Goal: Task Accomplishment & Management: Manage account settings

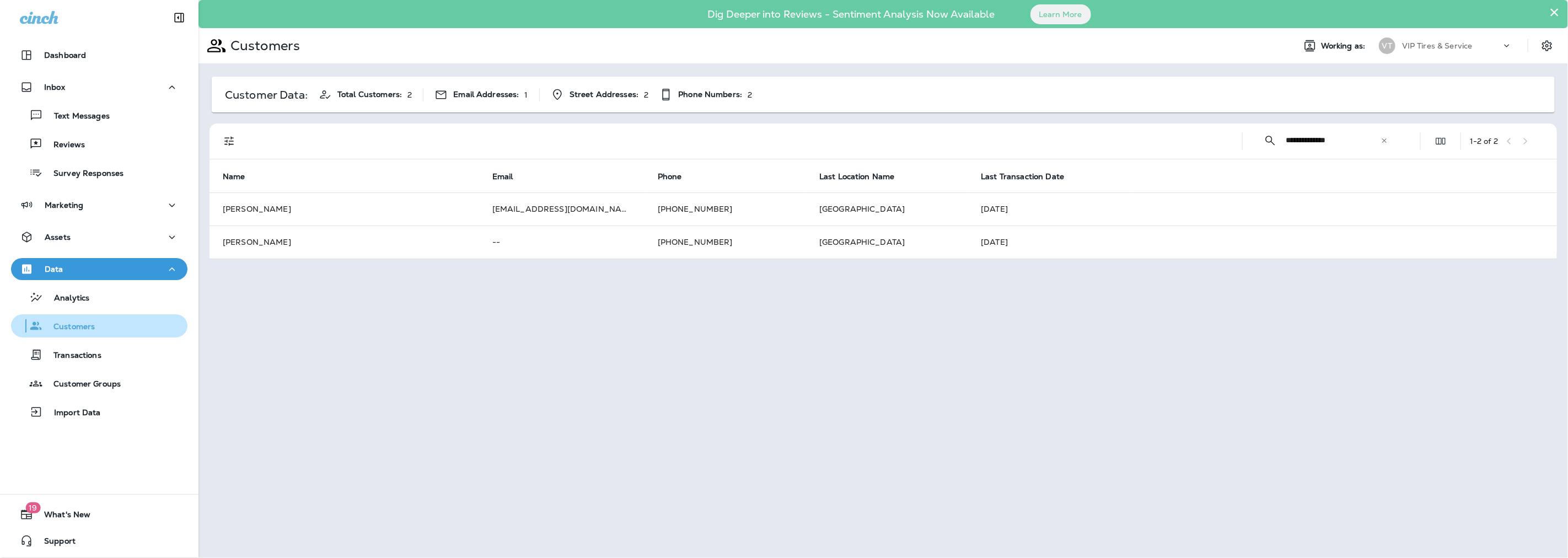
click at [74, 327] on p "Customers" at bounding box center [69, 328] width 52 height 11
click at [1385, 143] on icon at bounding box center [1384, 140] width 8 height 8
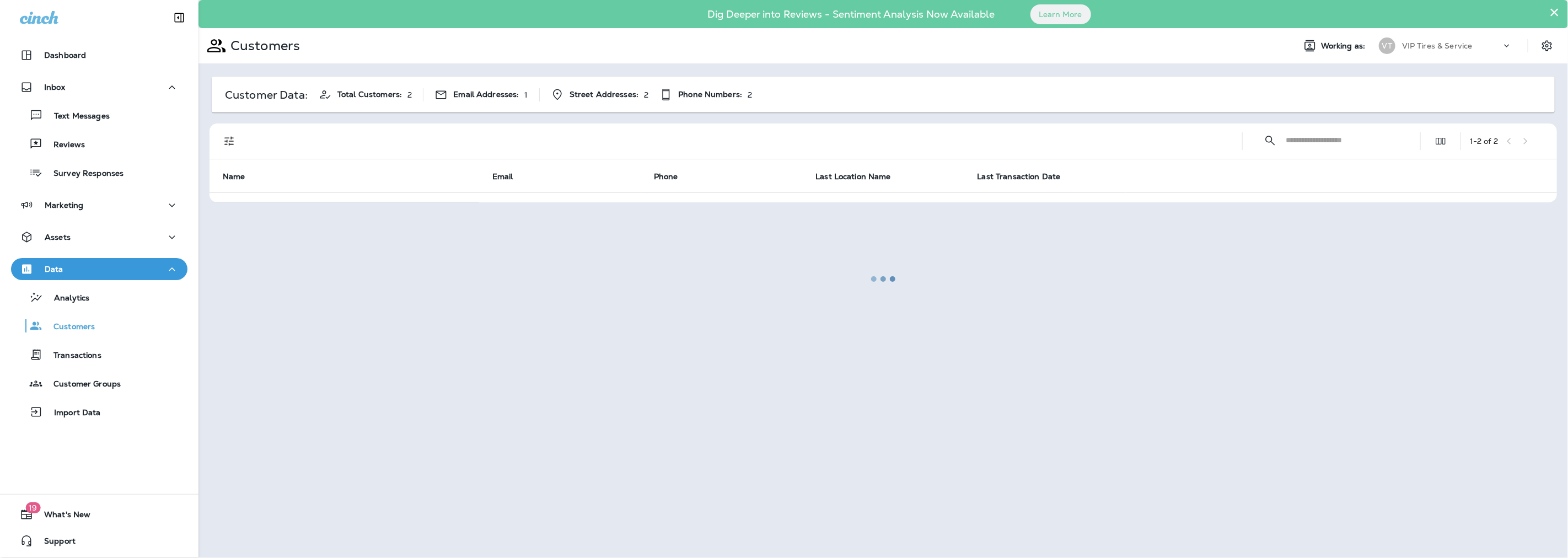
click at [233, 141] on div at bounding box center [883, 278] width 1367 height 556
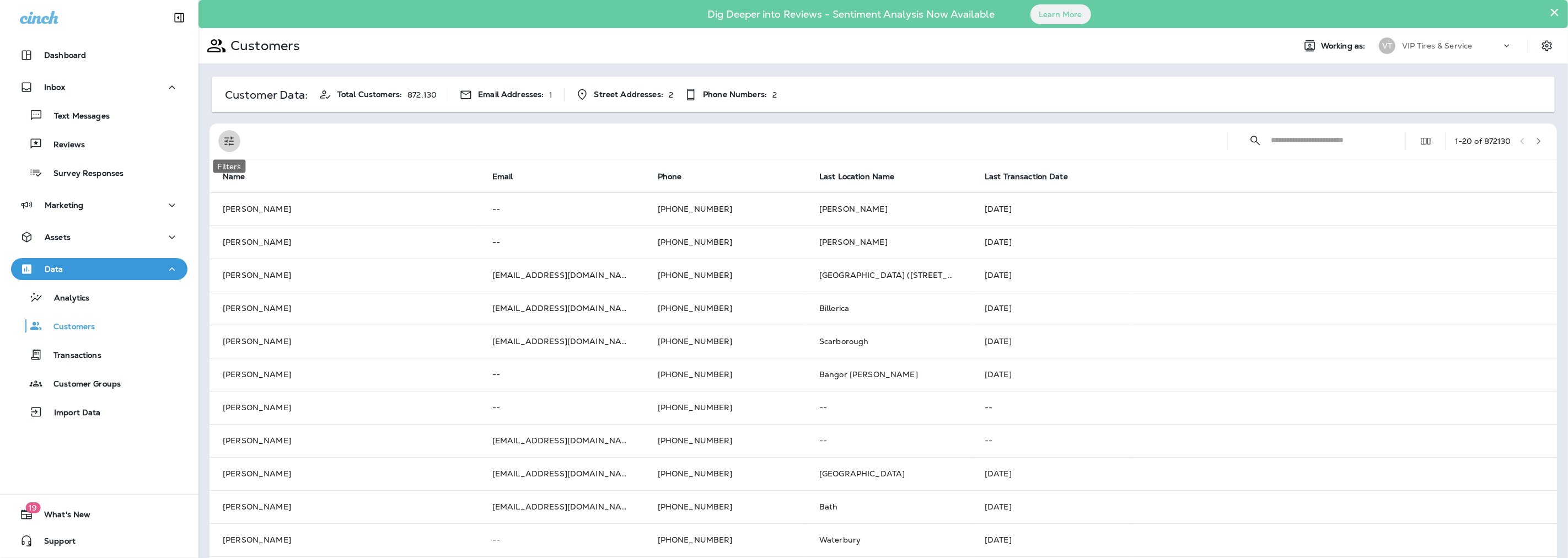
click at [233, 141] on icon "Filters" at bounding box center [229, 141] width 9 height 9
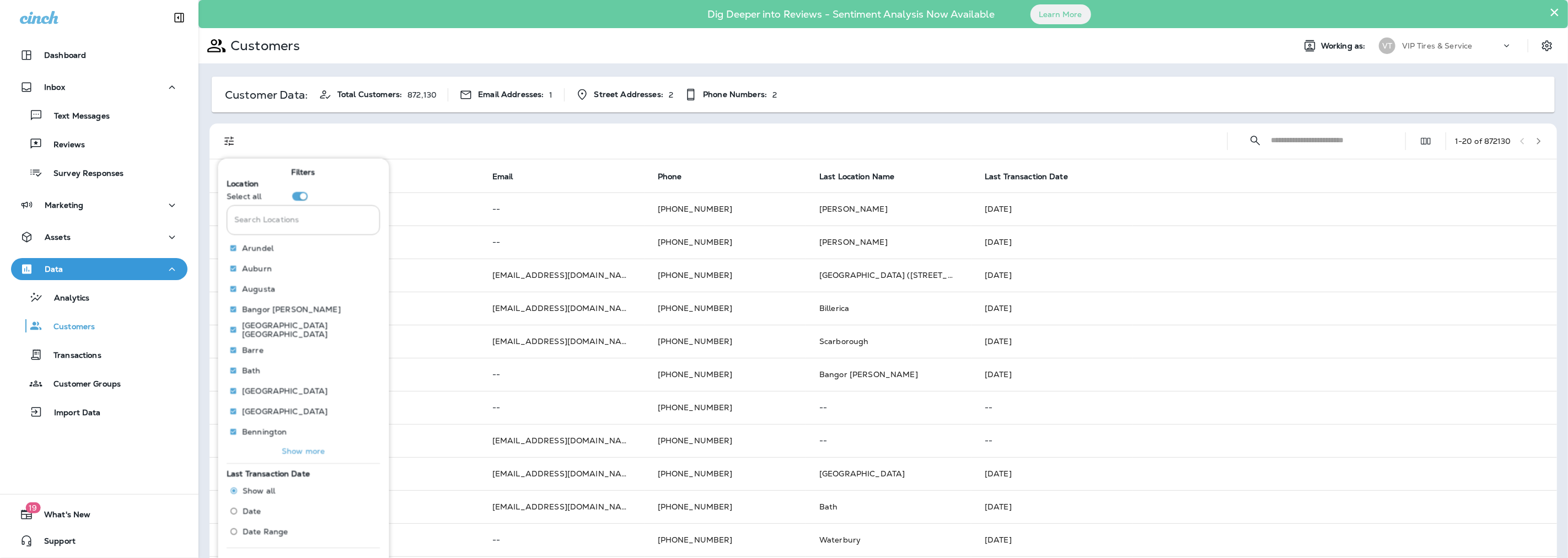
click at [295, 448] on p "Show more" at bounding box center [304, 450] width 43 height 8
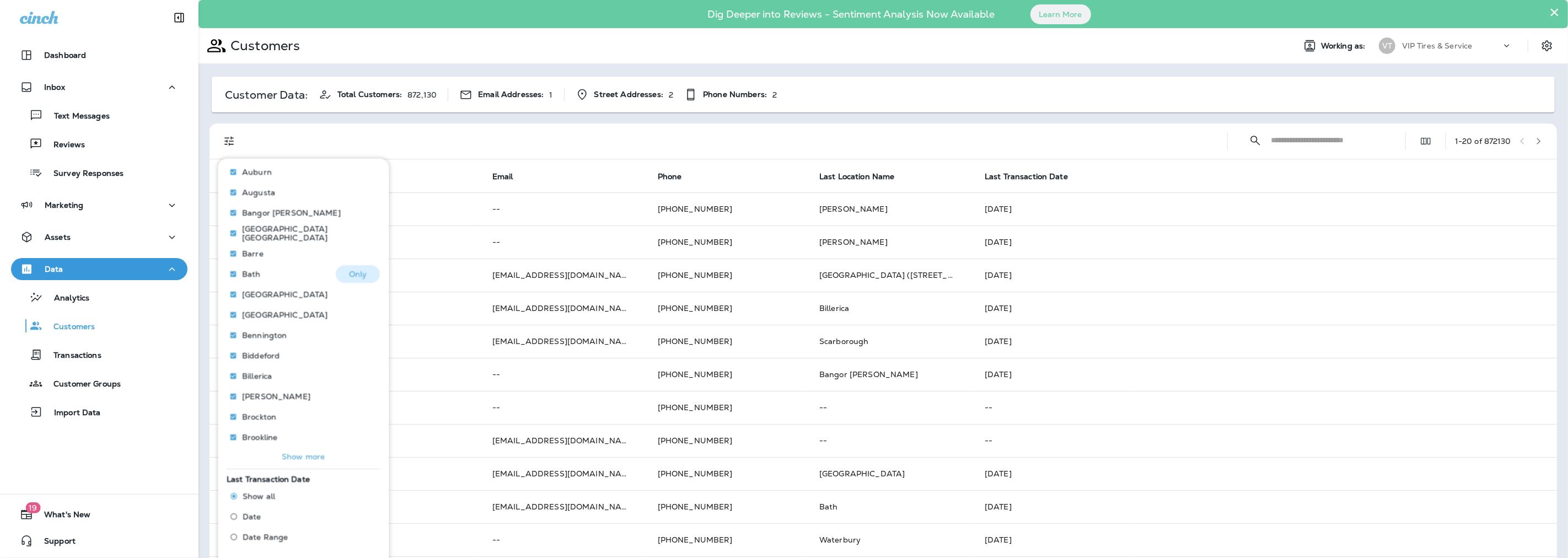
scroll to position [113, 0]
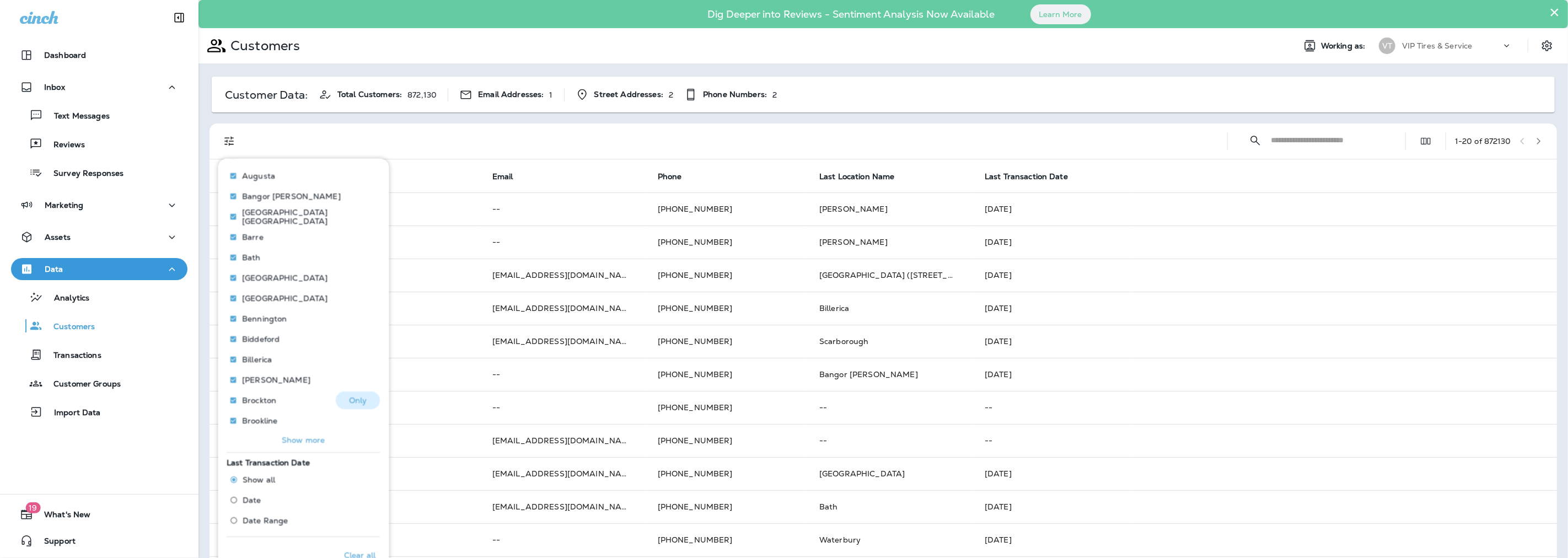
click at [342, 398] on button "Only" at bounding box center [358, 399] width 44 height 18
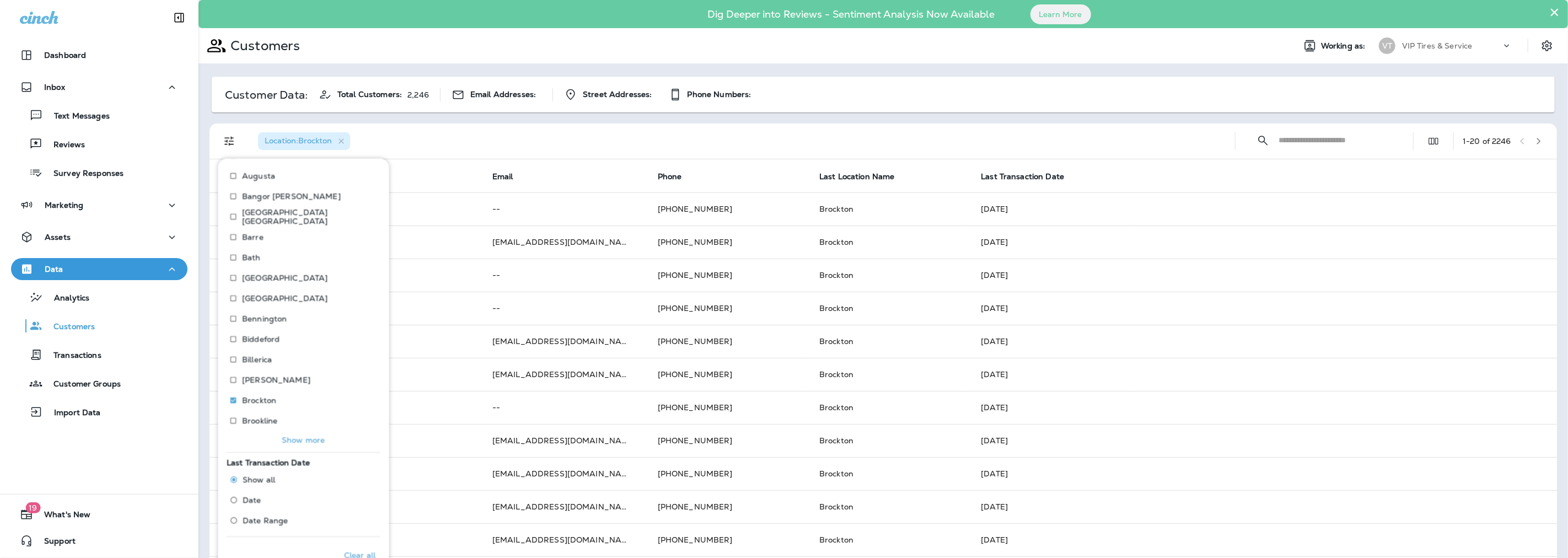
click at [861, 75] on div "Customer Data: Total Customers: 2,246 Email Addresses: Street Addresses: Phone …" at bounding box center [883, 464] width 1369 height 802
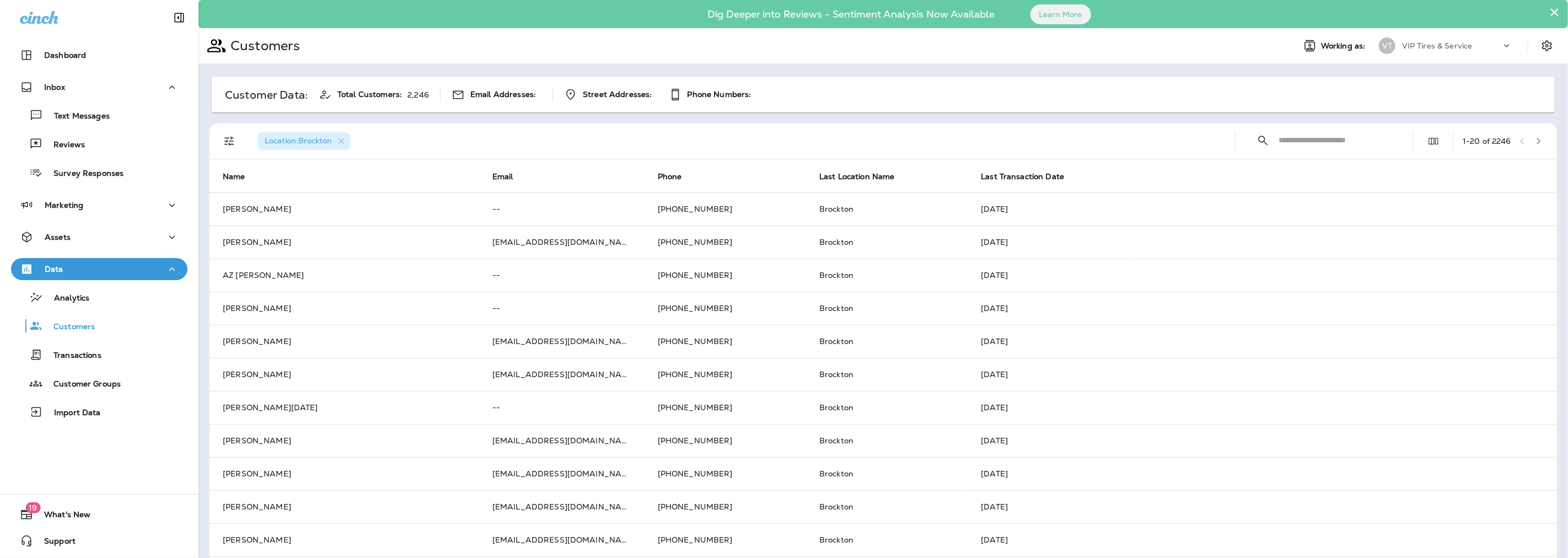
click at [1535, 140] on icon "button" at bounding box center [1539, 141] width 8 height 8
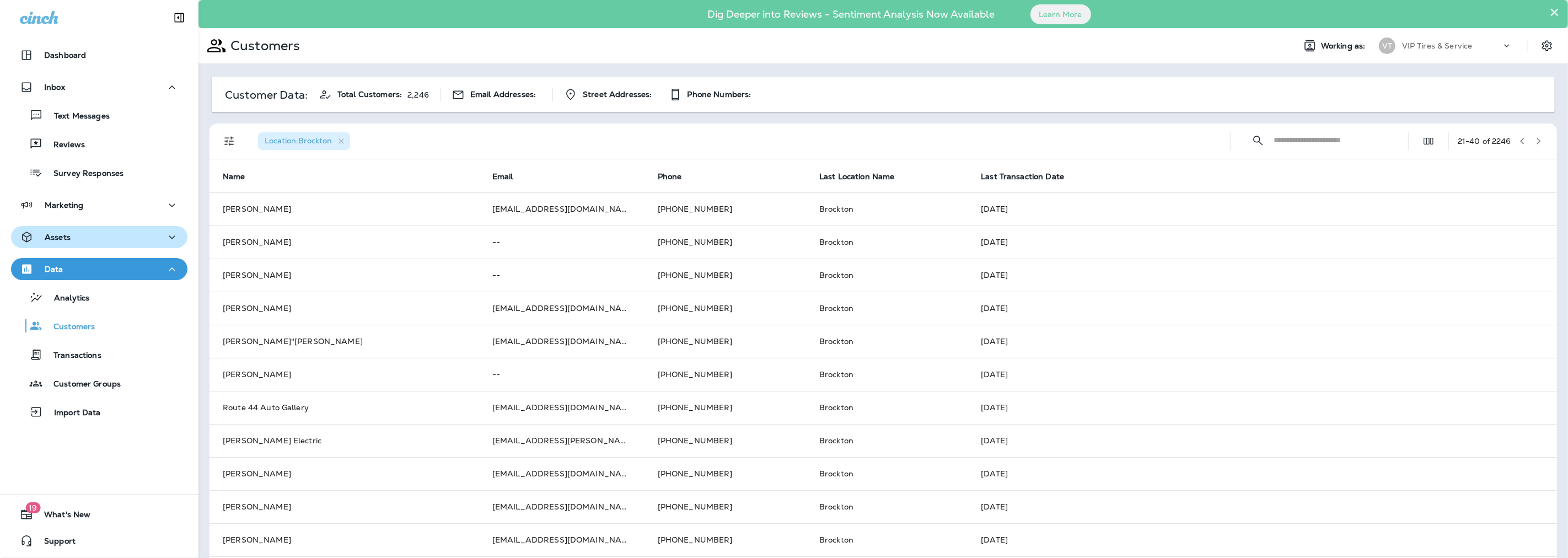
click at [71, 238] on div "Assets" at bounding box center [99, 237] width 159 height 14
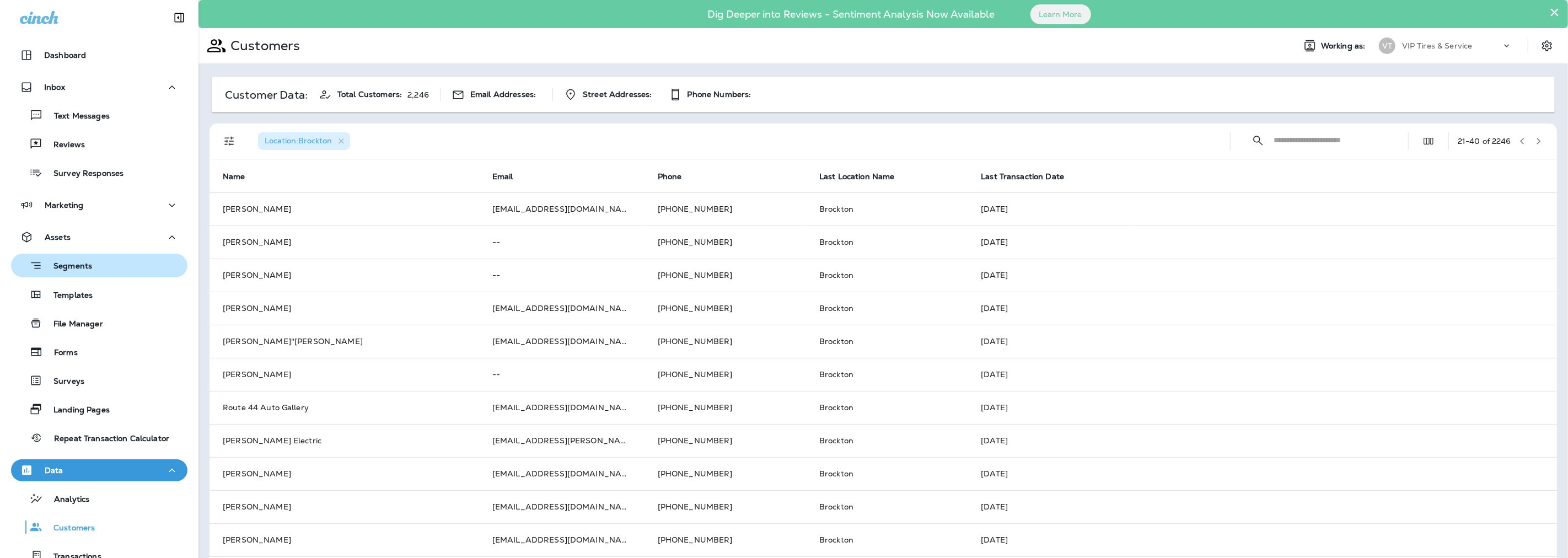
click at [73, 261] on p "Segments" at bounding box center [67, 267] width 49 height 11
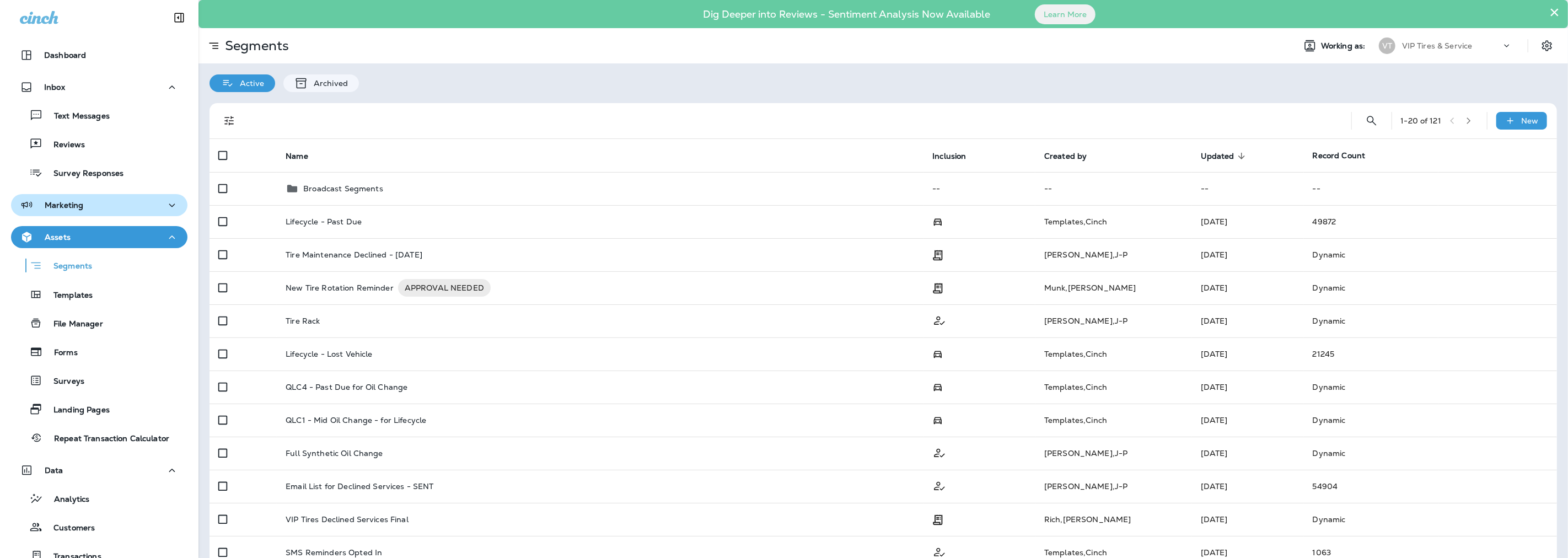
click at [90, 207] on div "Marketing" at bounding box center [99, 206] width 159 height 14
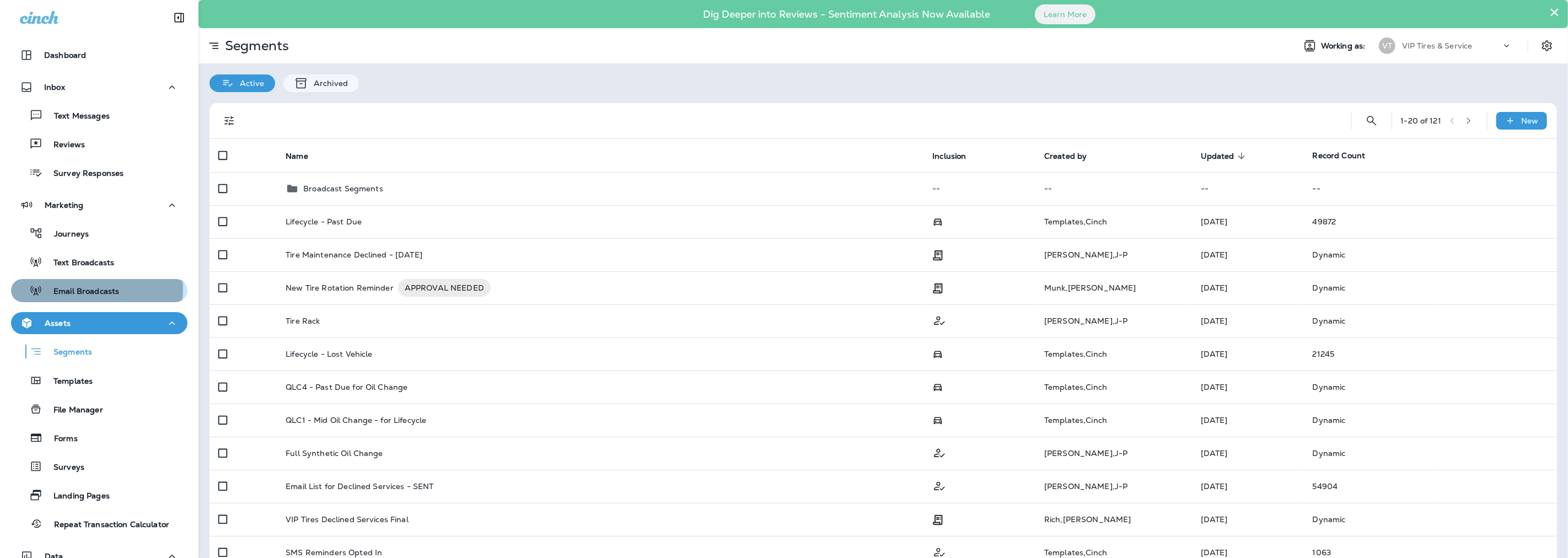
click at [90, 288] on p "Email Broadcasts" at bounding box center [80, 292] width 76 height 11
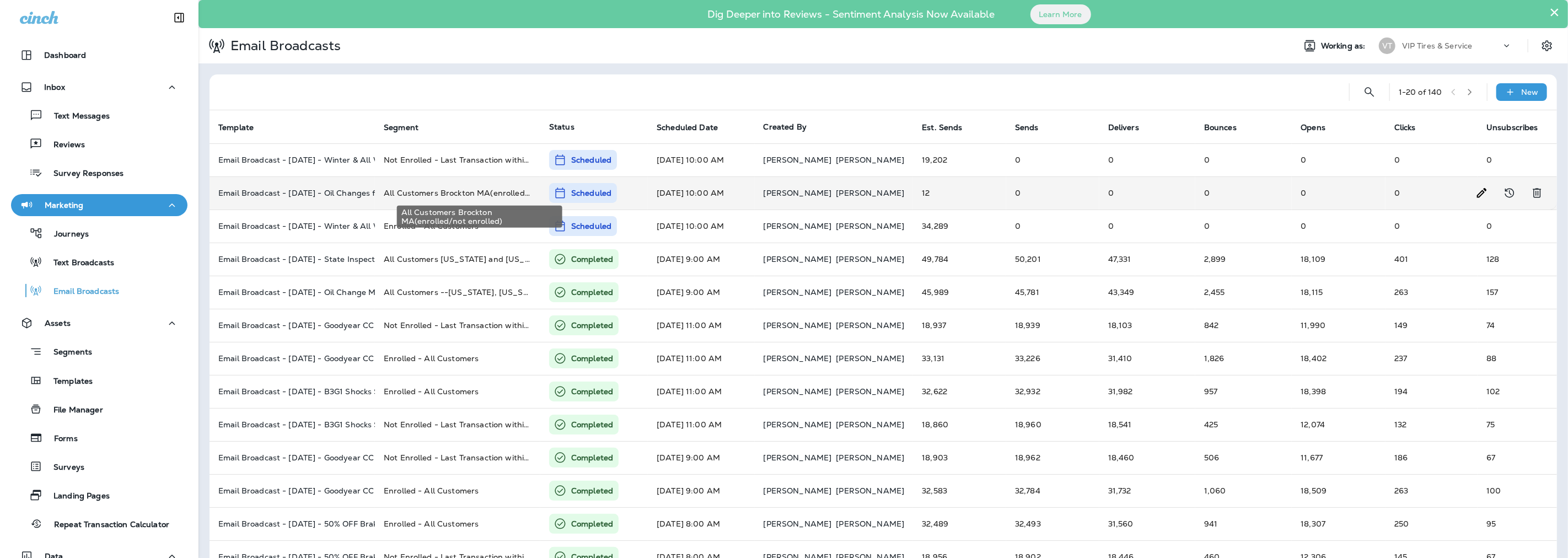
click at [451, 194] on span "All Customers Brockton MA(enrolled/not enrolled)" at bounding box center [481, 193] width 195 height 10
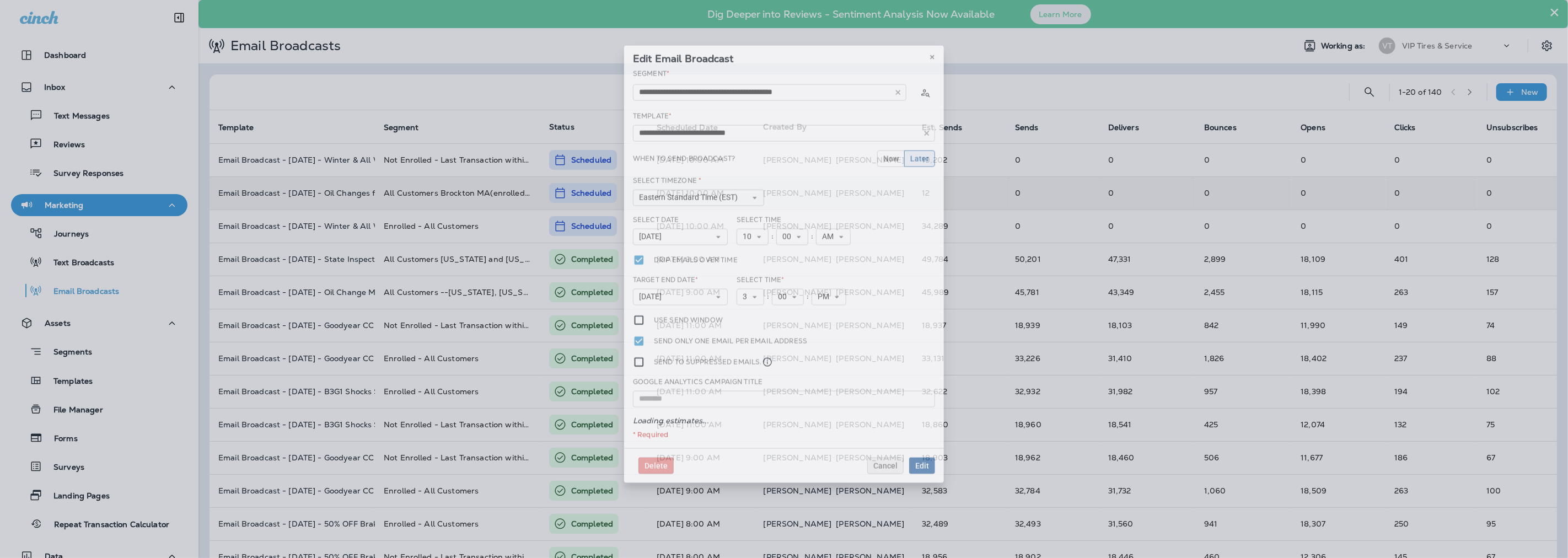
type input "**********"
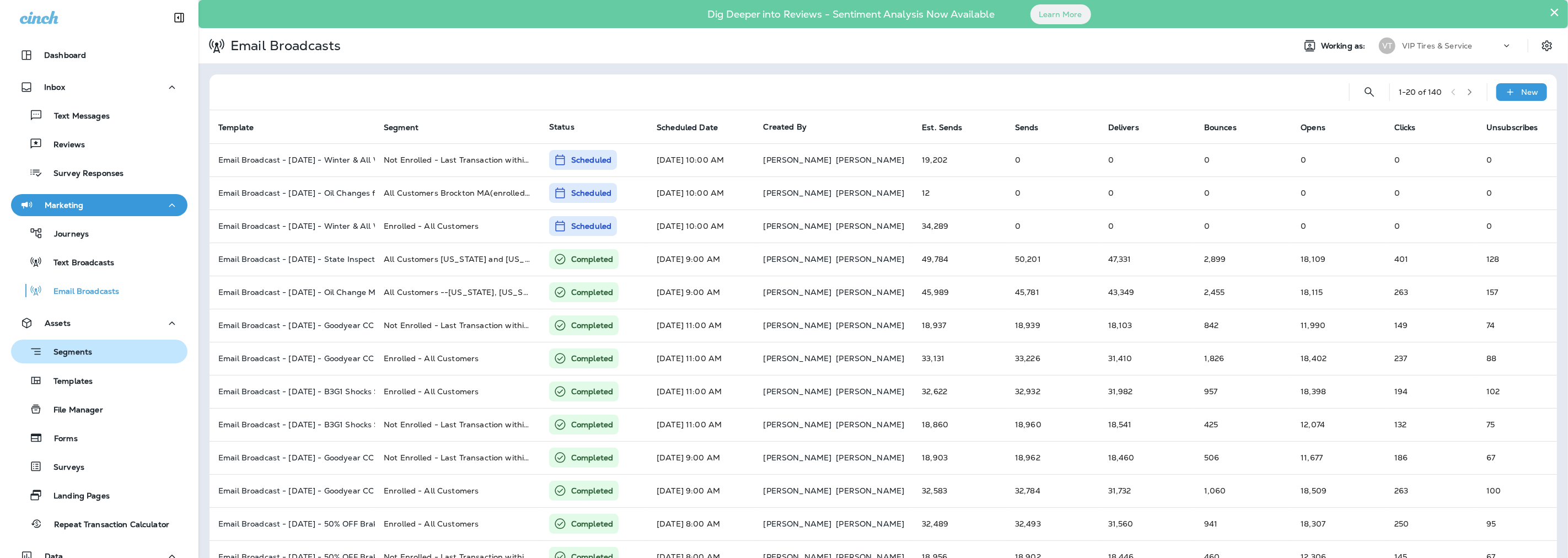
click at [81, 351] on p "Segments" at bounding box center [67, 353] width 49 height 11
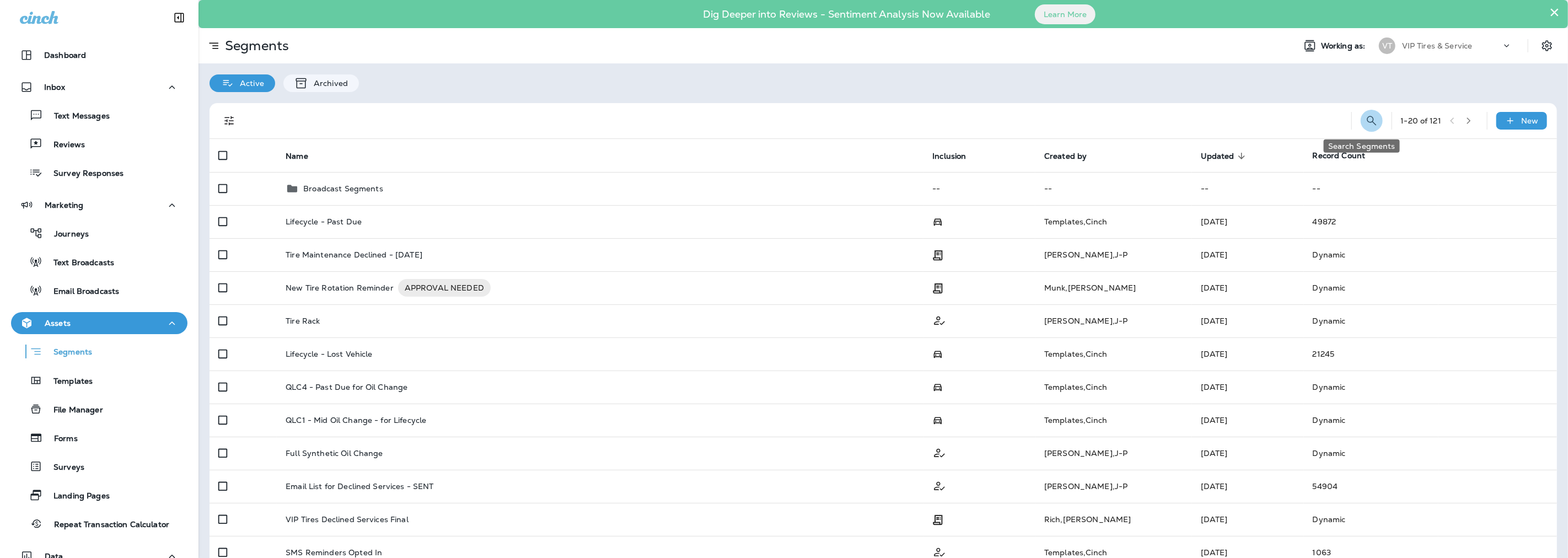
click at [1366, 122] on icon "Search Segments" at bounding box center [1371, 120] width 9 height 9
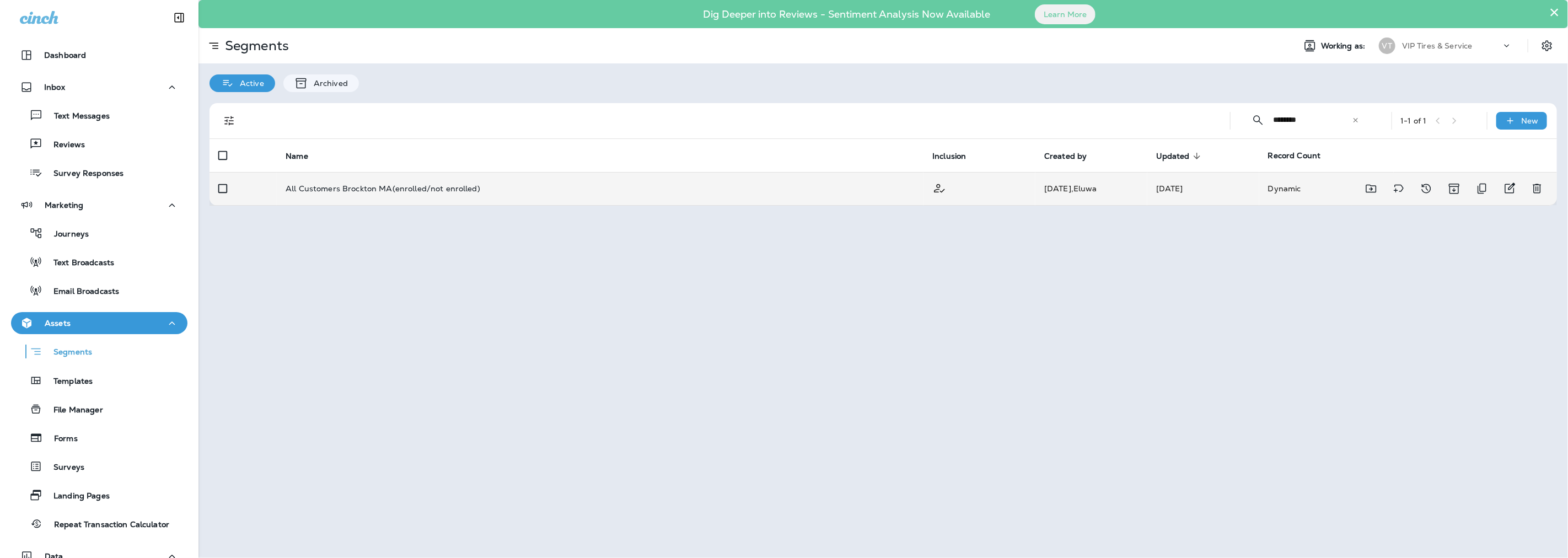
type input "********"
click at [421, 188] on p "All Customers Brockton MA(enrolled/not enrolled)" at bounding box center [383, 188] width 195 height 8
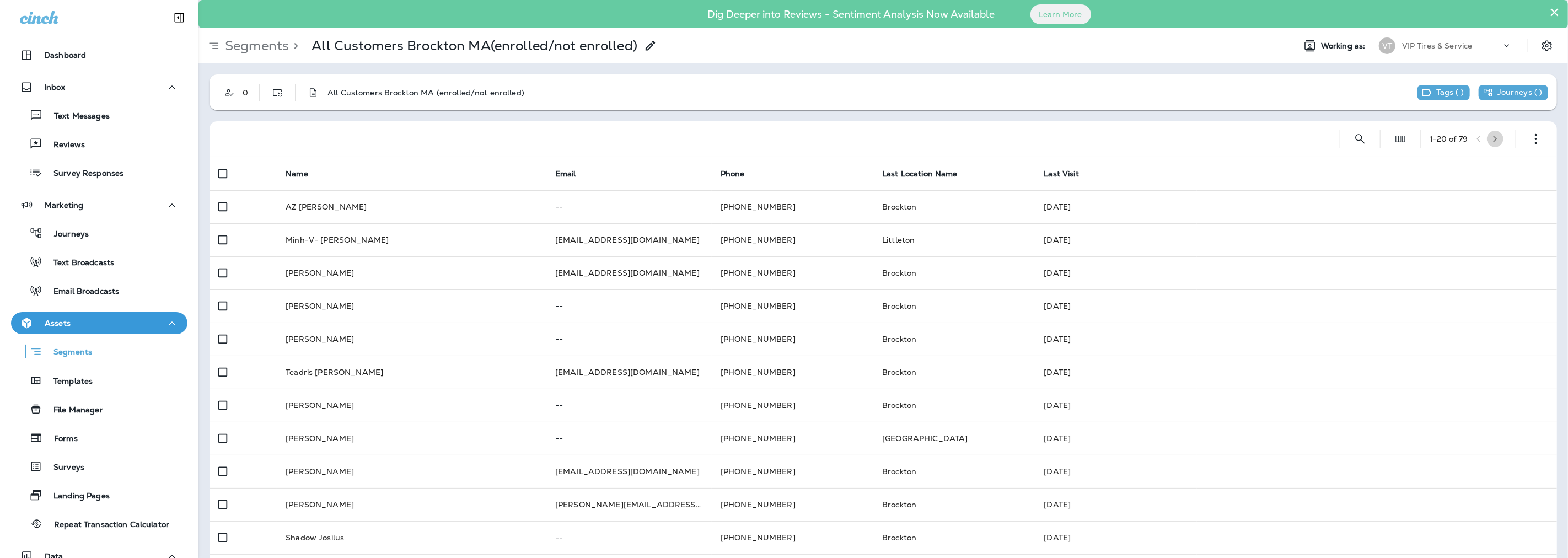
click at [1492, 139] on button "button" at bounding box center [1494, 139] width 16 height 16
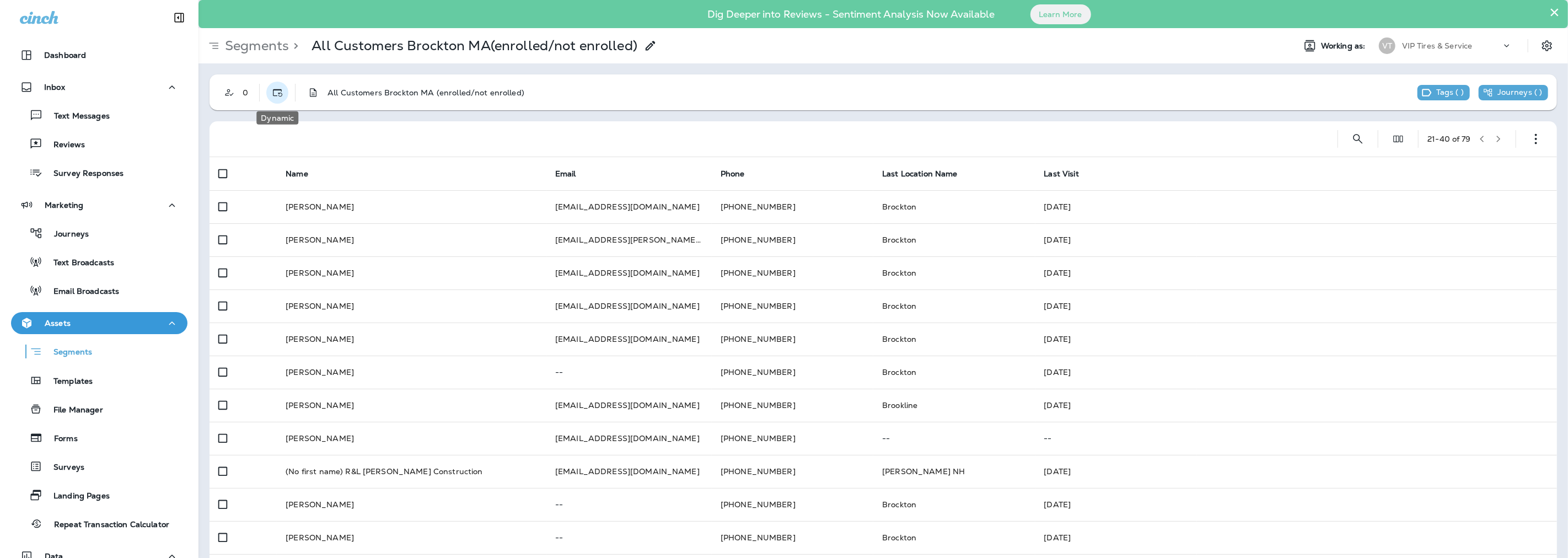
click at [276, 88] on icon "Dynamic" at bounding box center [277, 92] width 11 height 11
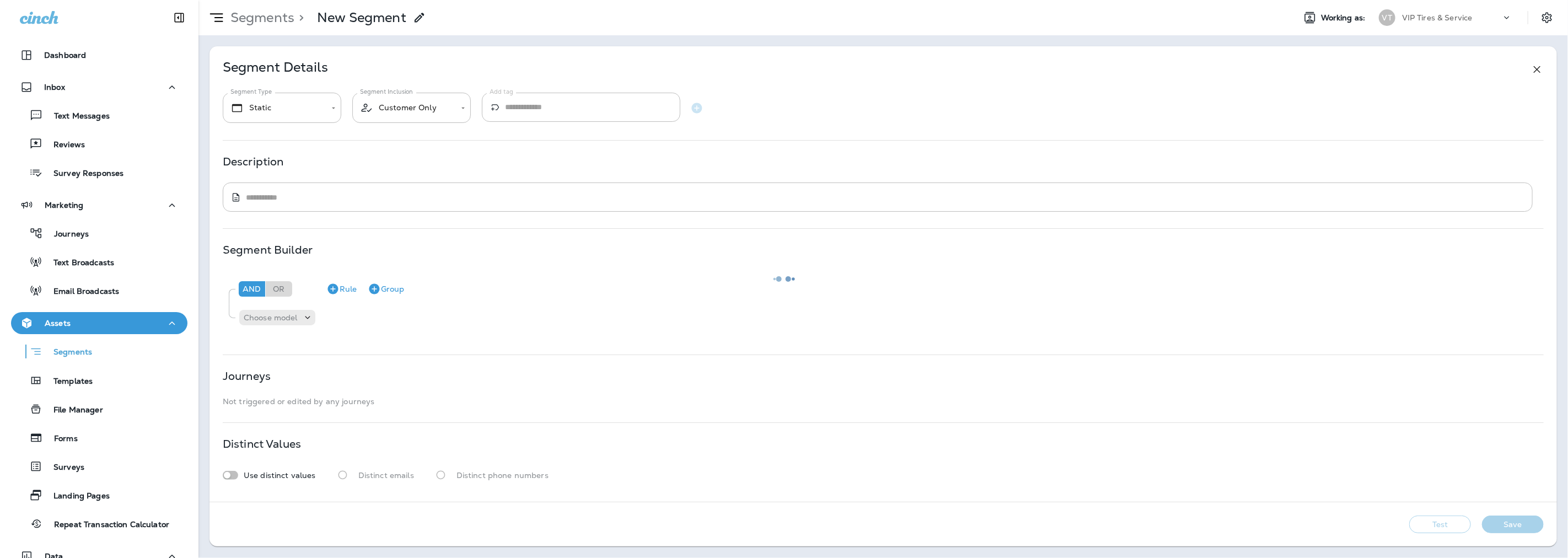
type input "*******"
type textarea "**********"
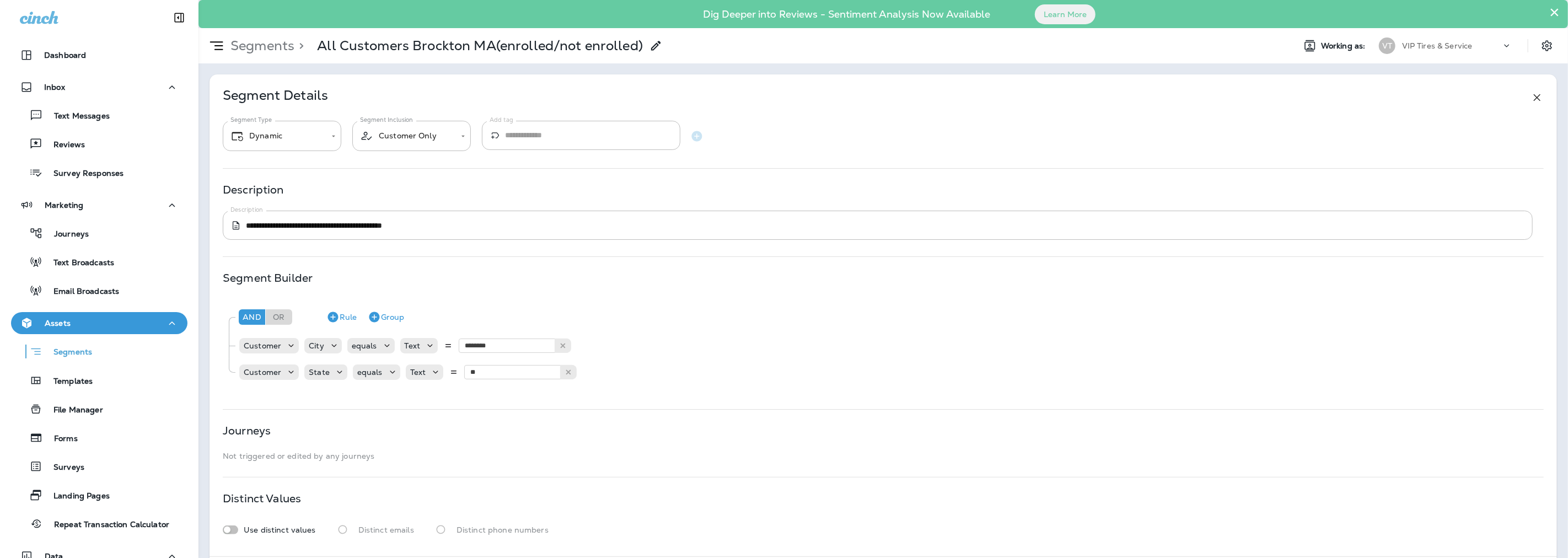
scroll to position [53, 0]
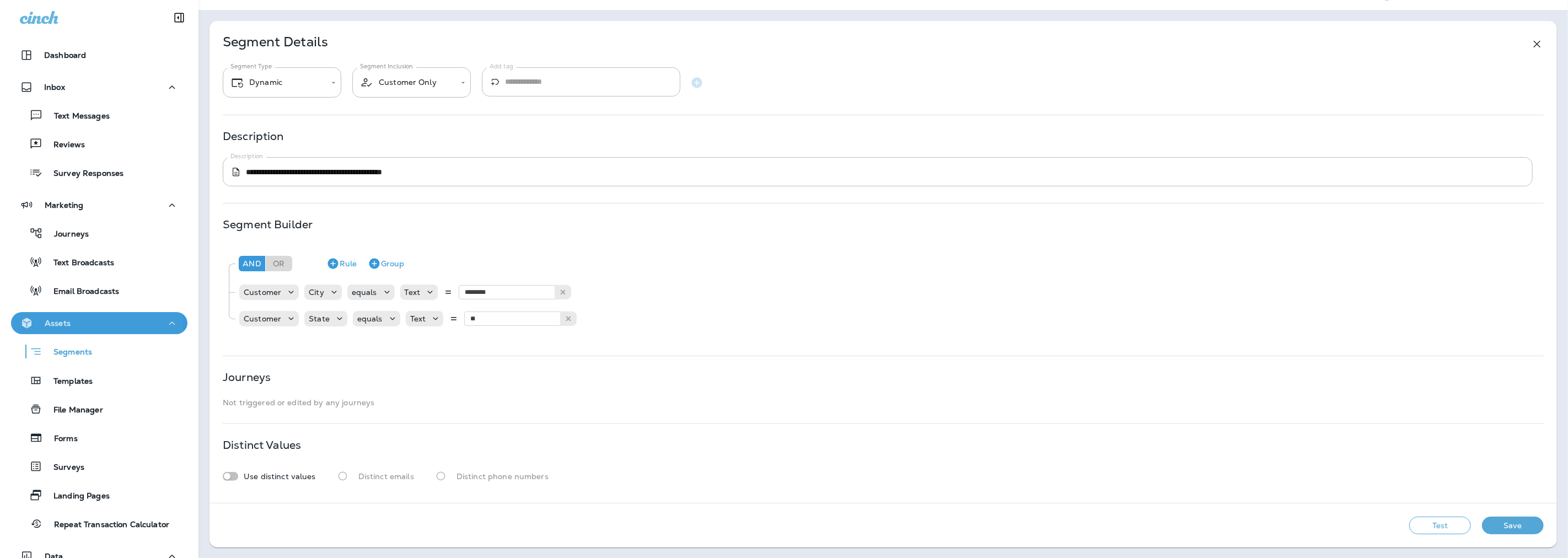
click at [63, 326] on p "Assets" at bounding box center [58, 322] width 26 height 8
click at [53, 322] on p "Assets" at bounding box center [58, 322] width 26 height 8
click at [72, 348] on p "Segments" at bounding box center [67, 353] width 49 height 11
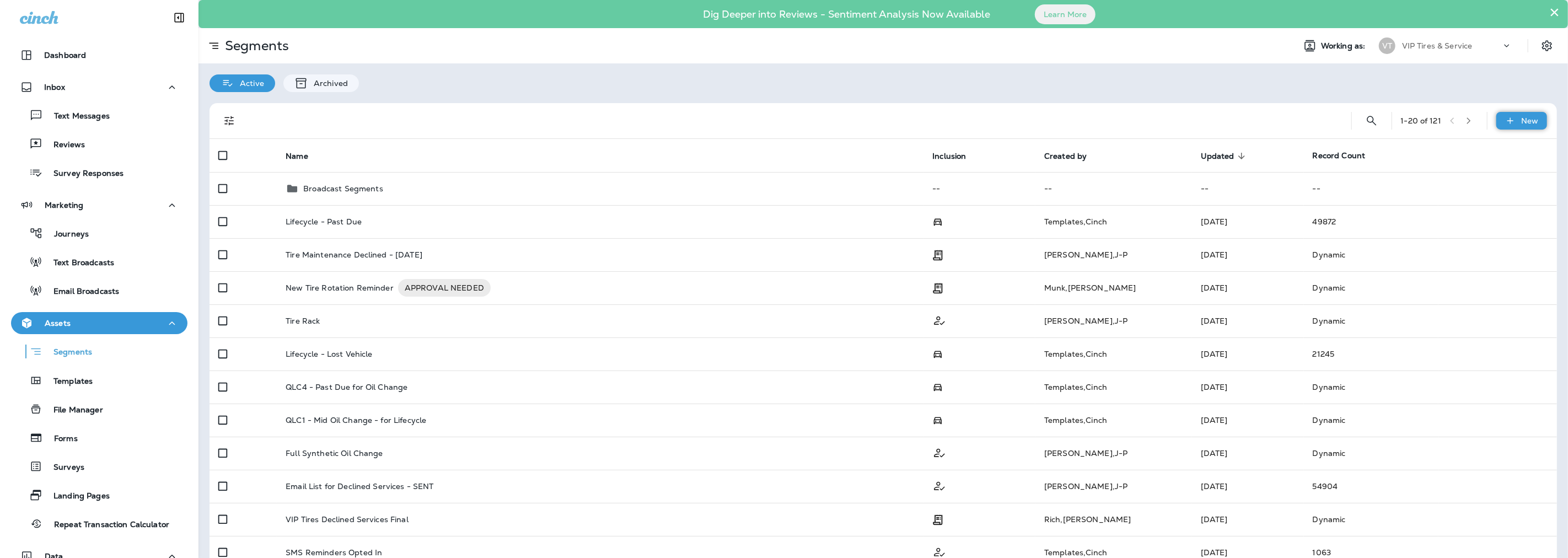
click at [1527, 119] on p "New" at bounding box center [1529, 120] width 17 height 8
click at [1465, 144] on p "New Segment" at bounding box center [1479, 146] width 59 height 8
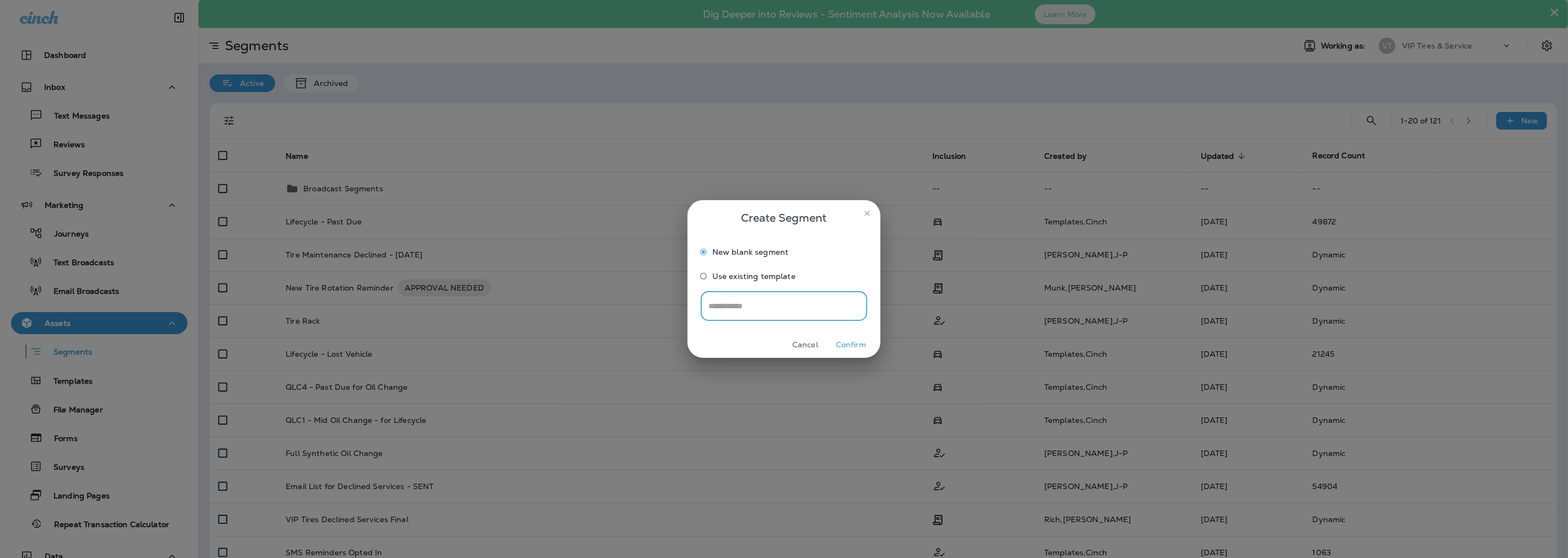
click at [734, 313] on input "text" at bounding box center [784, 306] width 166 height 29
type input "**********"
click at [855, 348] on button "Confirm" at bounding box center [851, 345] width 42 height 17
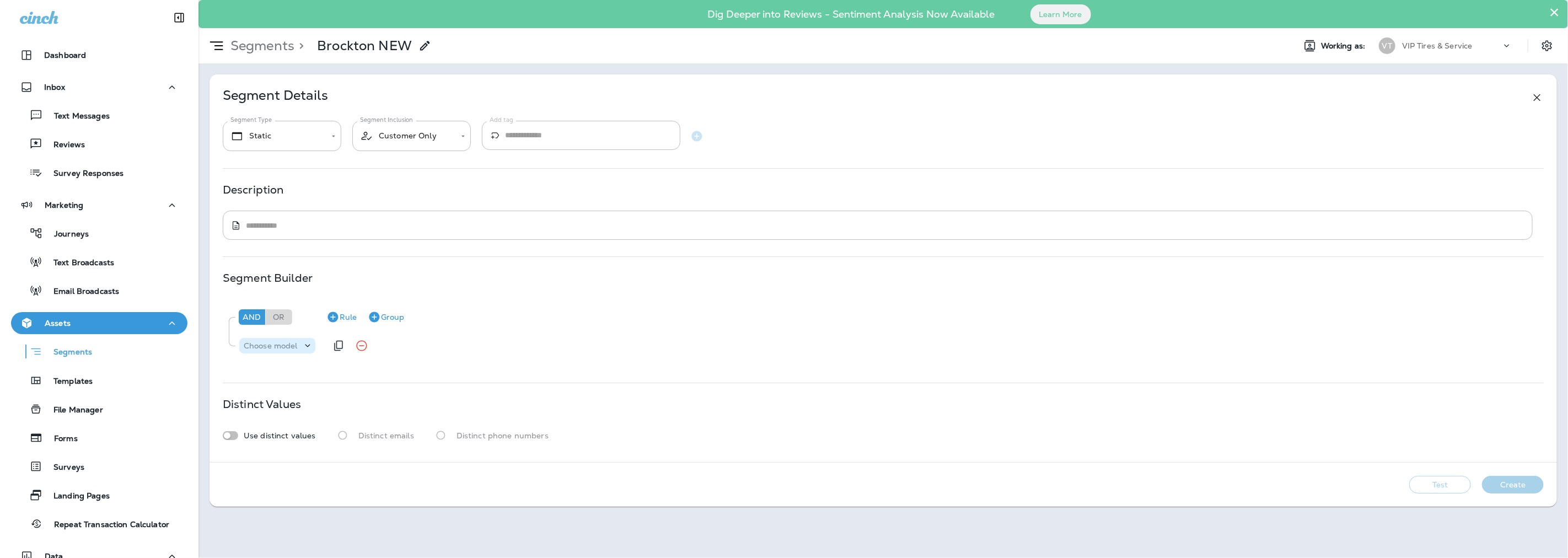
click at [297, 351] on div "Choose model" at bounding box center [277, 345] width 76 height 11
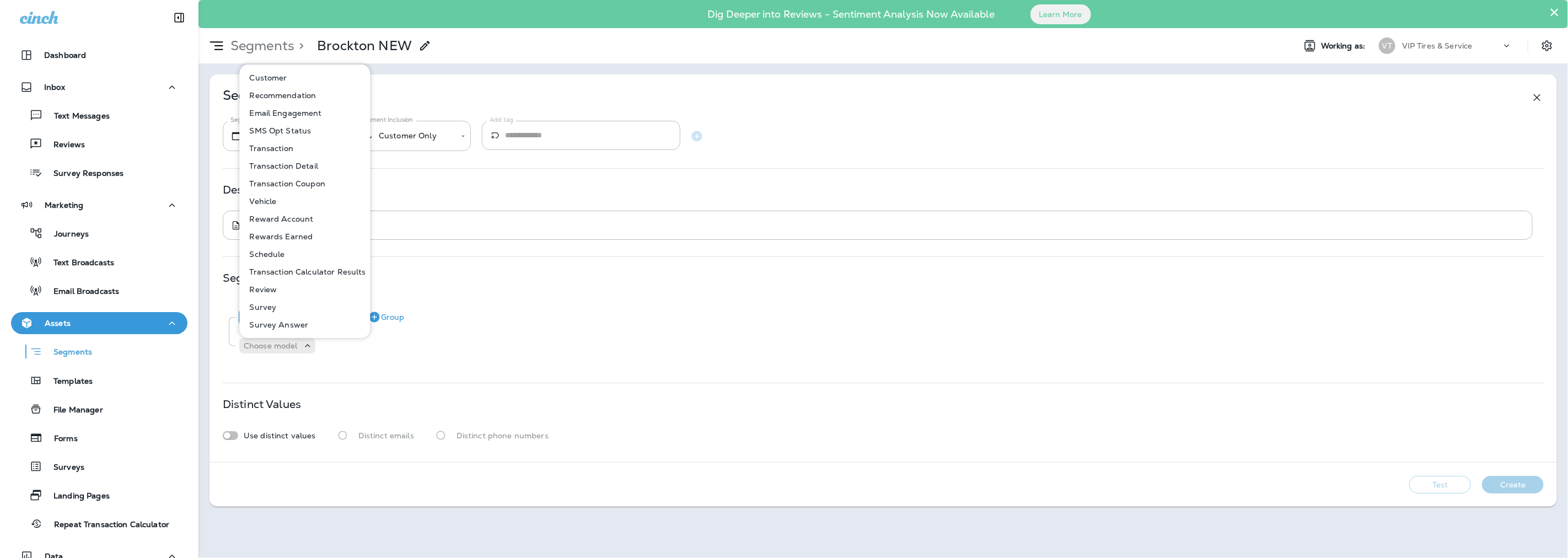
click at [277, 74] on p "Customer" at bounding box center [266, 77] width 42 height 8
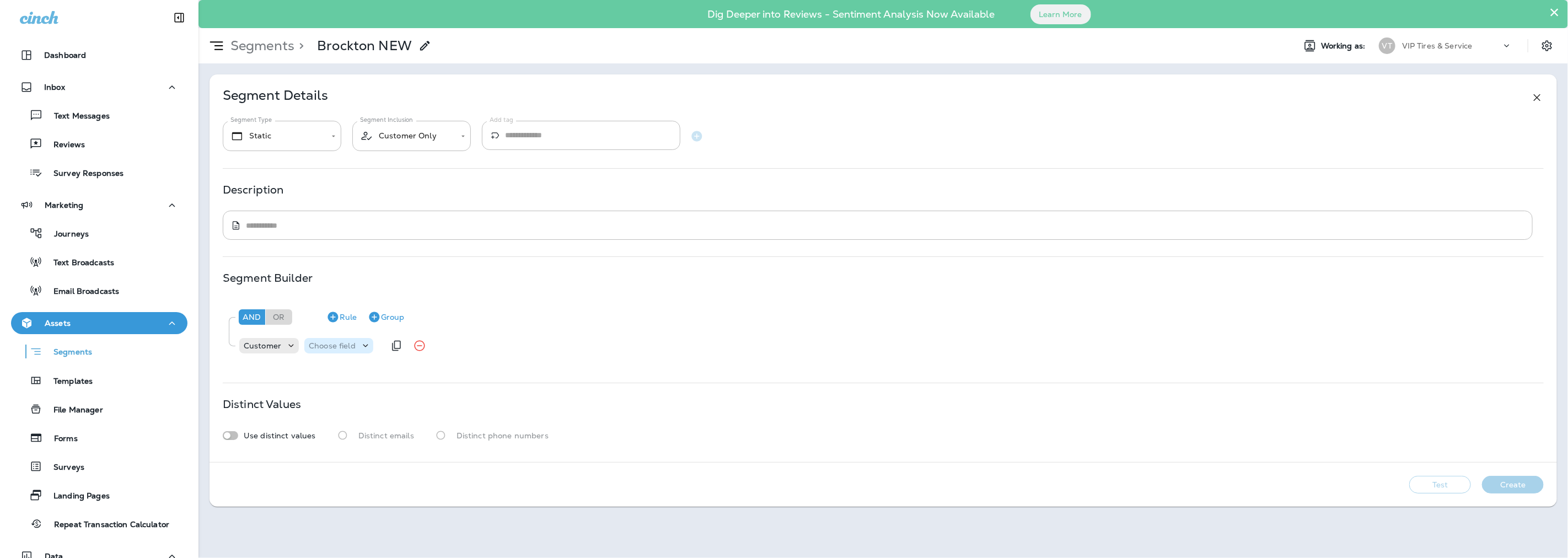
click at [338, 350] on p "Choose field" at bounding box center [332, 345] width 47 height 8
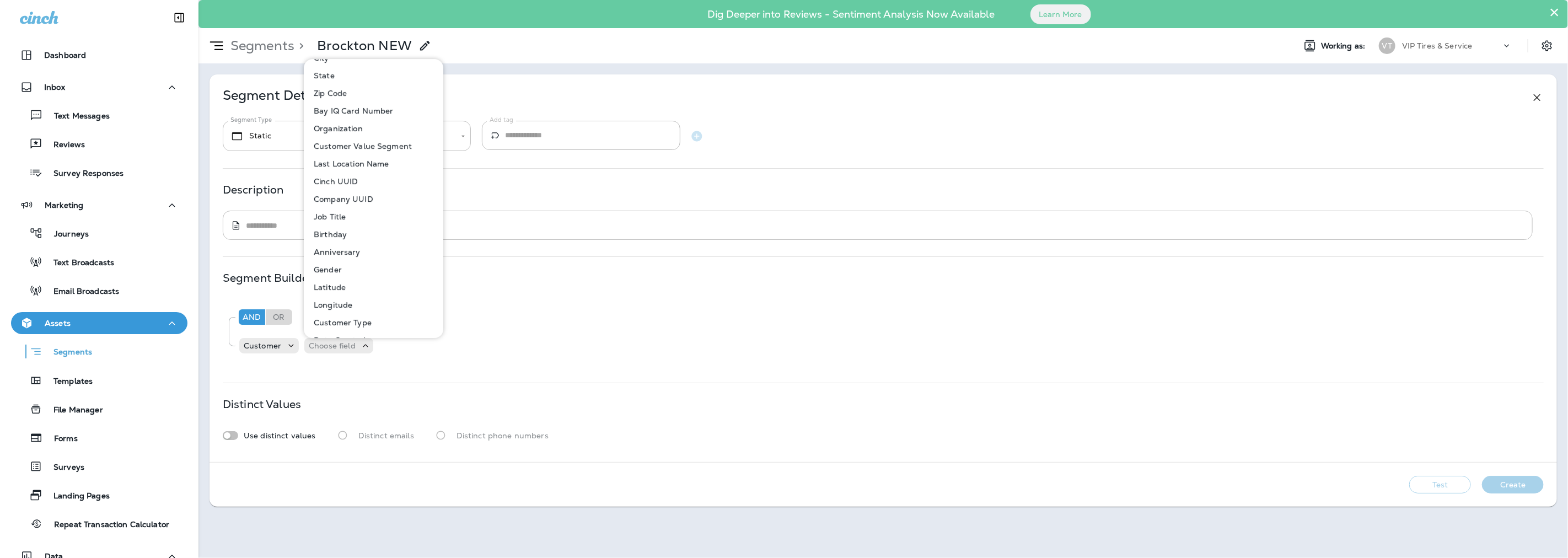
scroll to position [123, 0]
click at [339, 158] on p "Last Location Name" at bounding box center [349, 161] width 80 height 8
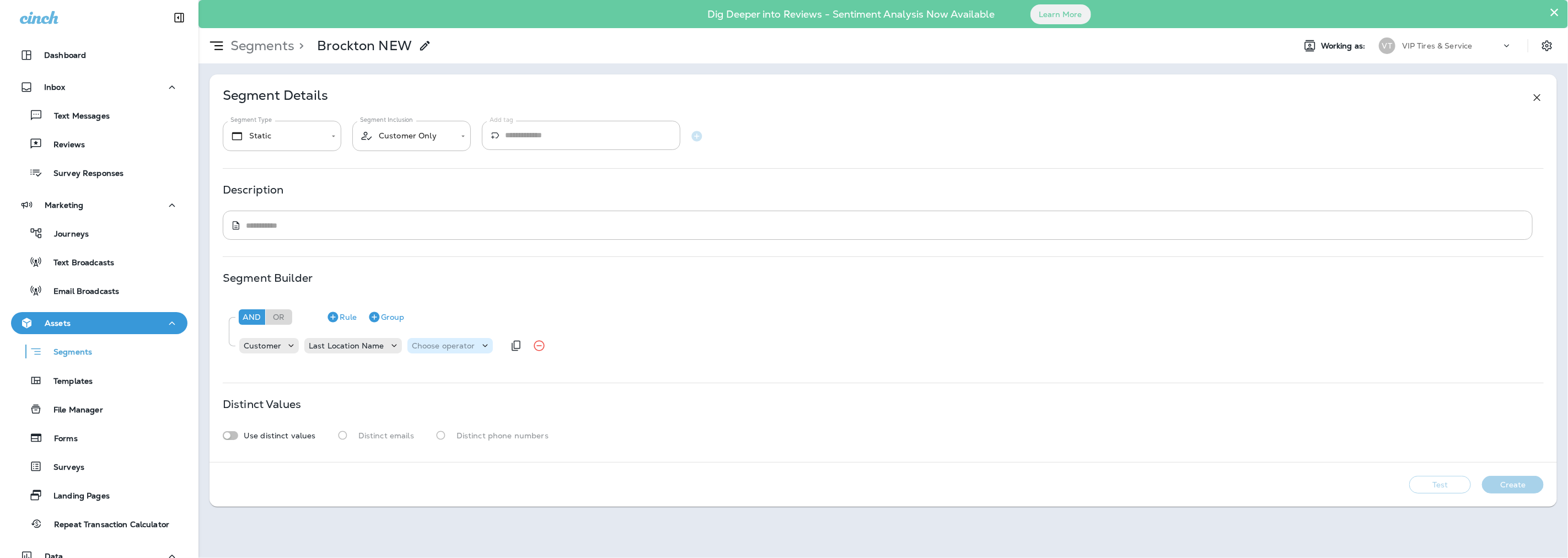
click at [433, 344] on p "Choose operator" at bounding box center [443, 345] width 63 height 8
click at [425, 276] on p "equals" at bounding box center [426, 271] width 30 height 8
click at [478, 345] on p "Choose query type" at bounding box center [501, 345] width 72 height 8
click at [493, 371] on button "Text" at bounding box center [491, 373] width 63 height 18
click at [592, 348] on input "text" at bounding box center [573, 345] width 110 height 15
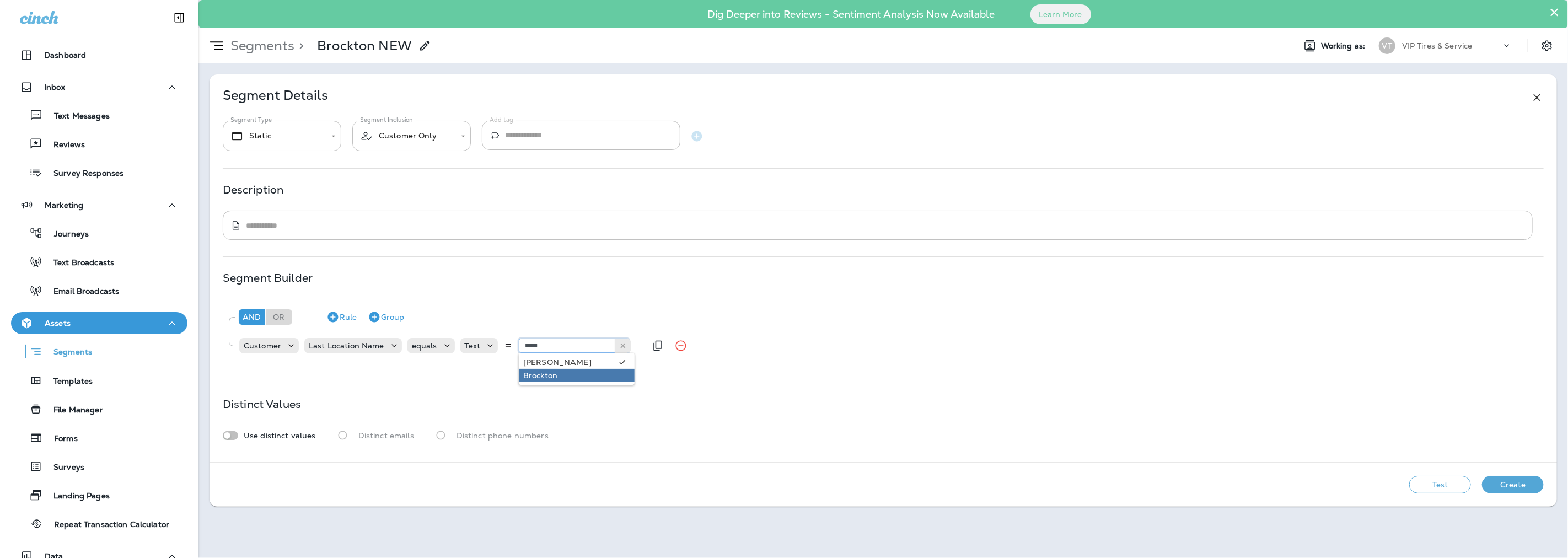
type input "********"
click at [573, 378] on div "**********" at bounding box center [883, 268] width 1347 height 388
click at [344, 371] on div "**********" at bounding box center [883, 268] width 1347 height 388
click at [1430, 486] on button "Test" at bounding box center [1440, 484] width 62 height 18
click at [1370, 486] on button "Get Total" at bounding box center [1362, 484] width 72 height 18
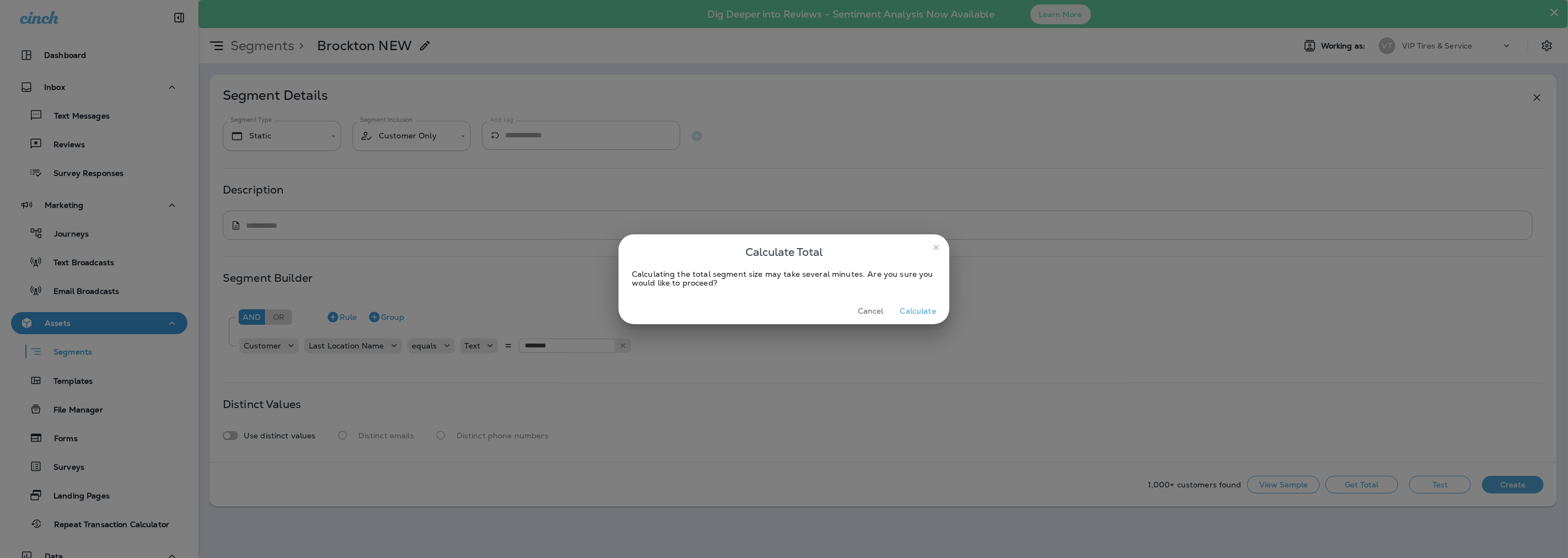
click at [919, 308] on button "Calculate" at bounding box center [918, 311] width 45 height 17
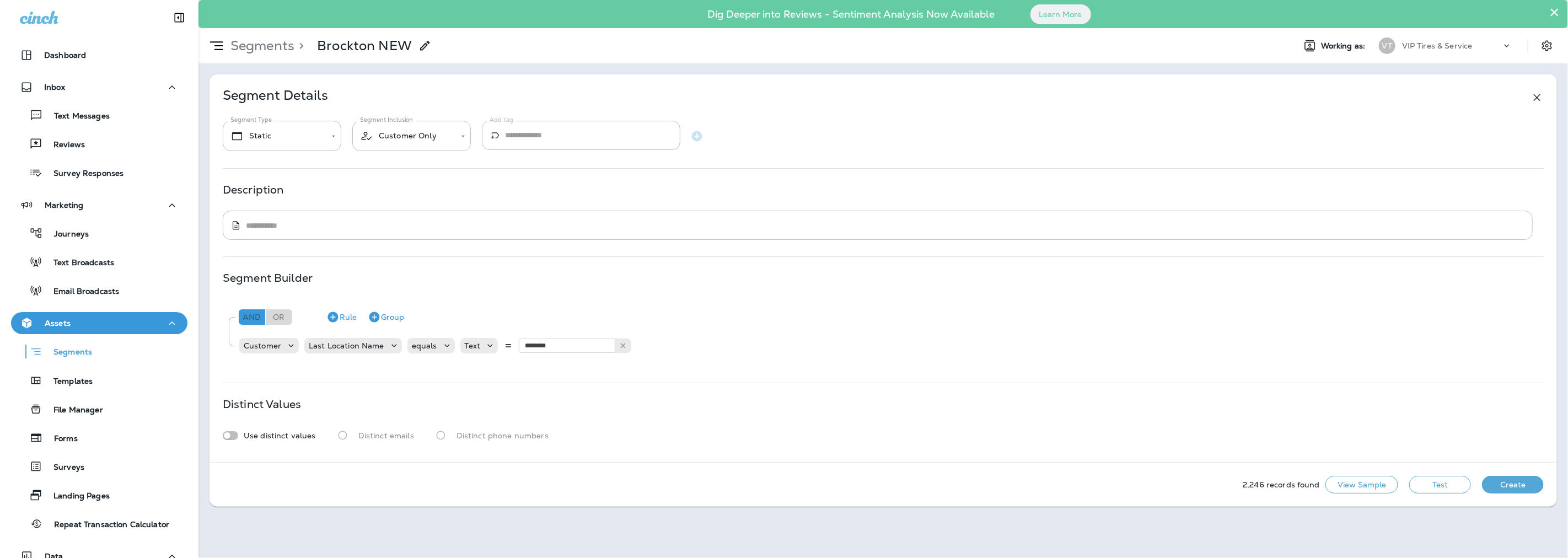
click at [253, 318] on div "And" at bounding box center [252, 317] width 26 height 15
click at [334, 321] on icon "button" at bounding box center [333, 318] width 11 height 11
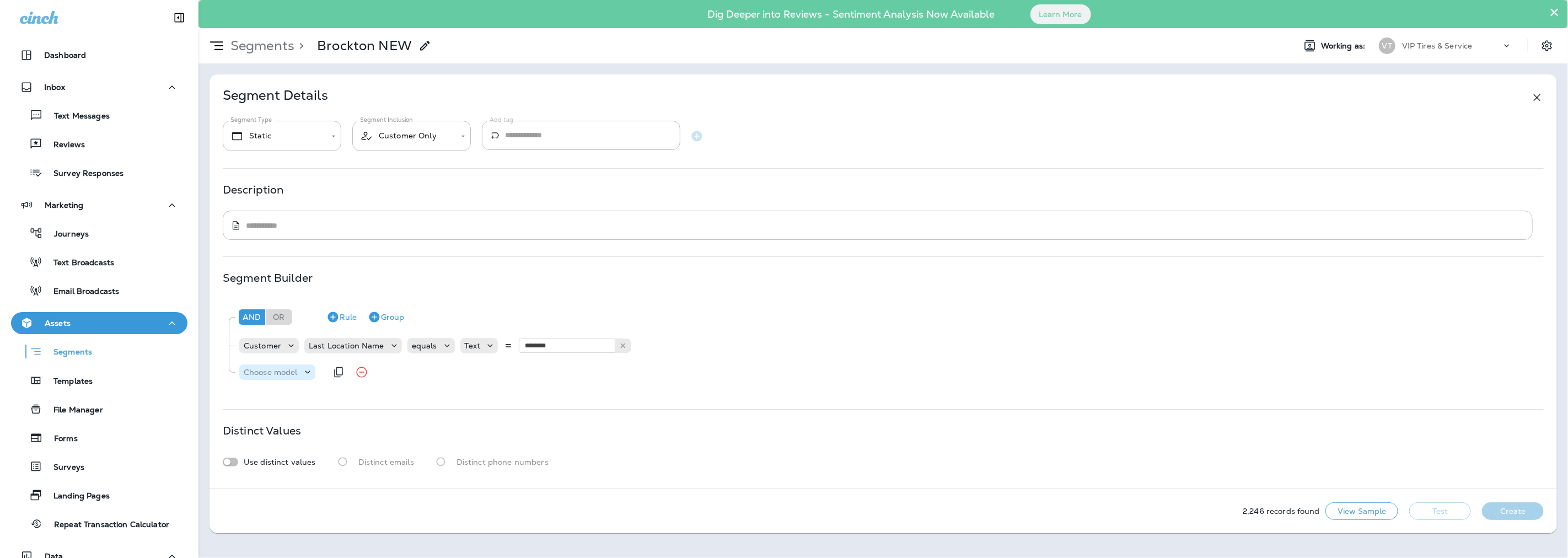
click at [283, 368] on p "Choose model" at bounding box center [270, 371] width 54 height 8
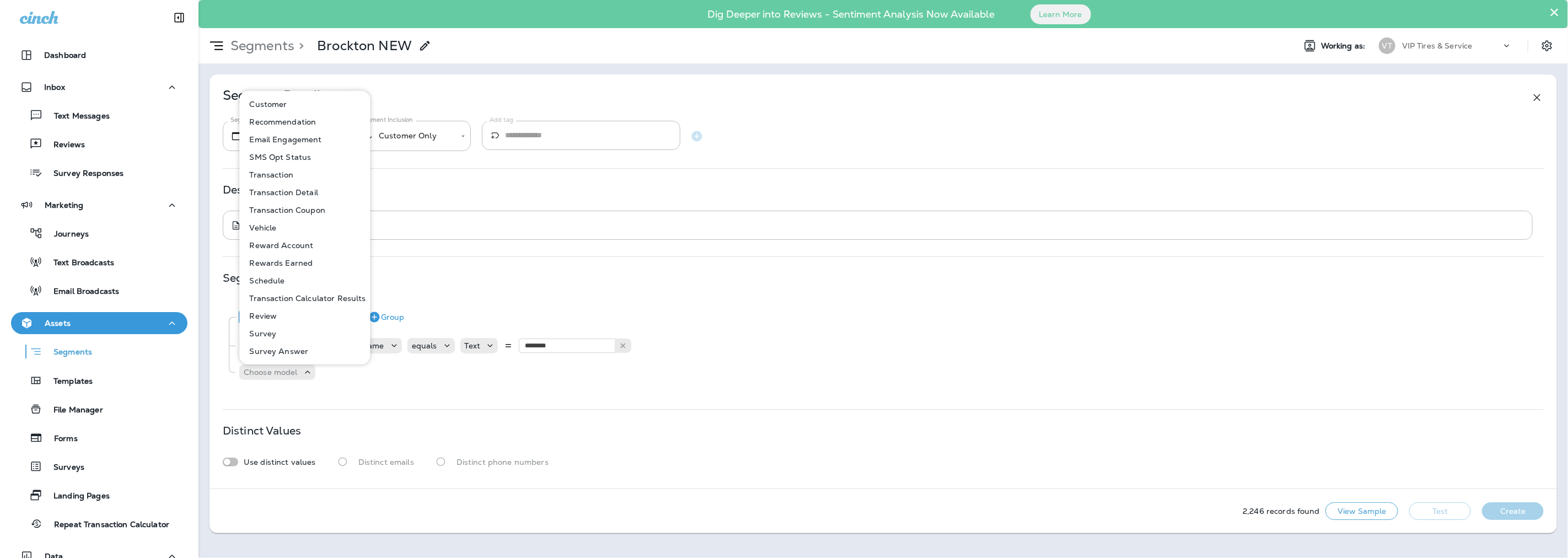
click at [277, 103] on p "Customer" at bounding box center [266, 103] width 42 height 8
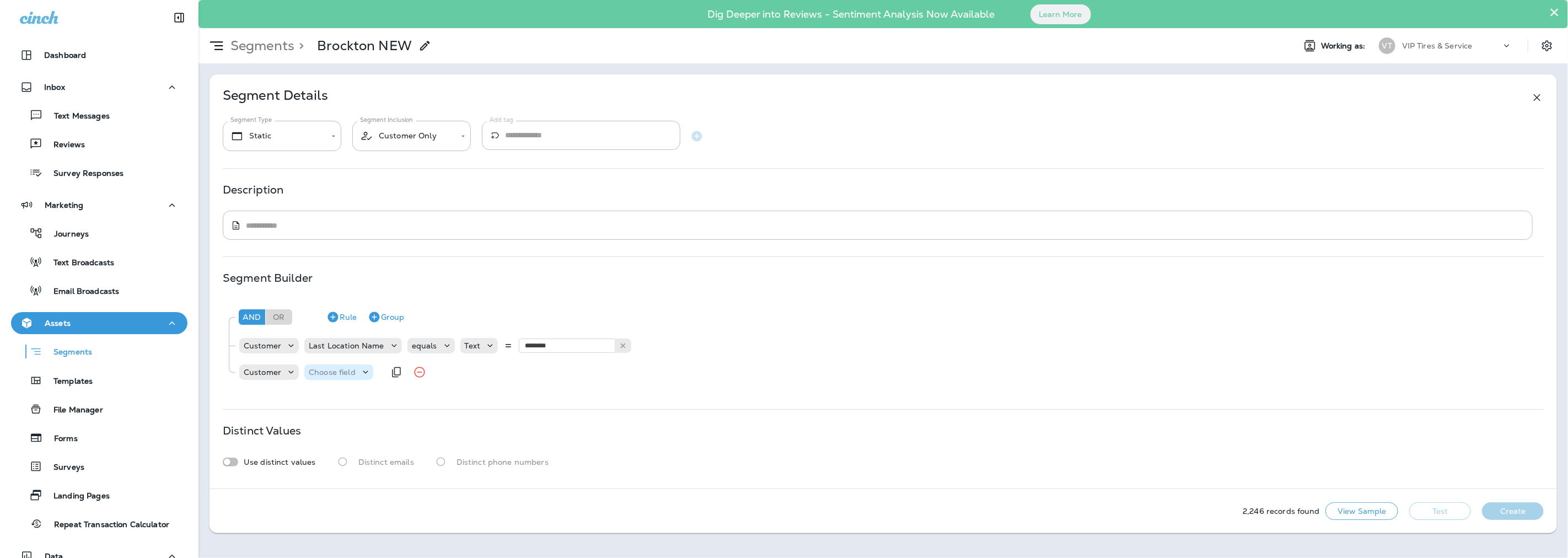
click at [334, 373] on p "Choose field" at bounding box center [332, 371] width 47 height 8
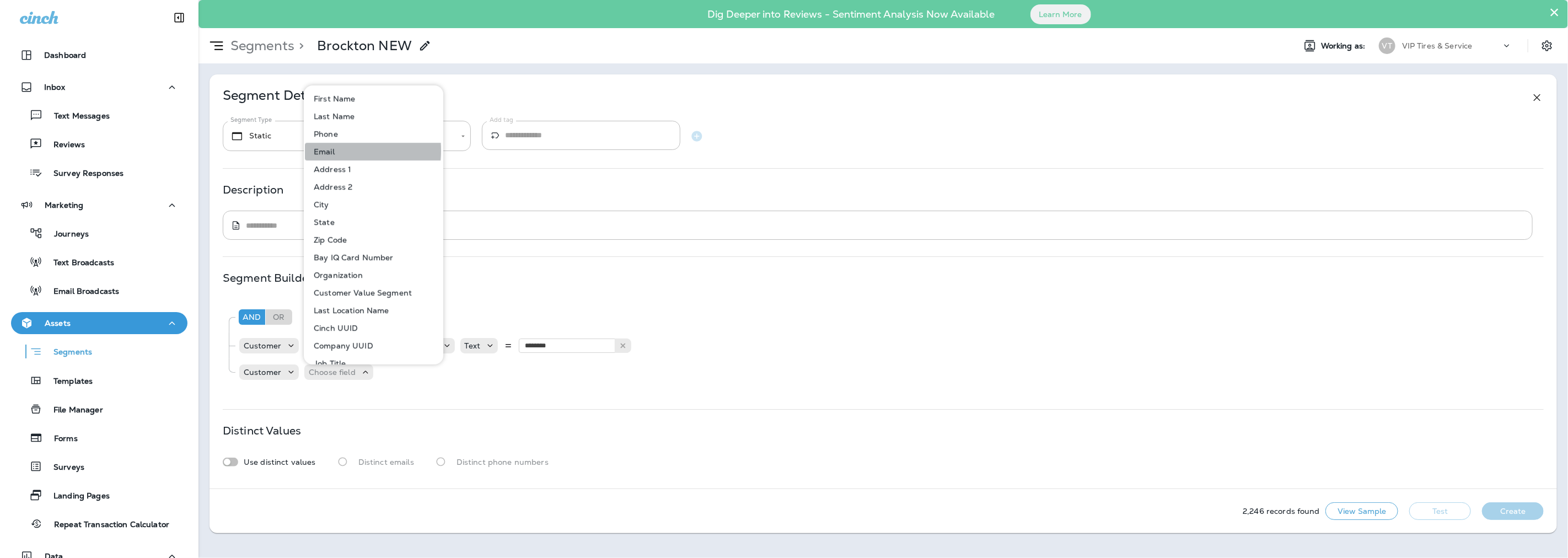
click at [330, 150] on p "Email" at bounding box center [321, 151] width 25 height 8
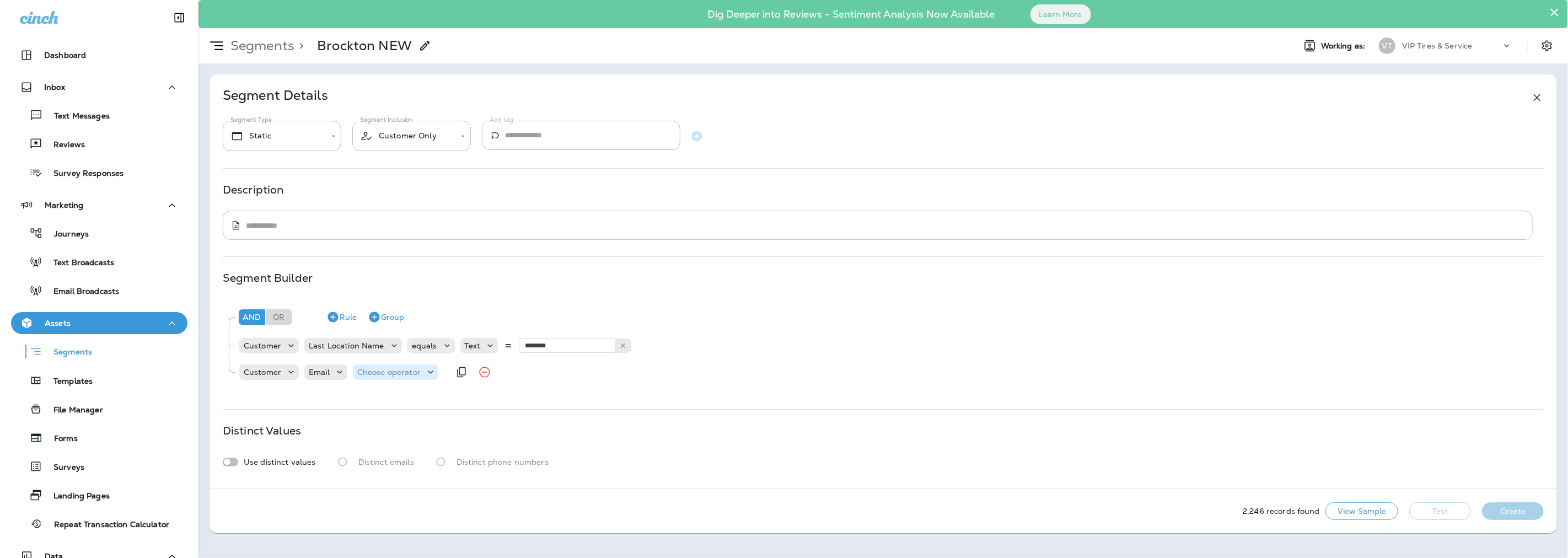
click at [416, 372] on p "Choose operator" at bounding box center [389, 371] width 63 height 8
click at [386, 277] on p "is not empty" at bounding box center [384, 280] width 52 height 8
click at [1440, 509] on button "Test" at bounding box center [1440, 511] width 62 height 18
click at [1354, 514] on button "Get Total" at bounding box center [1362, 511] width 72 height 18
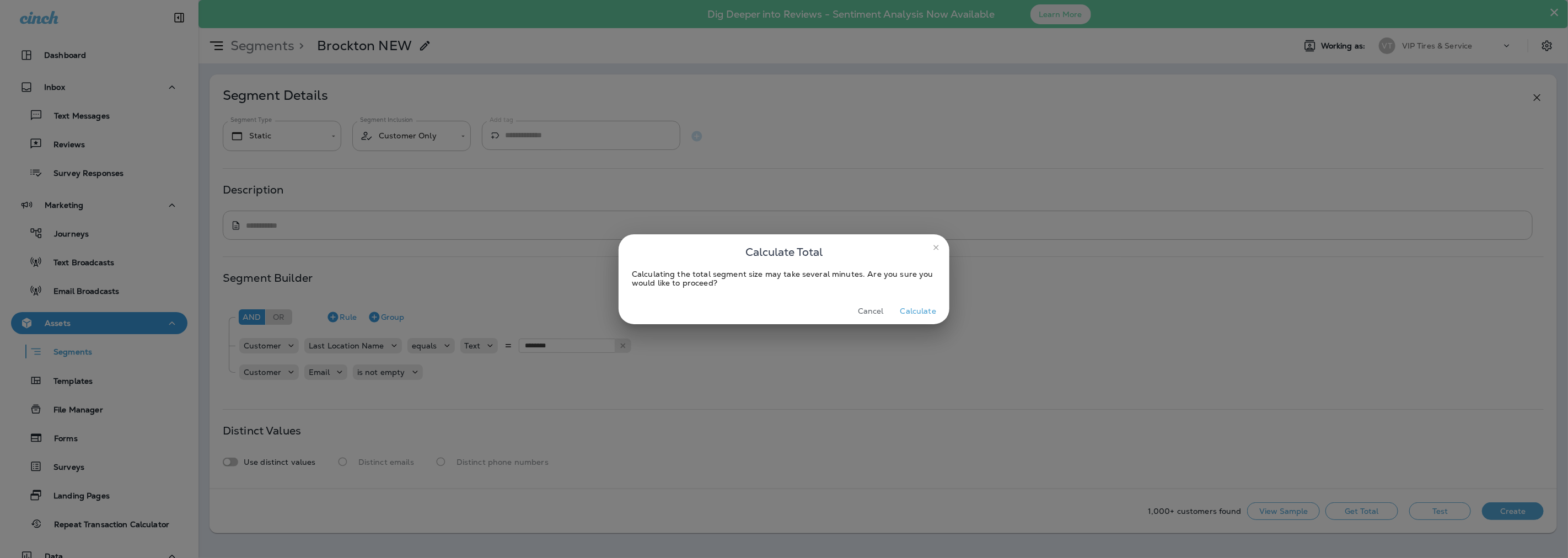
click at [926, 314] on button "Calculate" at bounding box center [918, 311] width 45 height 17
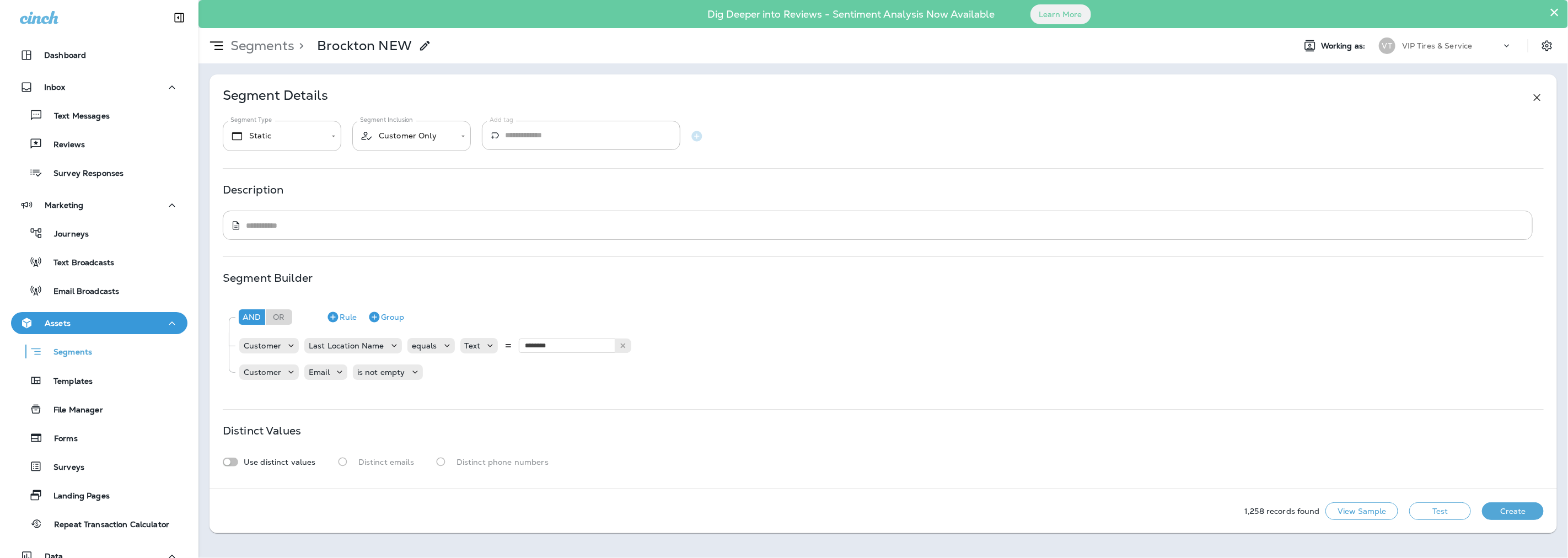
click at [1361, 513] on button "View Sample" at bounding box center [1362, 511] width 72 height 18
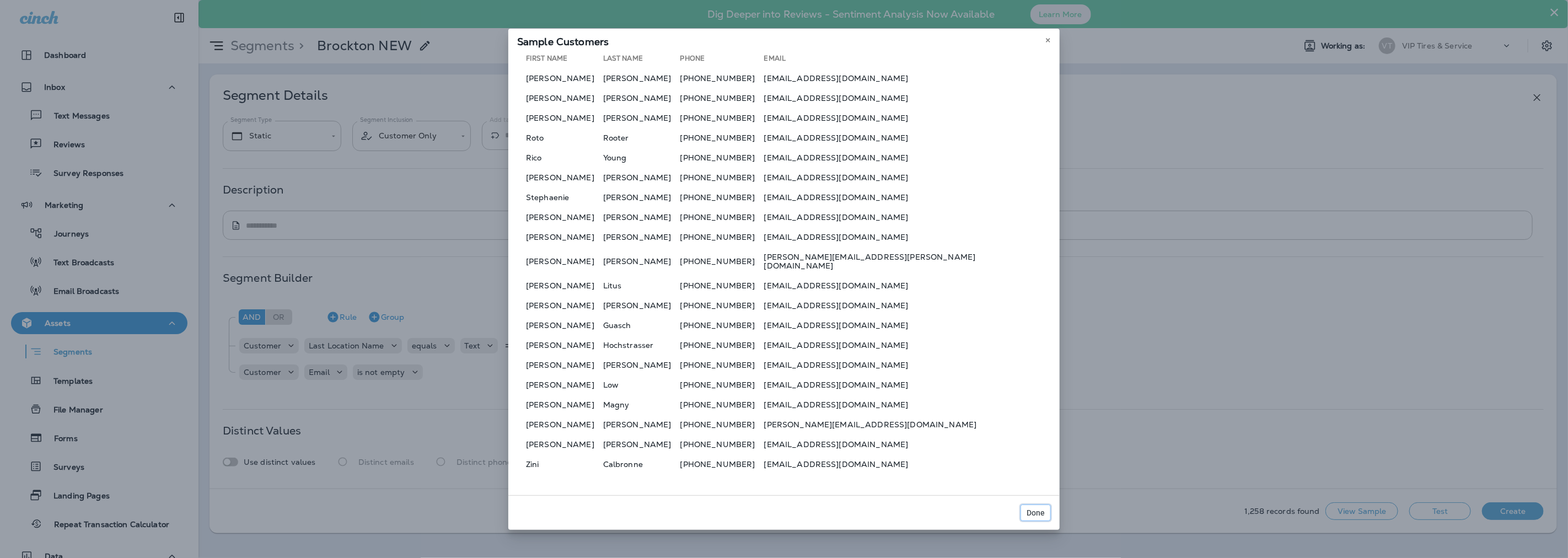
click at [1035, 508] on button "Done" at bounding box center [1035, 513] width 30 height 16
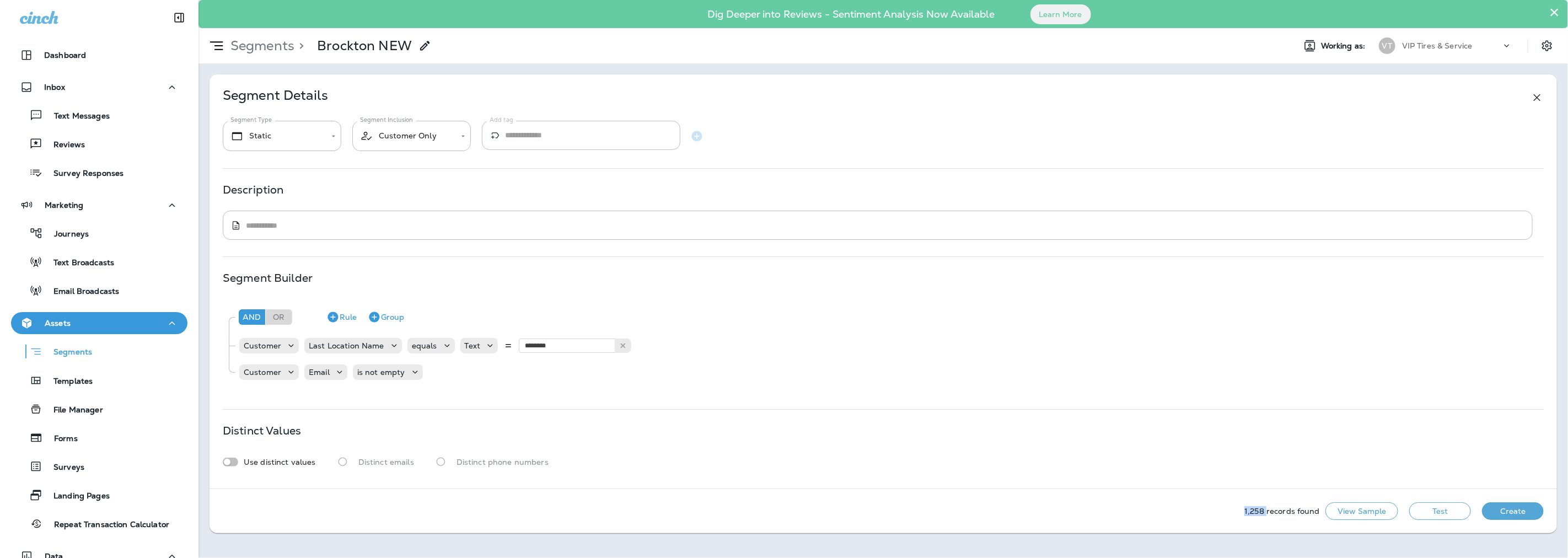
drag, startPoint x: 1244, startPoint y: 512, endPoint x: 1267, endPoint y: 512, distance: 23.0
click at [1267, 512] on div "1,258 records found View Sample Test Create" at bounding box center [883, 511] width 1347 height 44
click at [1505, 506] on button "Create" at bounding box center [1513, 511] width 62 height 18
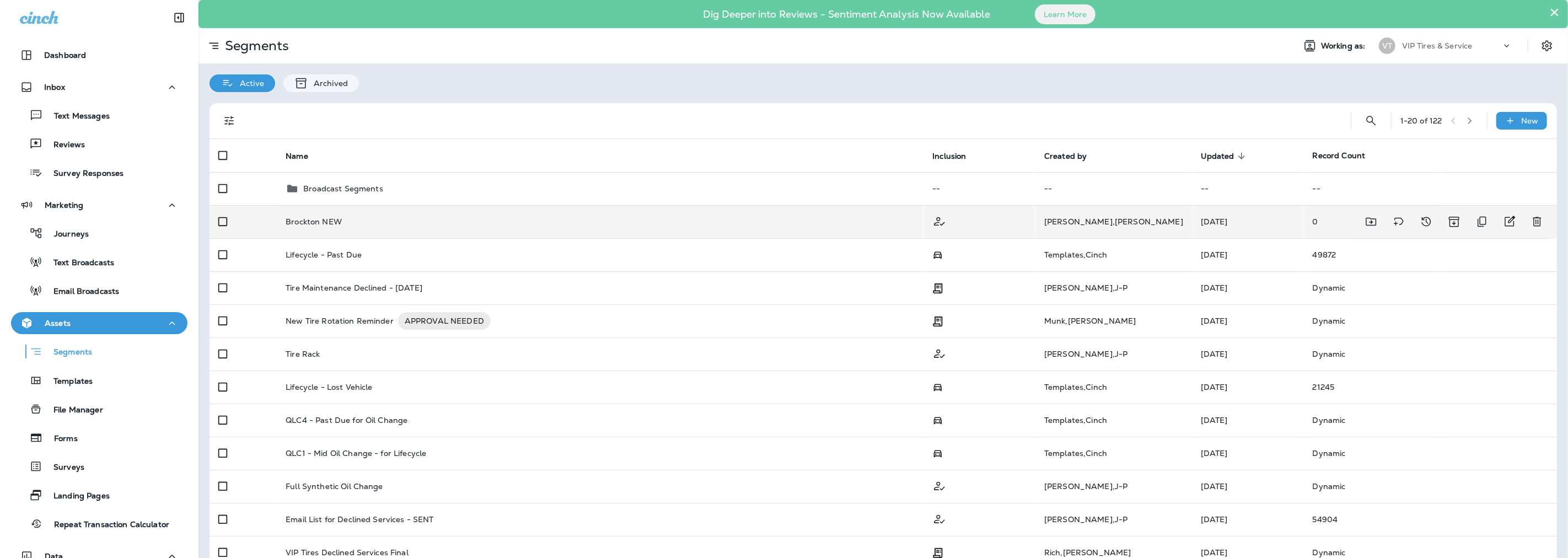
click at [313, 222] on p "Brockton NEW" at bounding box center [314, 221] width 56 height 8
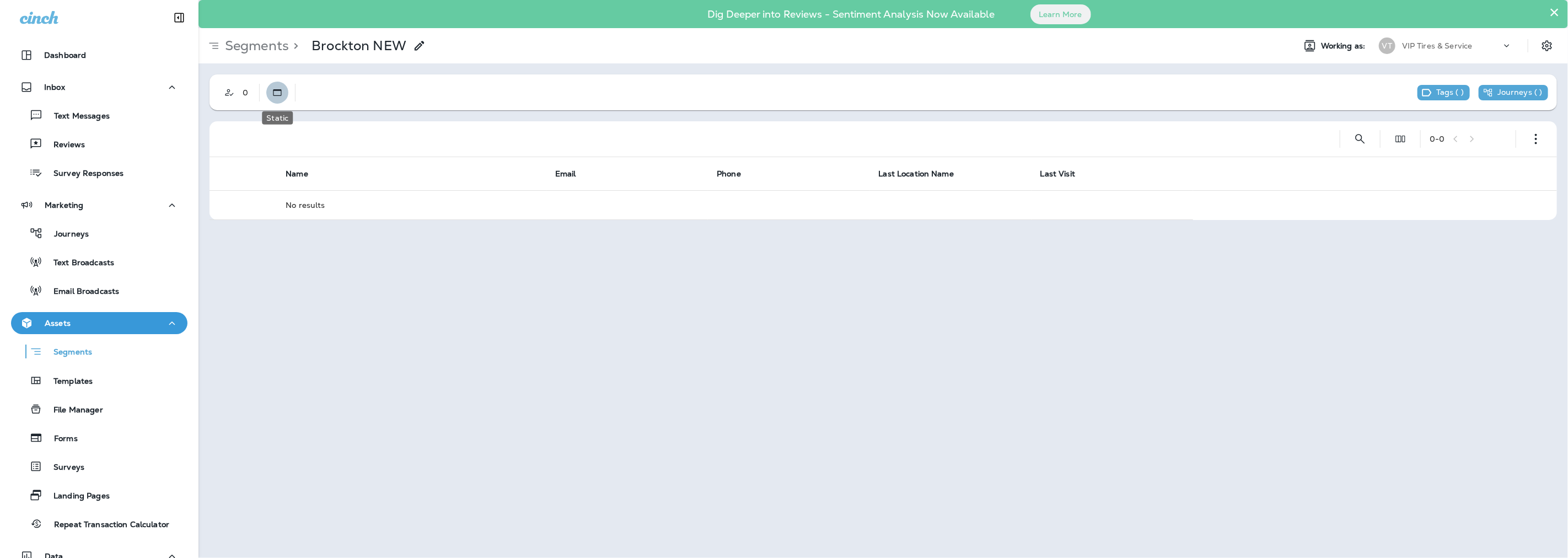
click at [272, 87] on icon "Static" at bounding box center [277, 92] width 11 height 11
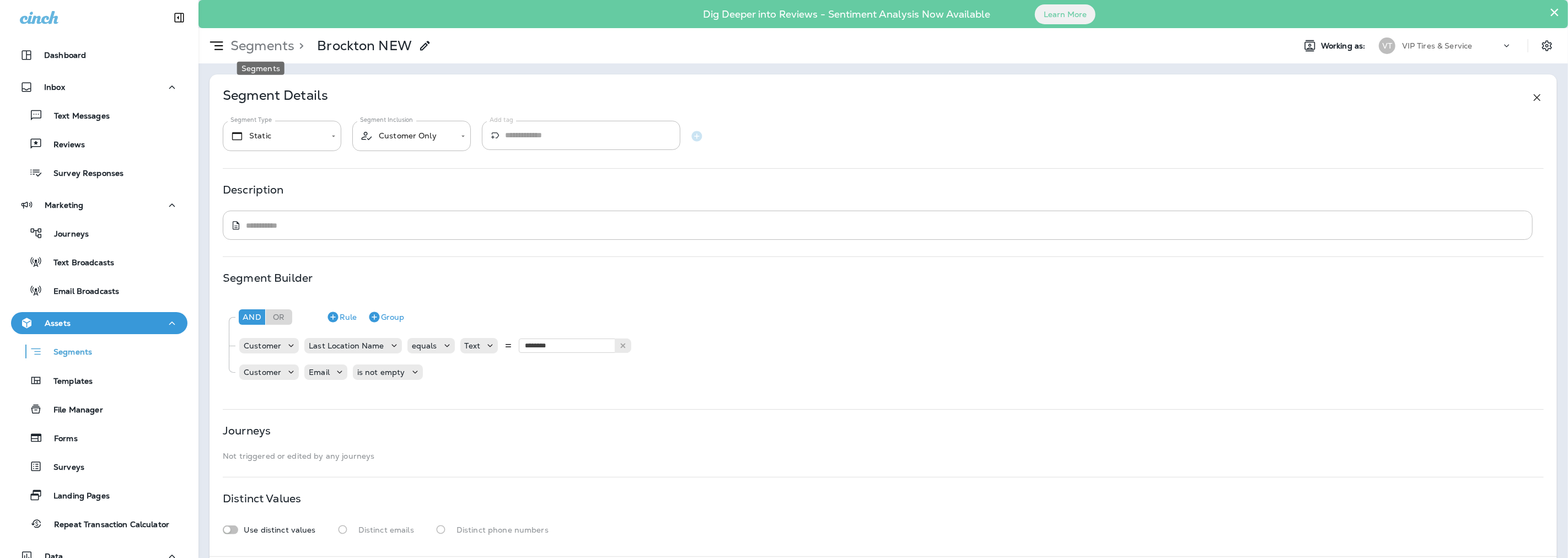
click at [265, 45] on p "Segments" at bounding box center [260, 45] width 69 height 16
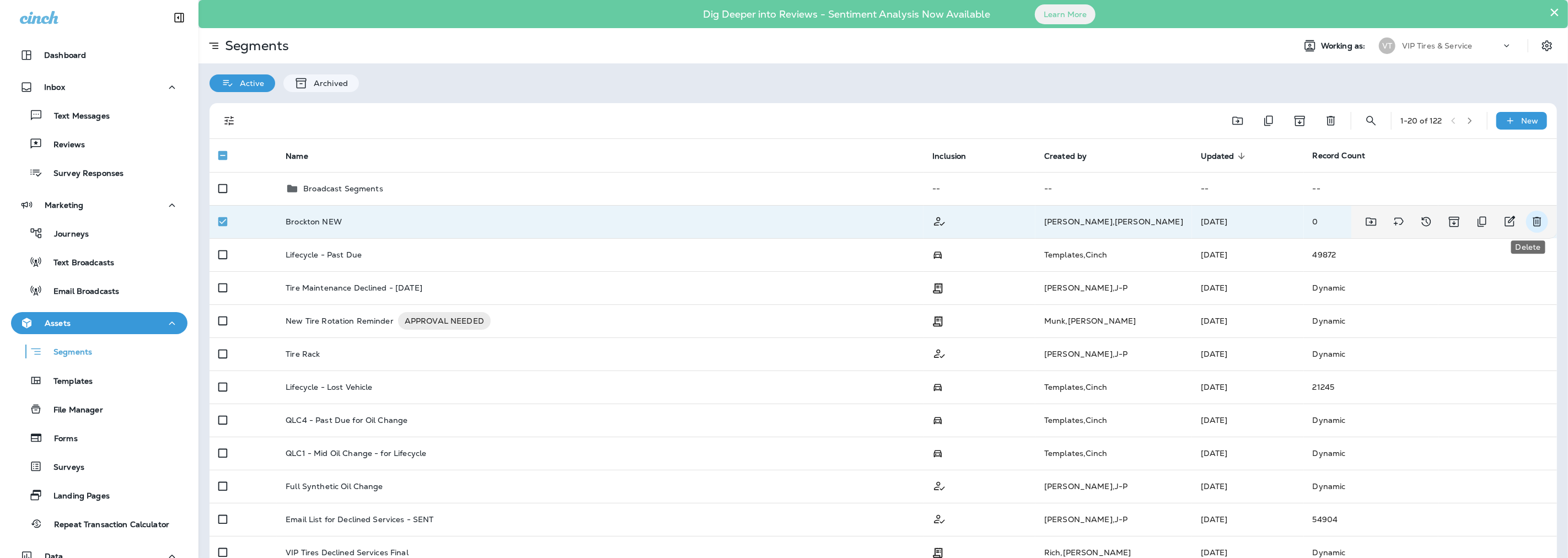
click at [1530, 220] on icon "Delete" at bounding box center [1536, 221] width 13 height 13
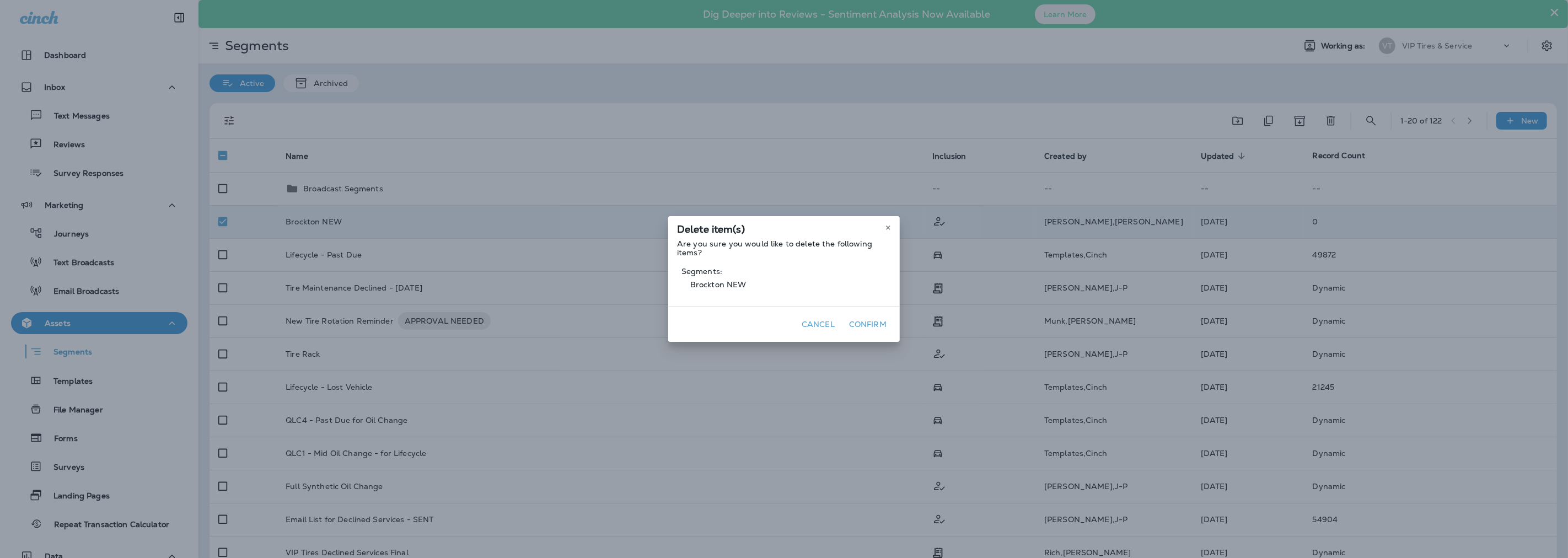
click at [864, 321] on button "Confirm" at bounding box center [868, 324] width 46 height 17
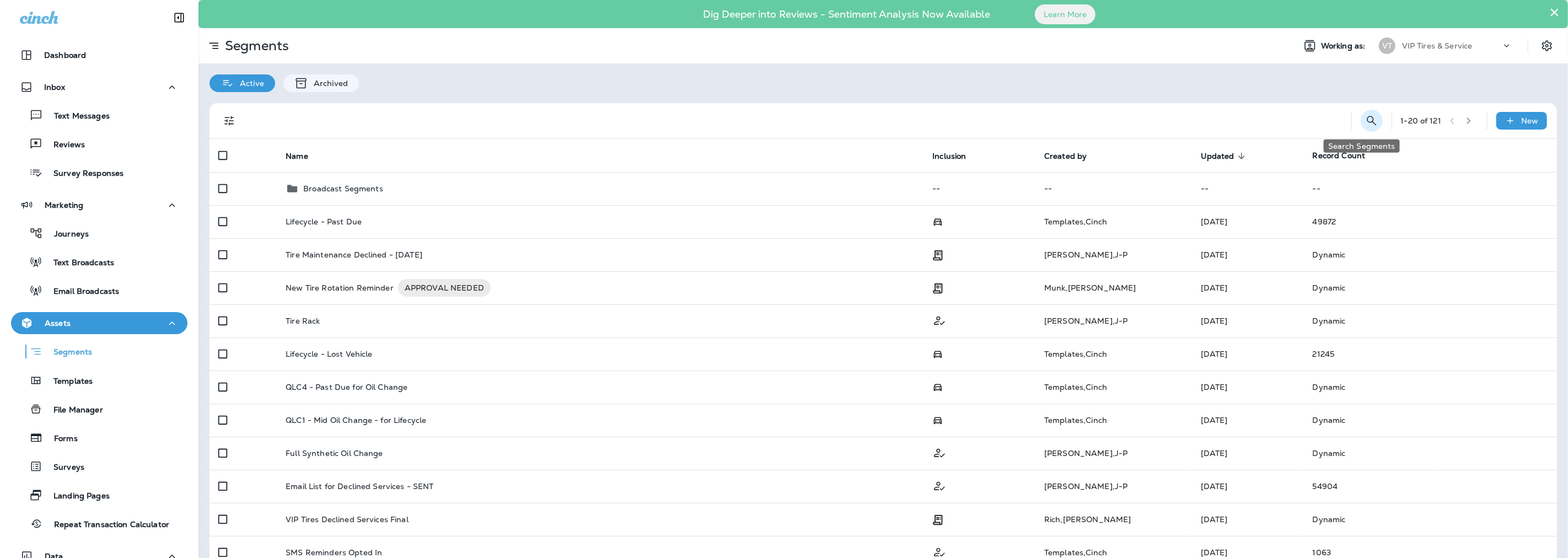
click at [1368, 123] on button "Search Segments" at bounding box center [1372, 120] width 22 height 22
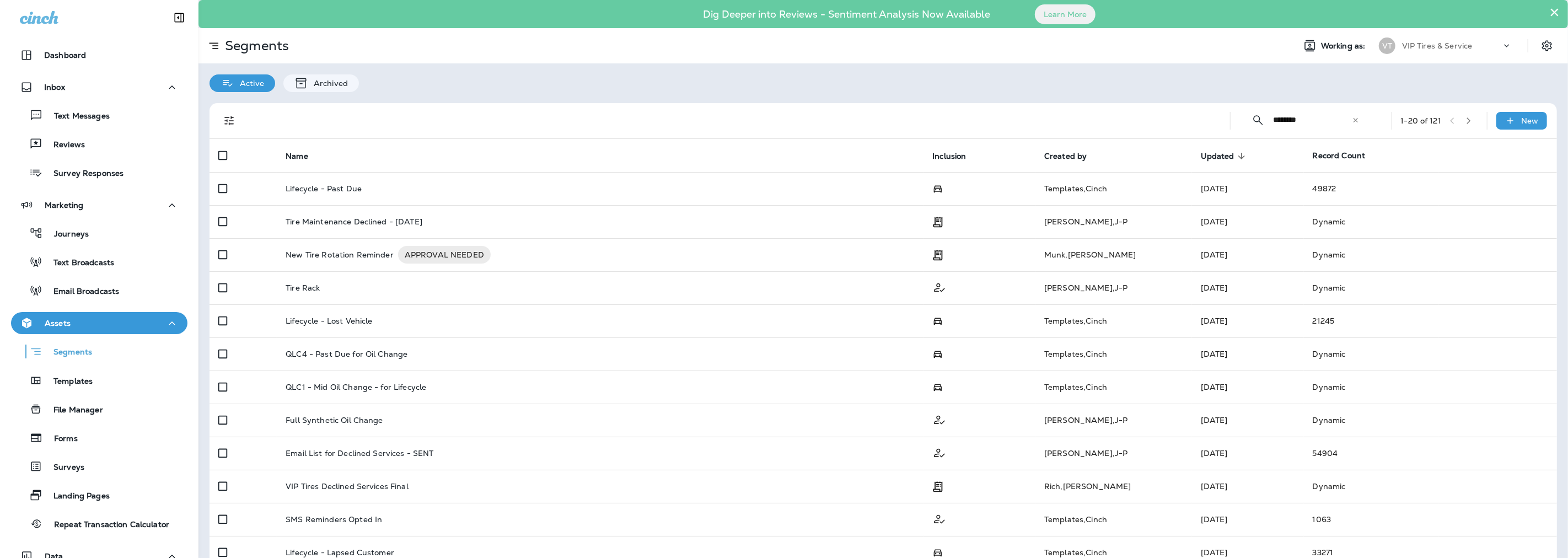
type input "********"
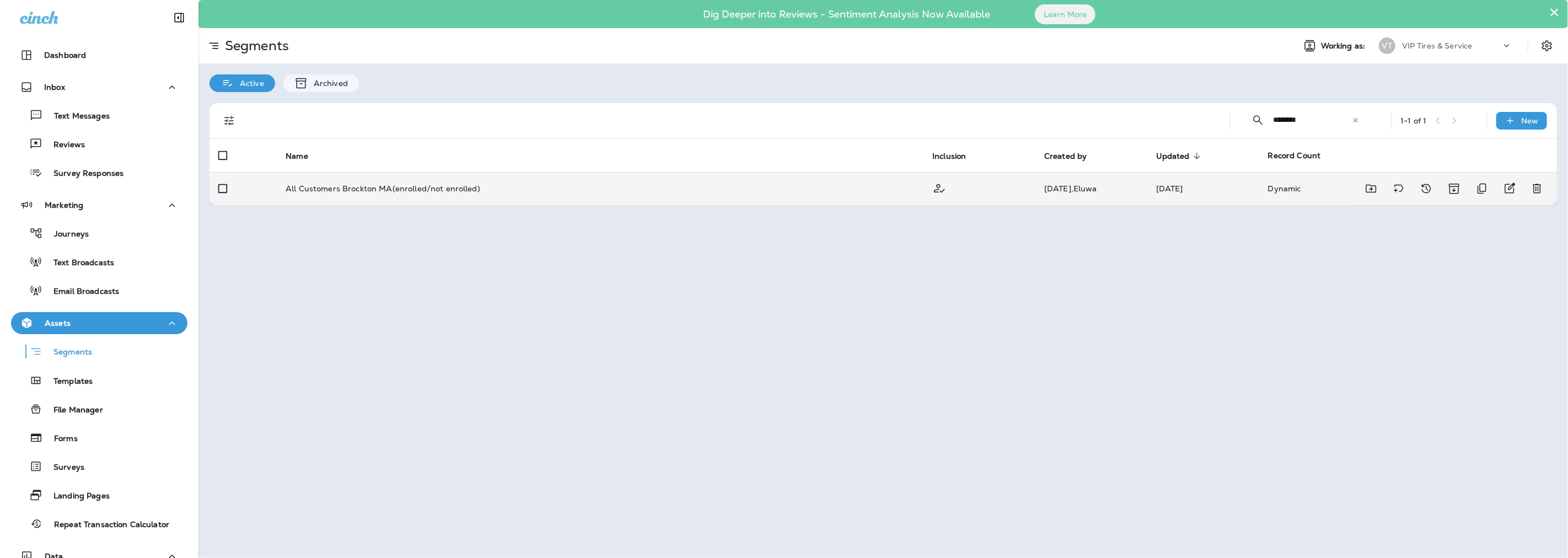
click at [377, 189] on p "All Customers Brockton MA(enrolled/not enrolled)" at bounding box center [383, 188] width 195 height 8
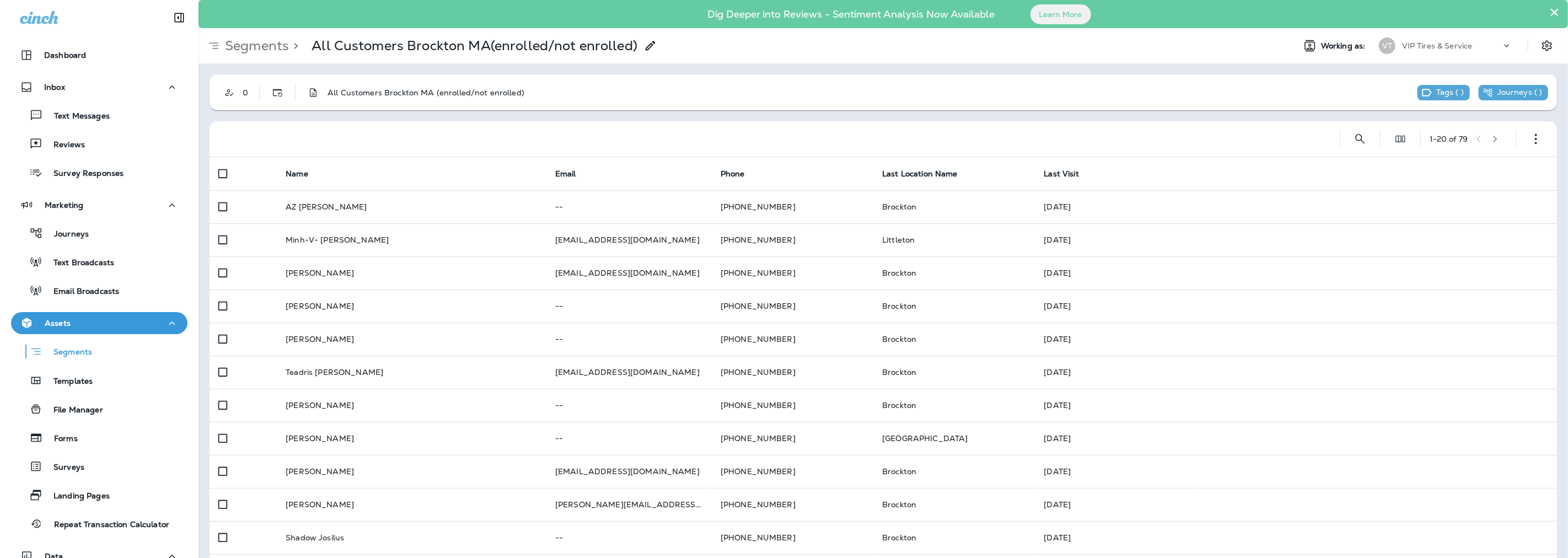
click at [1493, 139] on icon "button" at bounding box center [1495, 139] width 4 height 7
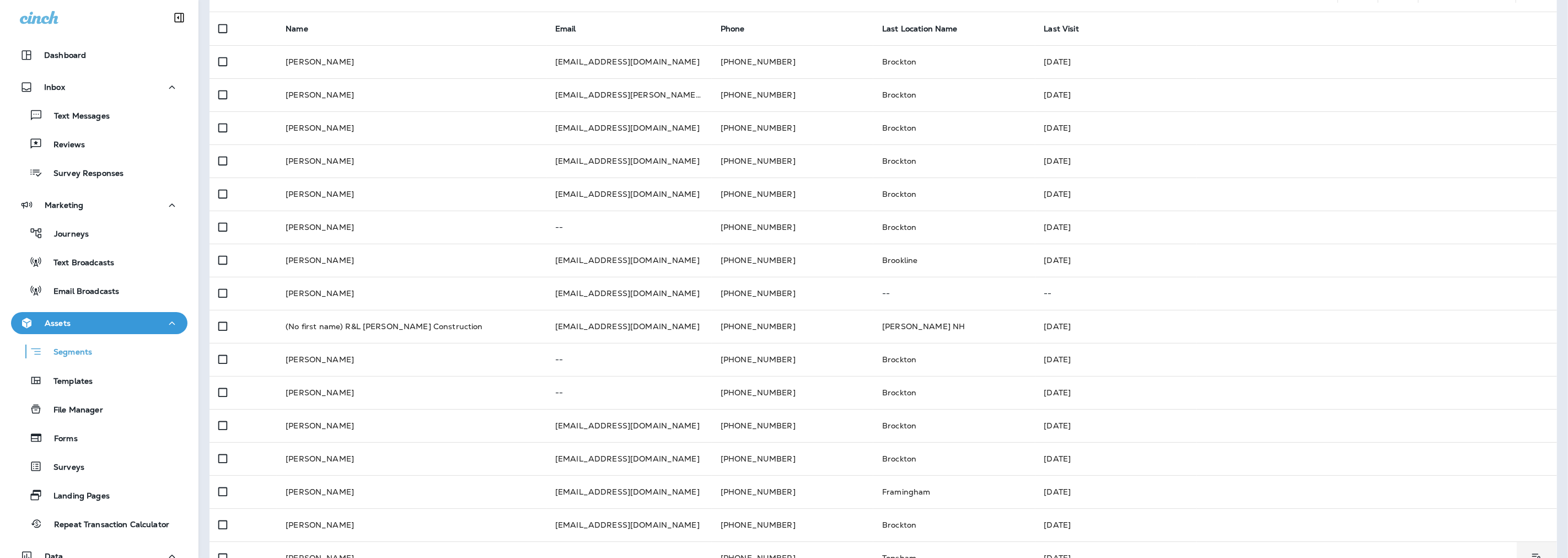
scroll to position [305, 0]
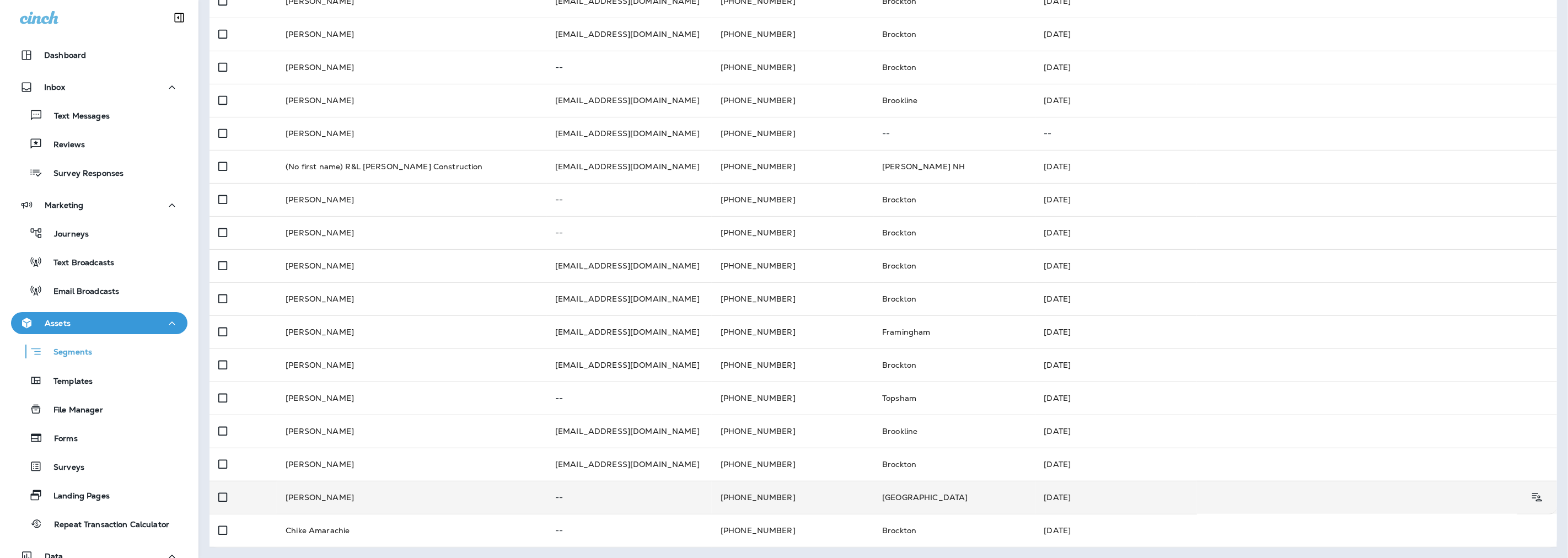
click at [316, 497] on td "[PERSON_NAME]" at bounding box center [411, 497] width 270 height 33
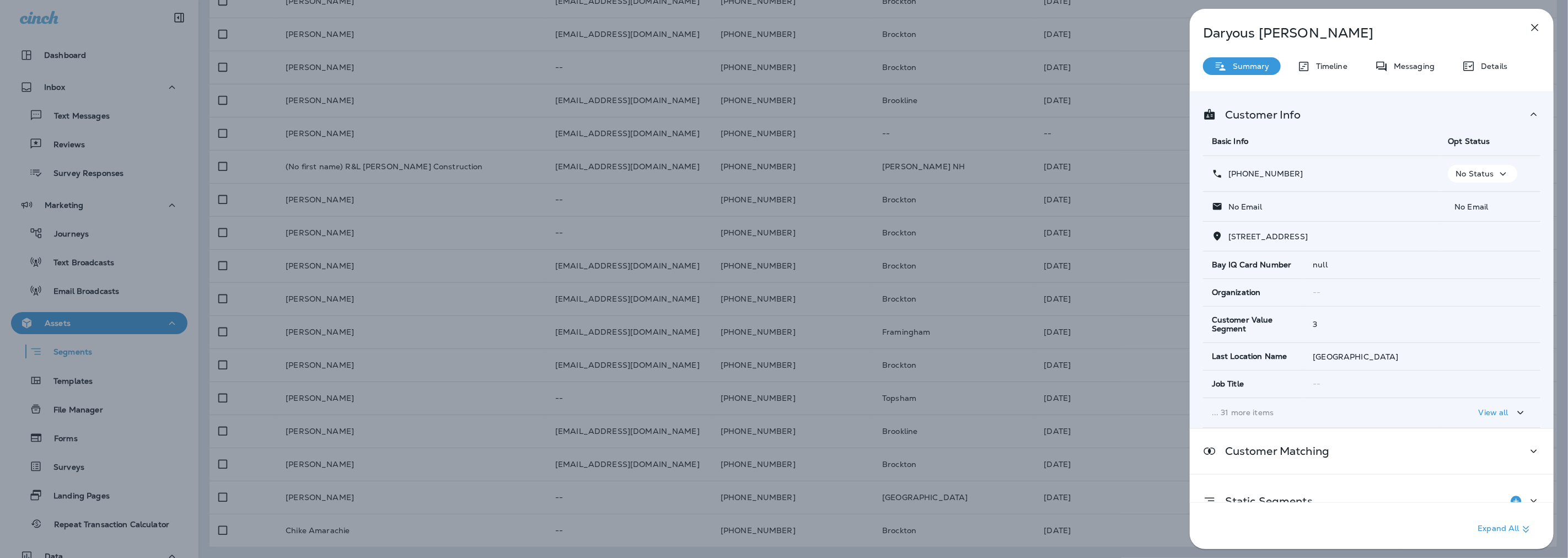
click at [311, 307] on div "Daryous [PERSON_NAME] Summary Timeline Messaging Details Customer Info Basic In…" at bounding box center [784, 279] width 1568 height 558
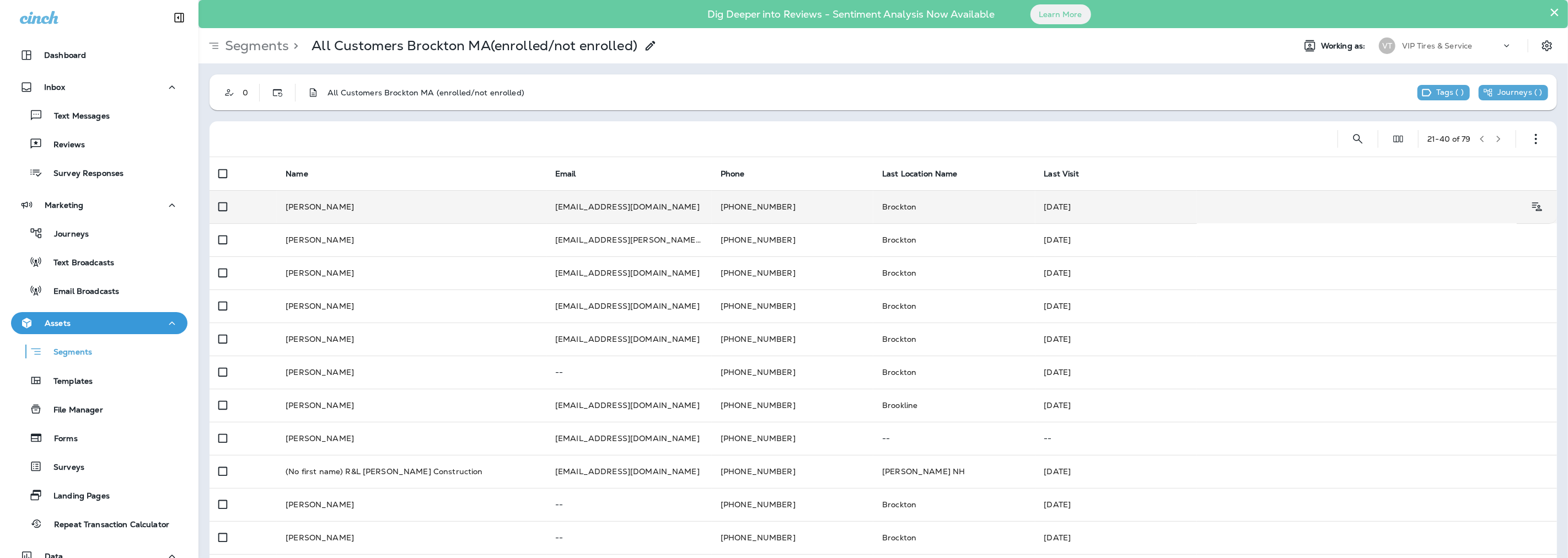
click at [310, 207] on td "[PERSON_NAME]" at bounding box center [411, 207] width 270 height 33
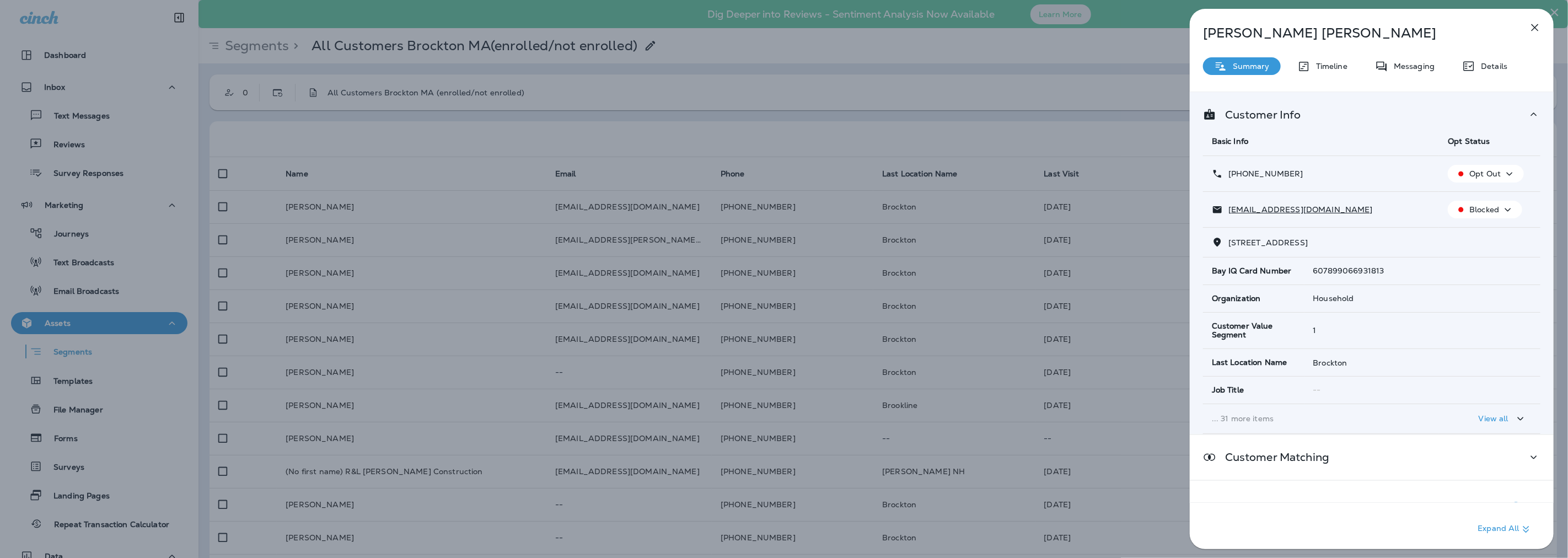
click at [621, 118] on div "[PERSON_NAME] Summary Timeline Messaging Details Customer Info Basic Info Opt S…" at bounding box center [784, 279] width 1568 height 558
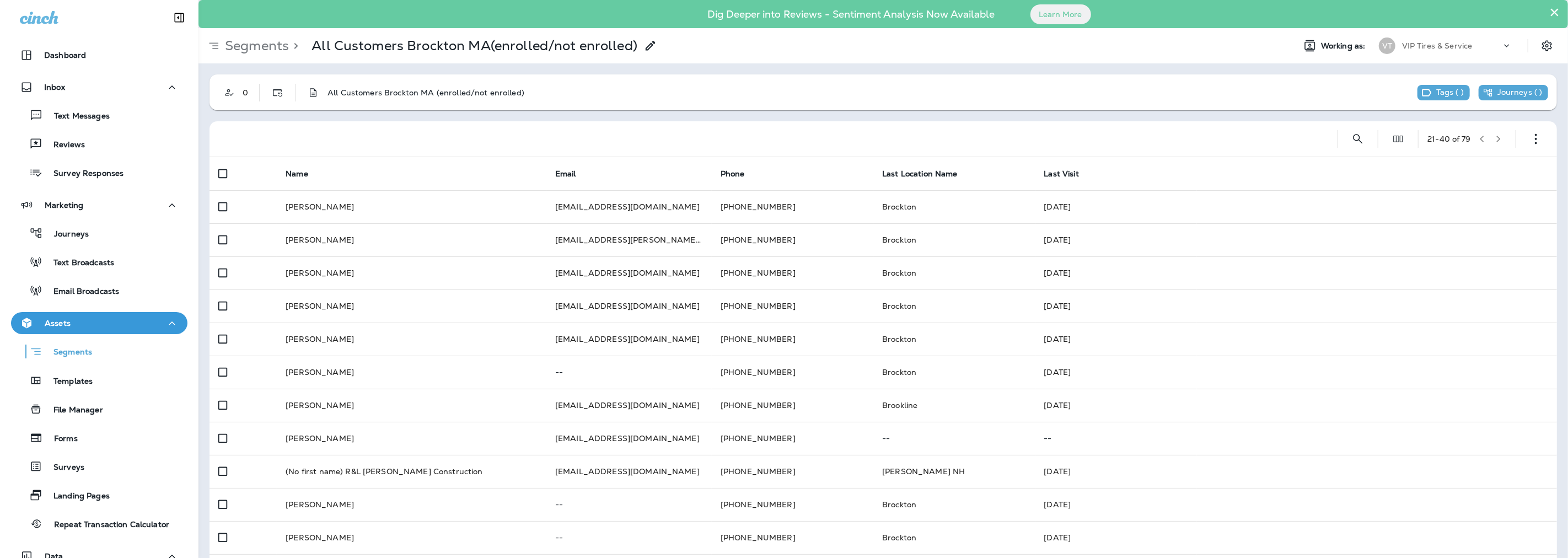
click at [1494, 142] on icon "button" at bounding box center [1498, 139] width 8 height 8
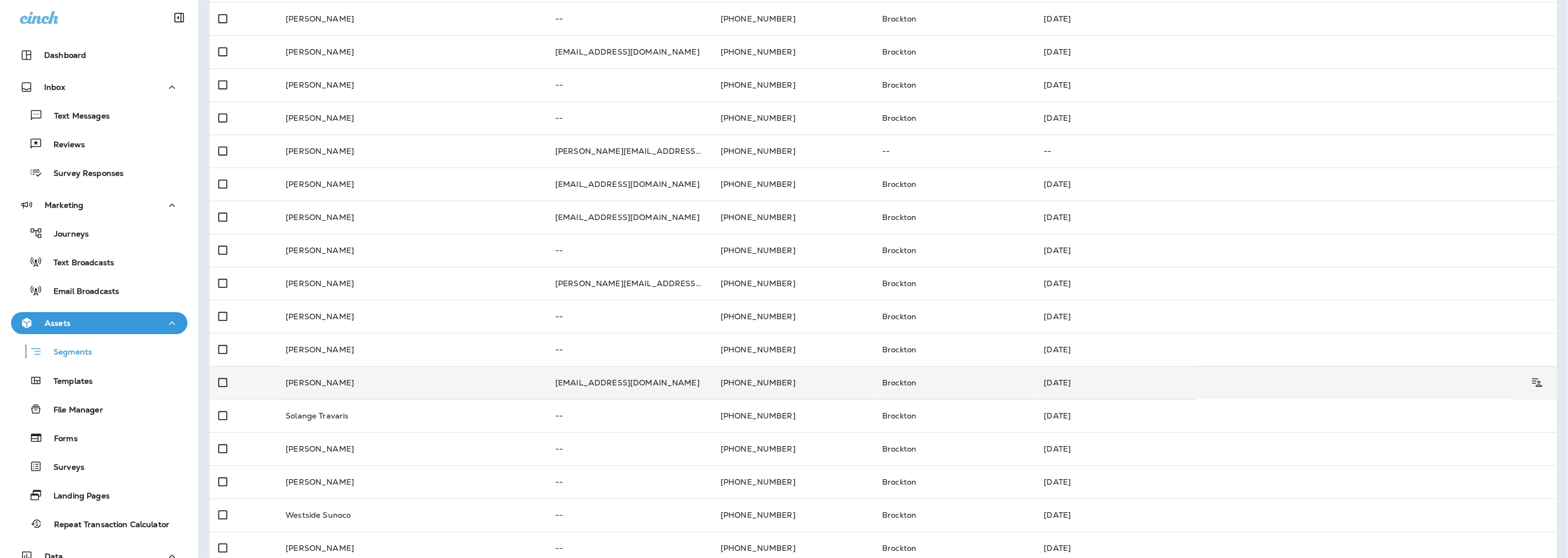
scroll to position [305, 0]
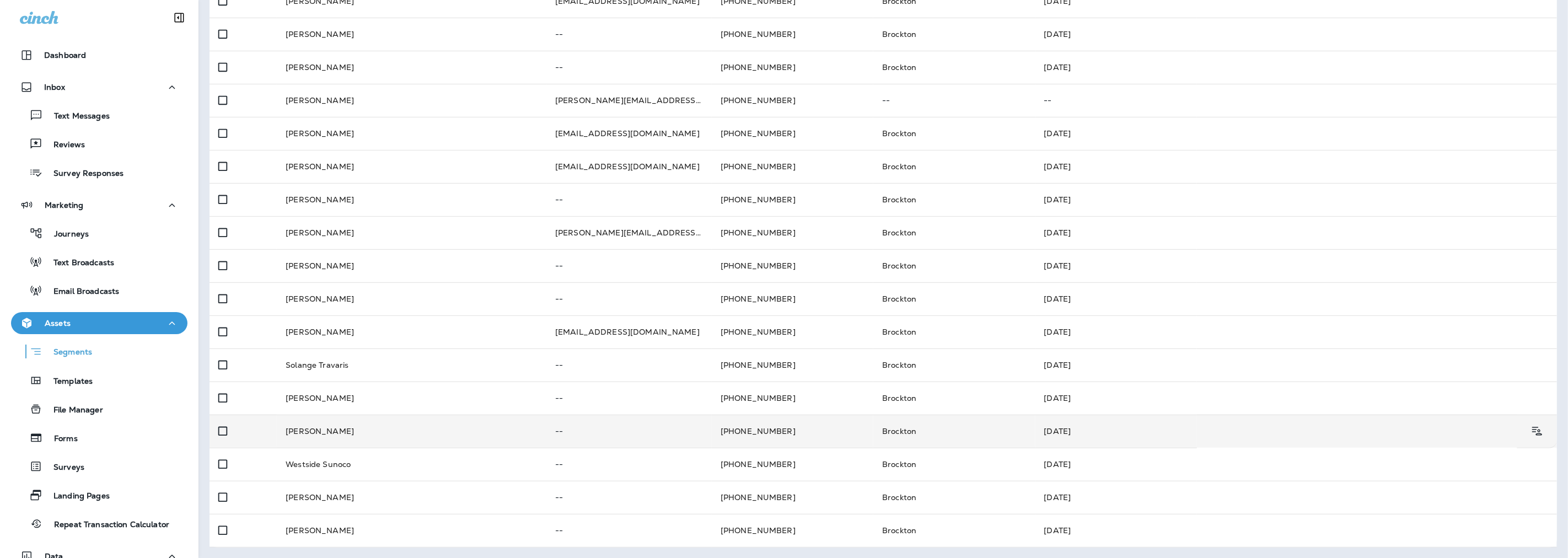
click at [317, 430] on td "[PERSON_NAME]" at bounding box center [411, 431] width 270 height 33
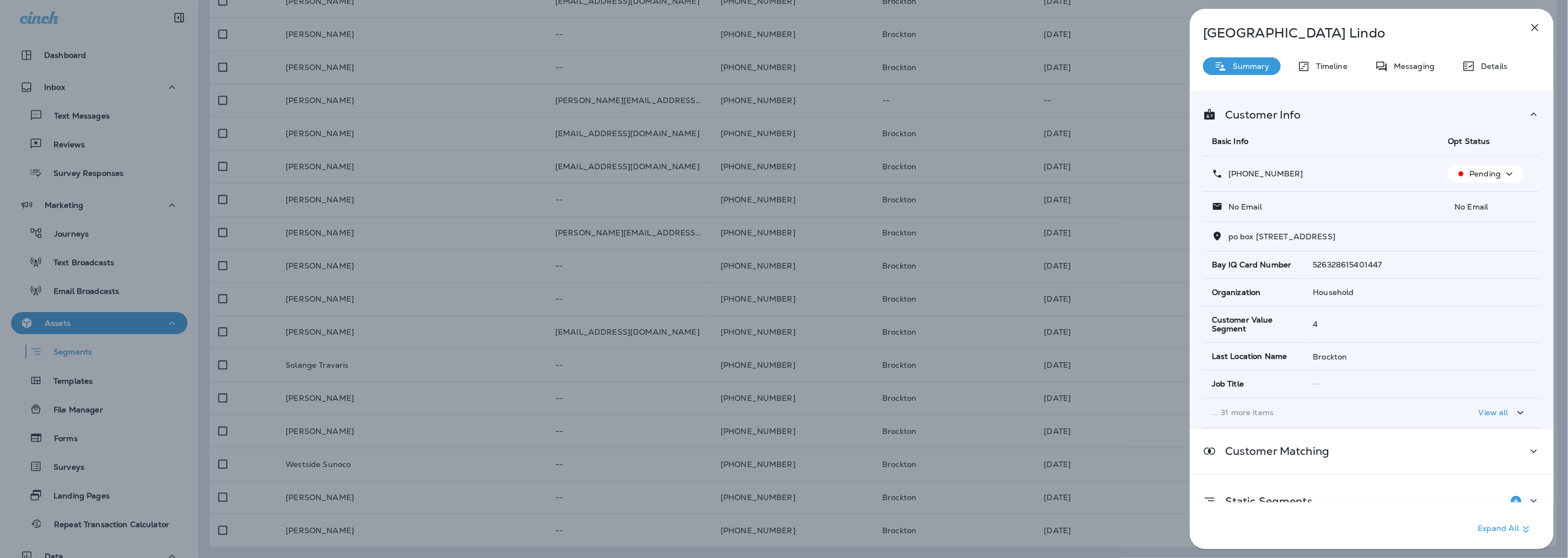
click at [1149, 119] on div "[PERSON_NAME] Summary Timeline Messaging Details Customer Info Basic Info Opt S…" at bounding box center [784, 279] width 1568 height 558
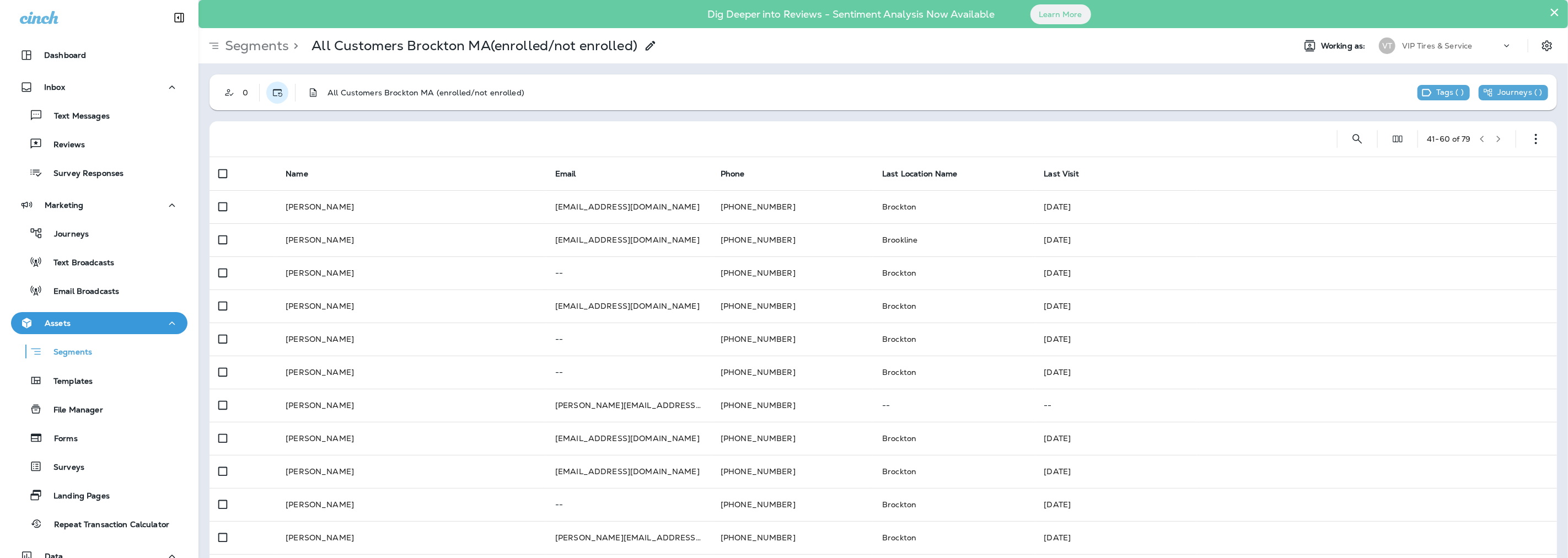
click at [273, 89] on icon "Dynamic" at bounding box center [277, 92] width 11 height 11
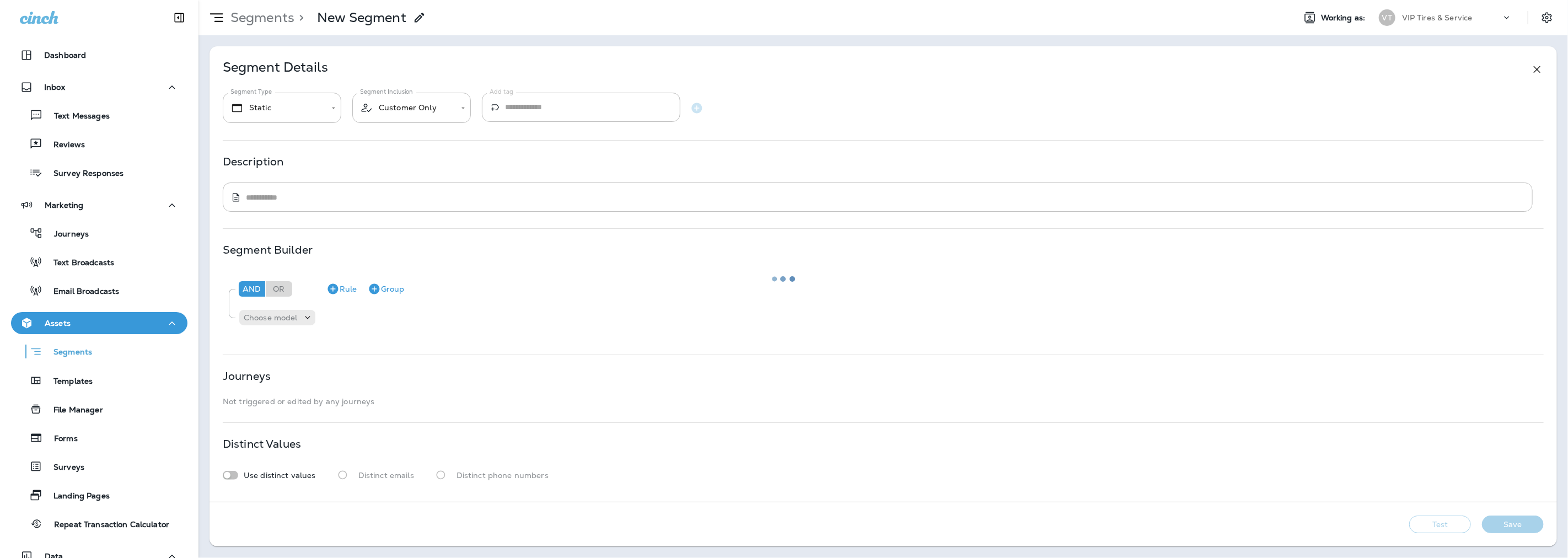
type input "*******"
type textarea "**********"
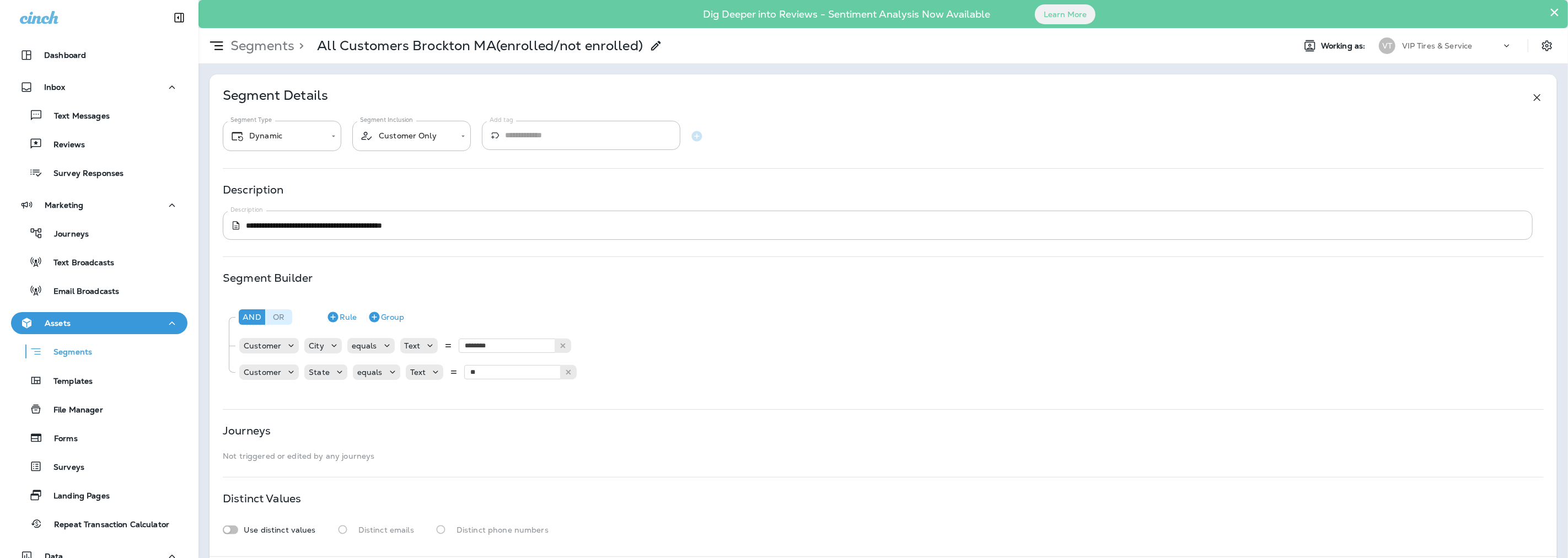
click at [284, 314] on div "Or" at bounding box center [279, 317] width 26 height 15
click at [356, 322] on button "Rule" at bounding box center [341, 317] width 39 height 18
click at [304, 394] on icon at bounding box center [307, 398] width 11 height 11
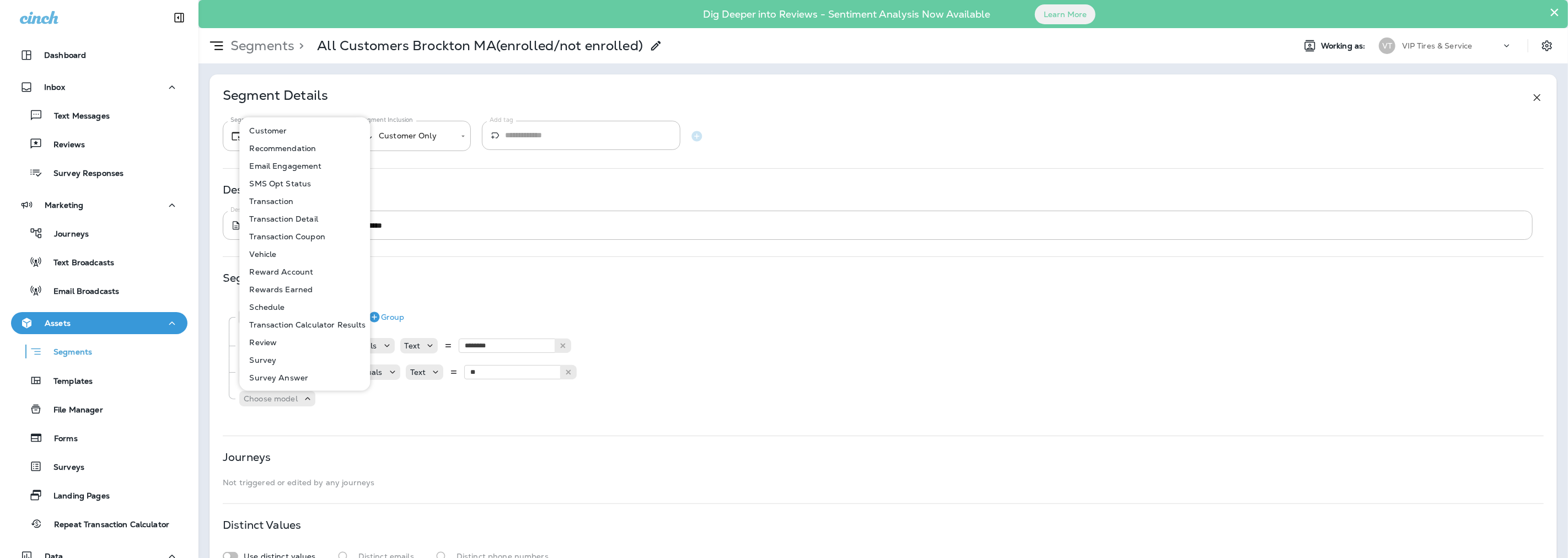
click at [505, 251] on div "**********" at bounding box center [883, 329] width 1347 height 509
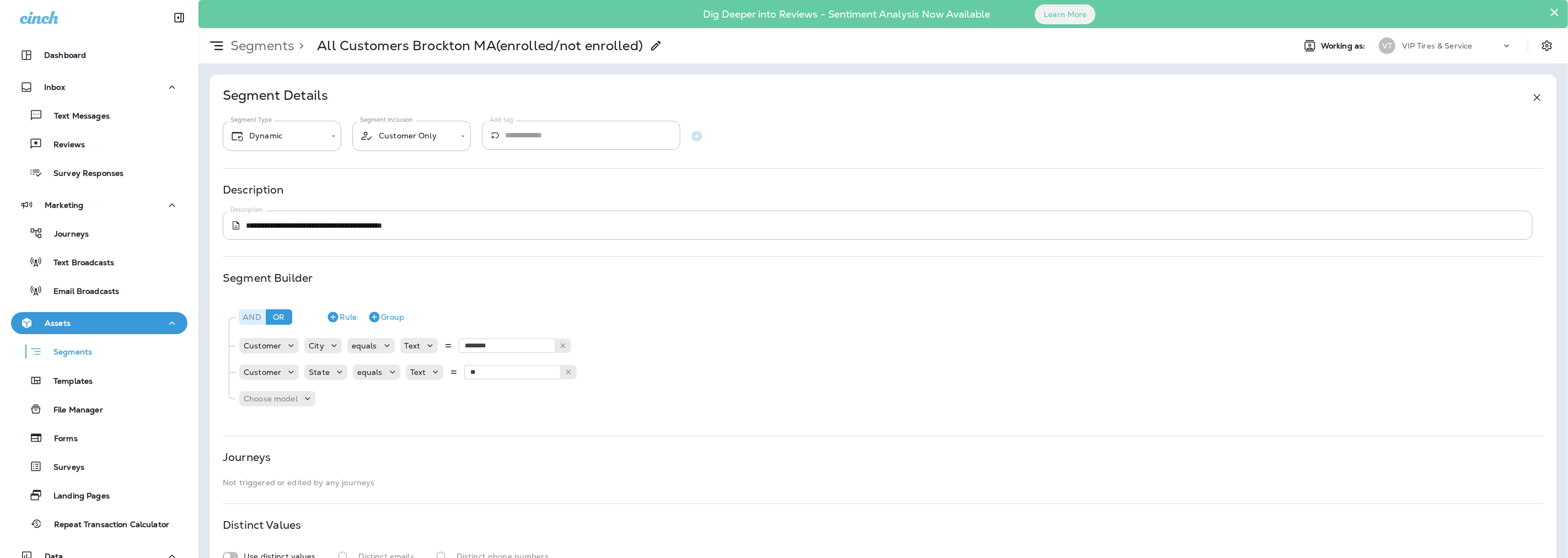
click at [247, 315] on div "And" at bounding box center [252, 317] width 26 height 15
click at [287, 314] on div "Or" at bounding box center [279, 317] width 26 height 15
click at [255, 314] on div "And" at bounding box center [252, 317] width 26 height 15
click at [364, 399] on icon "Remove Rule" at bounding box center [361, 398] width 13 height 13
click at [277, 313] on div "Or" at bounding box center [279, 317] width 26 height 15
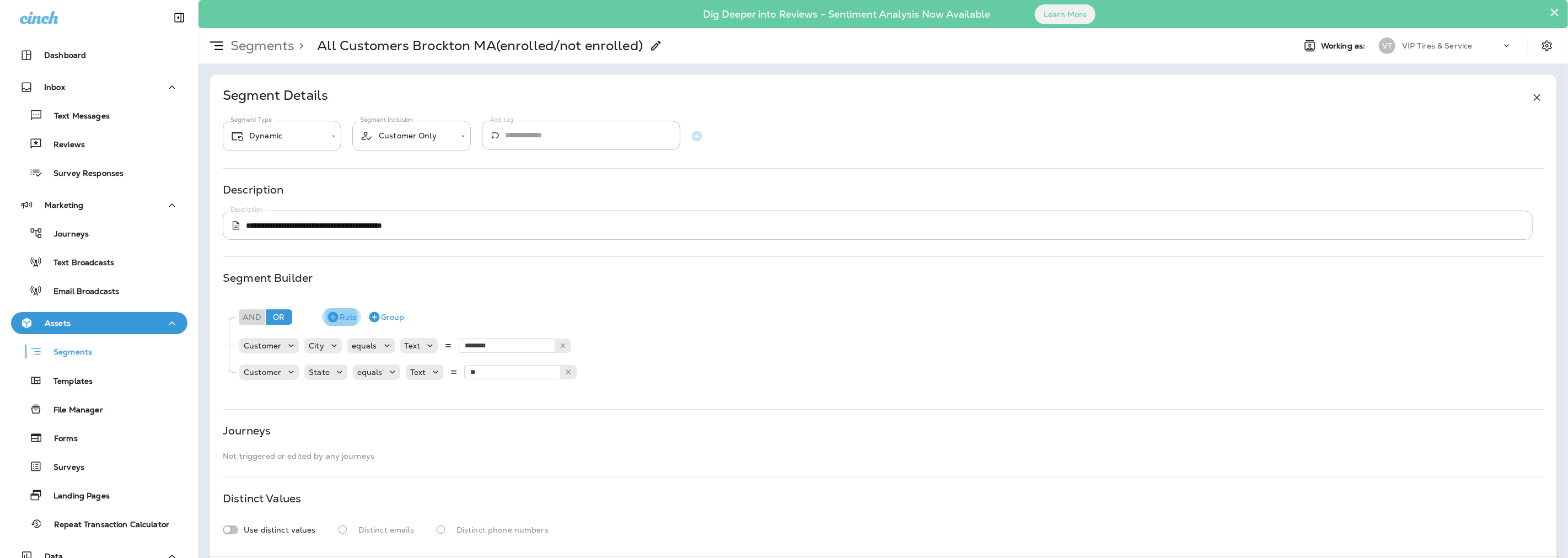
click at [332, 317] on icon "button" at bounding box center [333, 318] width 11 height 11
click at [282, 398] on p "Choose model" at bounding box center [270, 398] width 54 height 8
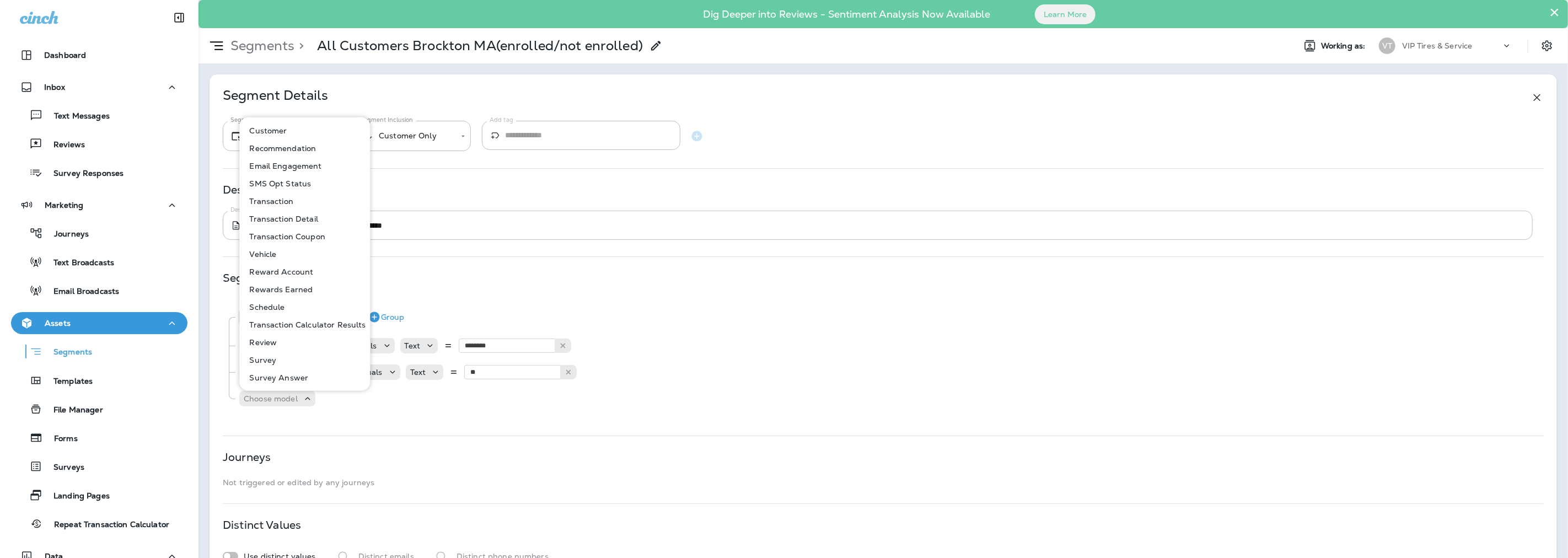
click at [273, 129] on p "Customer" at bounding box center [266, 130] width 42 height 8
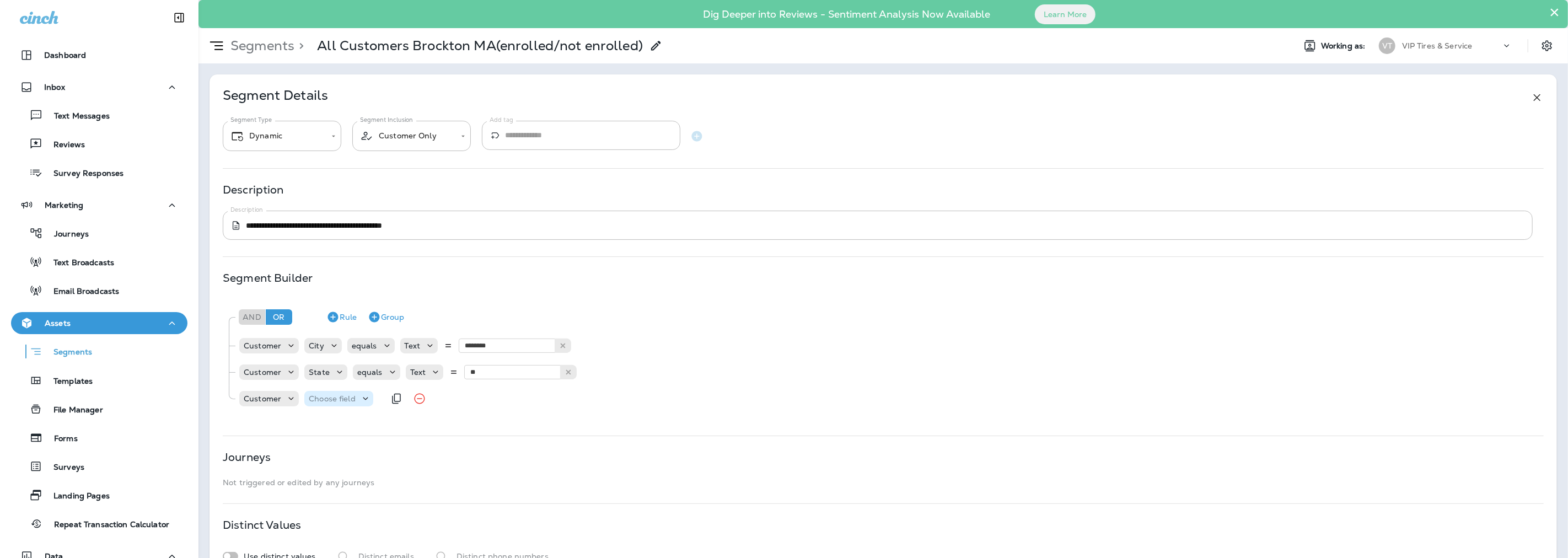
click at [348, 400] on p "Choose field" at bounding box center [332, 398] width 47 height 8
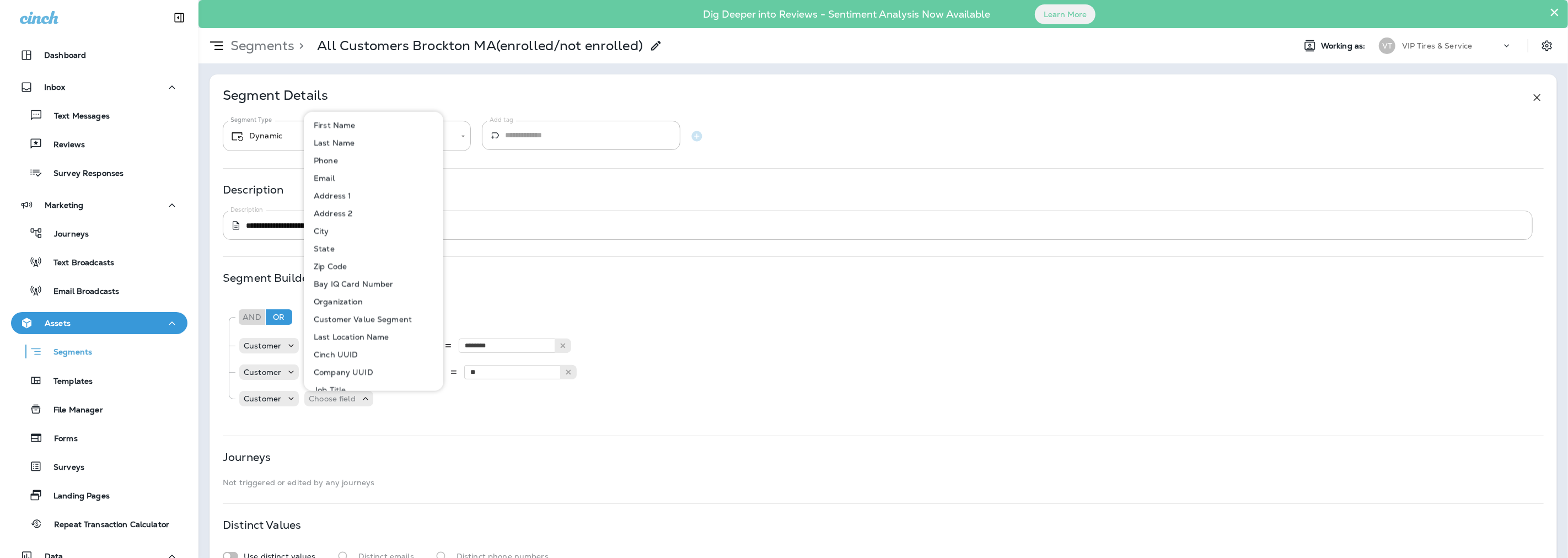
click at [344, 334] on p "Last Location Name" at bounding box center [349, 336] width 80 height 8
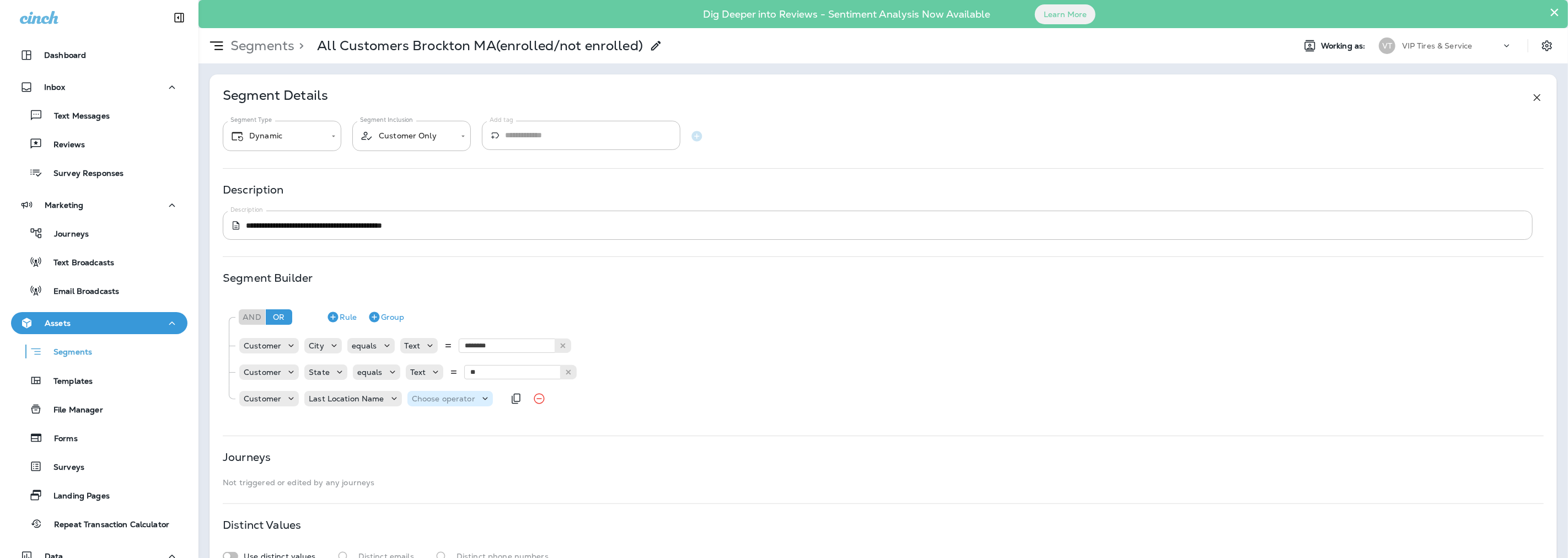
click at [465, 402] on p "Choose operator" at bounding box center [443, 398] width 63 height 8
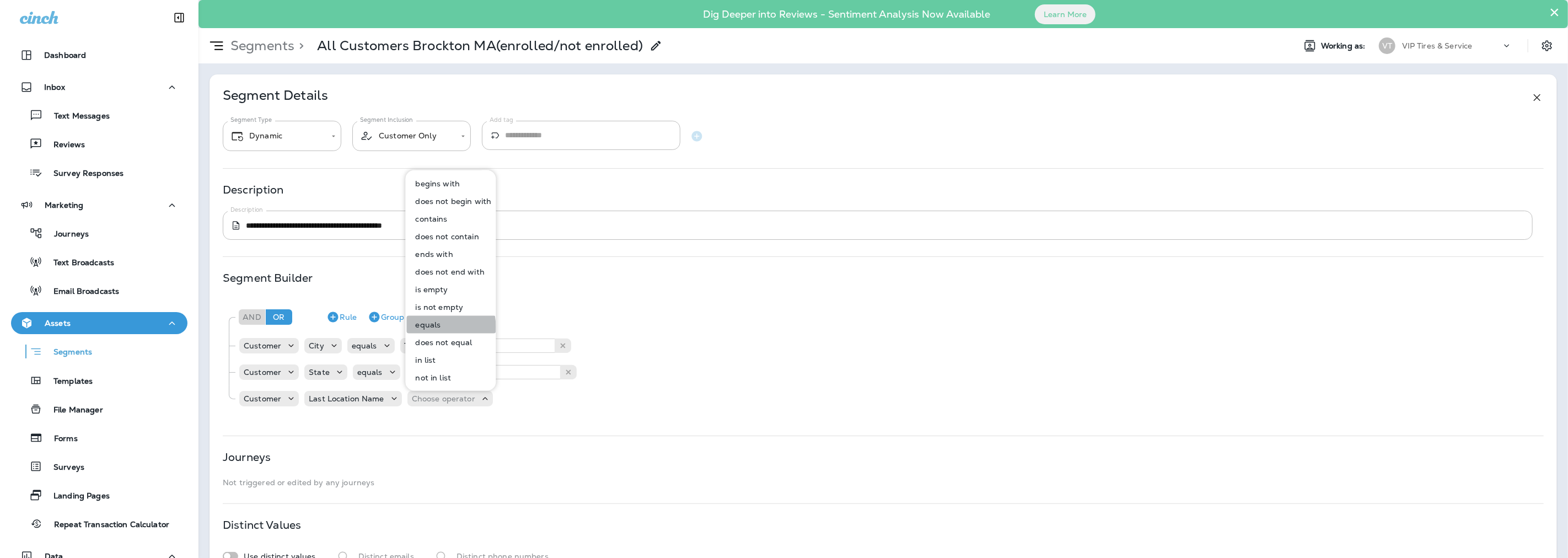
click at [428, 327] on p "equals" at bounding box center [426, 324] width 30 height 8
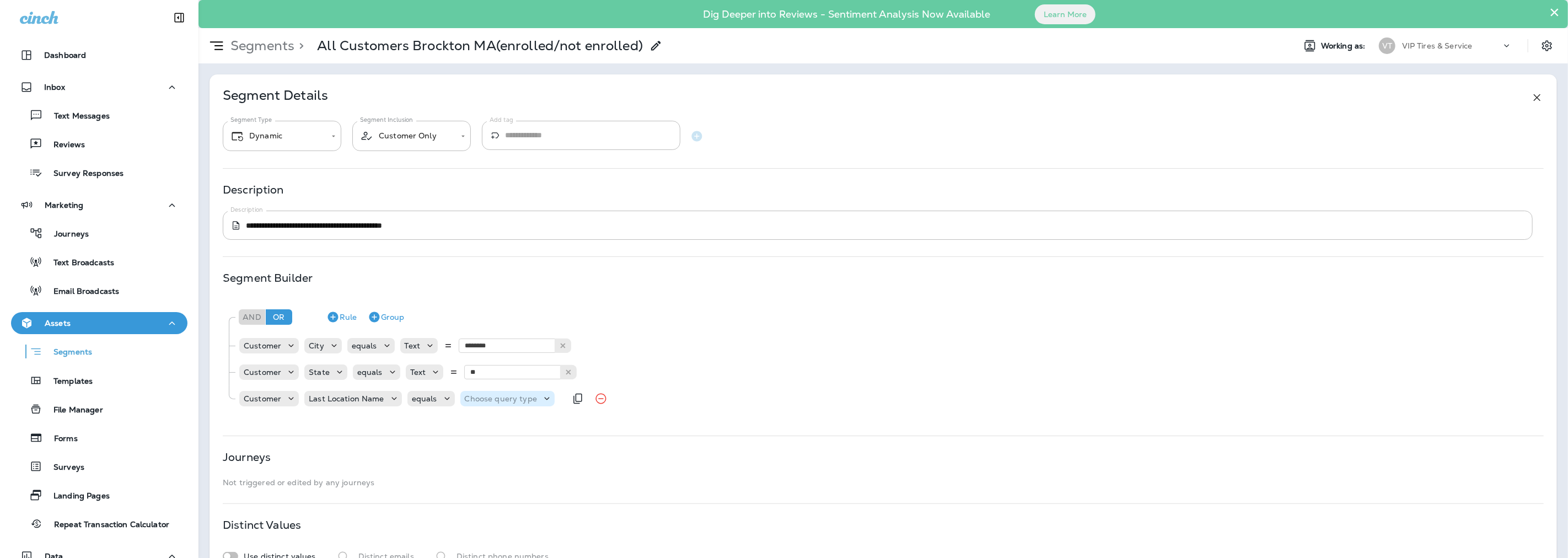
click at [521, 399] on p "Choose query type" at bounding box center [501, 398] width 72 height 8
click at [492, 428] on button "Text" at bounding box center [491, 426] width 63 height 18
click at [576, 399] on input "text" at bounding box center [573, 398] width 110 height 15
type input "********"
click at [627, 429] on div "**********" at bounding box center [883, 329] width 1347 height 509
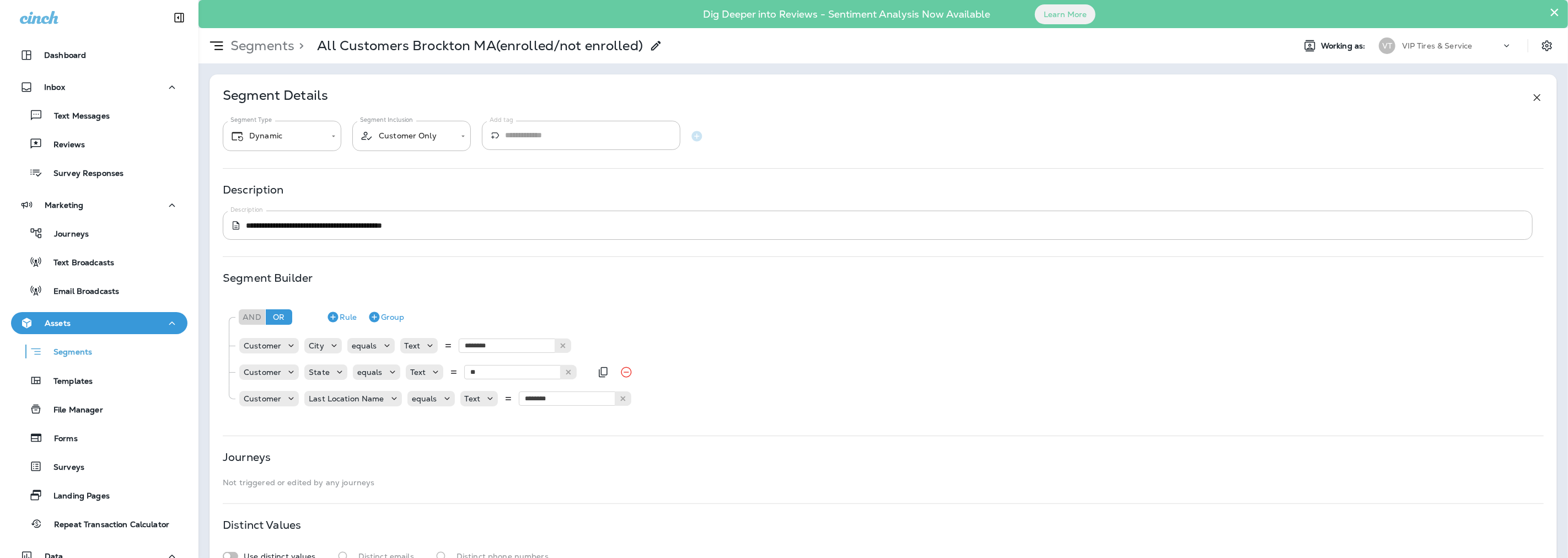
click at [786, 367] on div "Customer State equals Text ** MA ME - [US_STATE] [US_STATE] [US_STATE]" at bounding box center [888, 372] width 1300 height 22
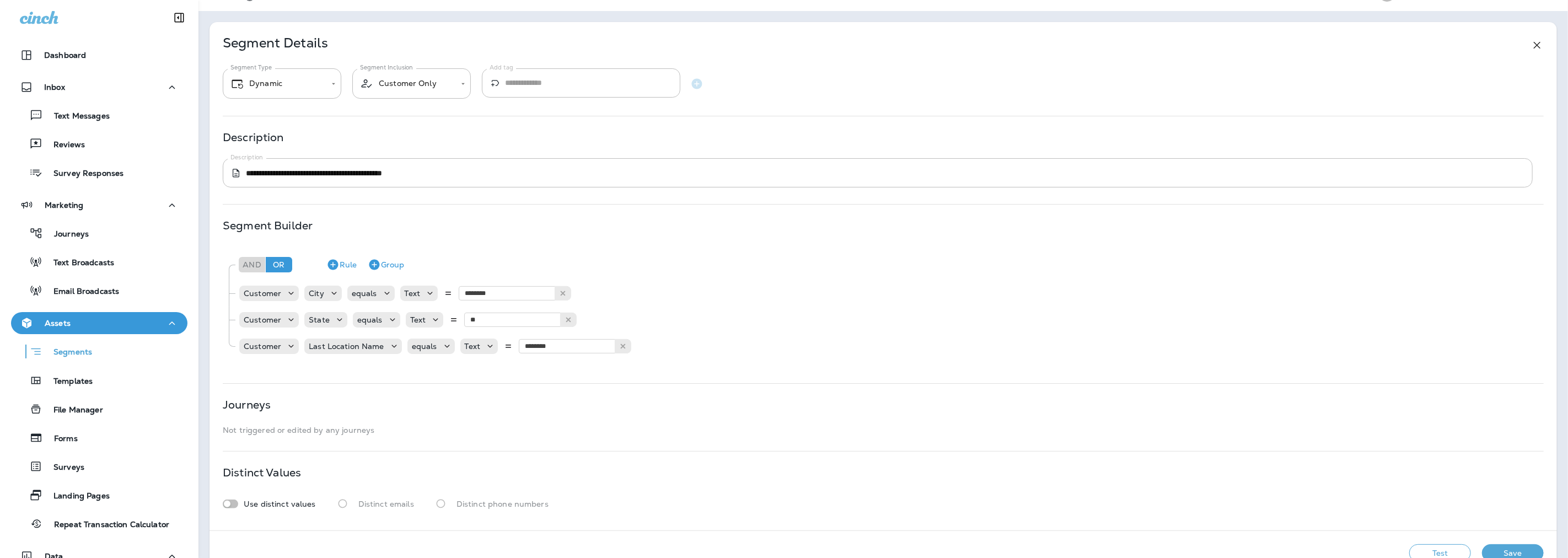
scroll to position [80, 0]
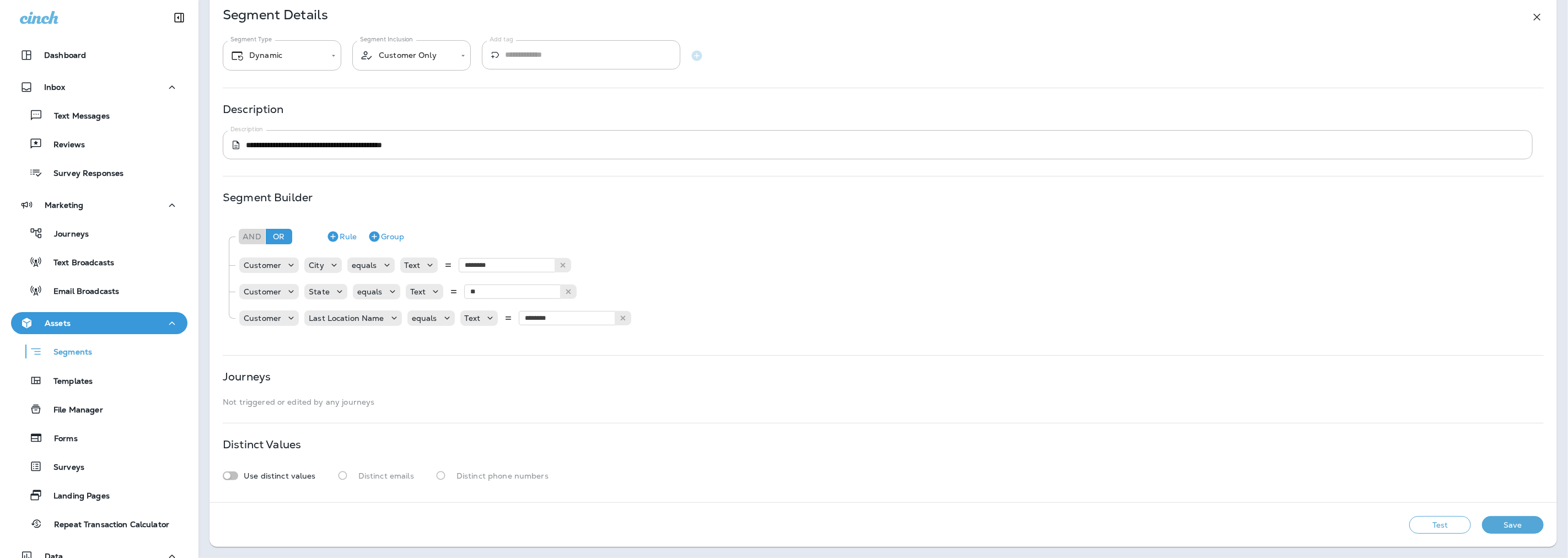
click at [1419, 514] on div "Test Save" at bounding box center [883, 524] width 1347 height 44
click at [1425, 524] on button "Test" at bounding box center [1440, 525] width 62 height 18
click at [1339, 526] on button "Get Total" at bounding box center [1362, 525] width 72 height 18
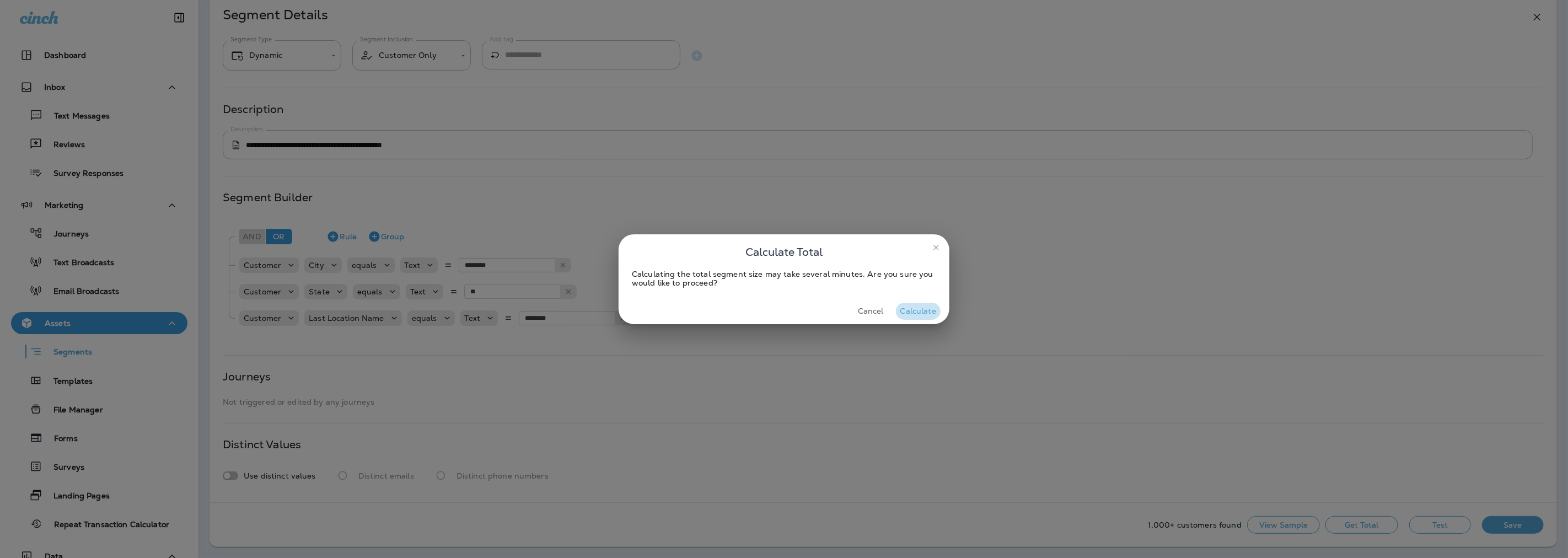
click at [917, 310] on button "Calculate" at bounding box center [918, 311] width 45 height 17
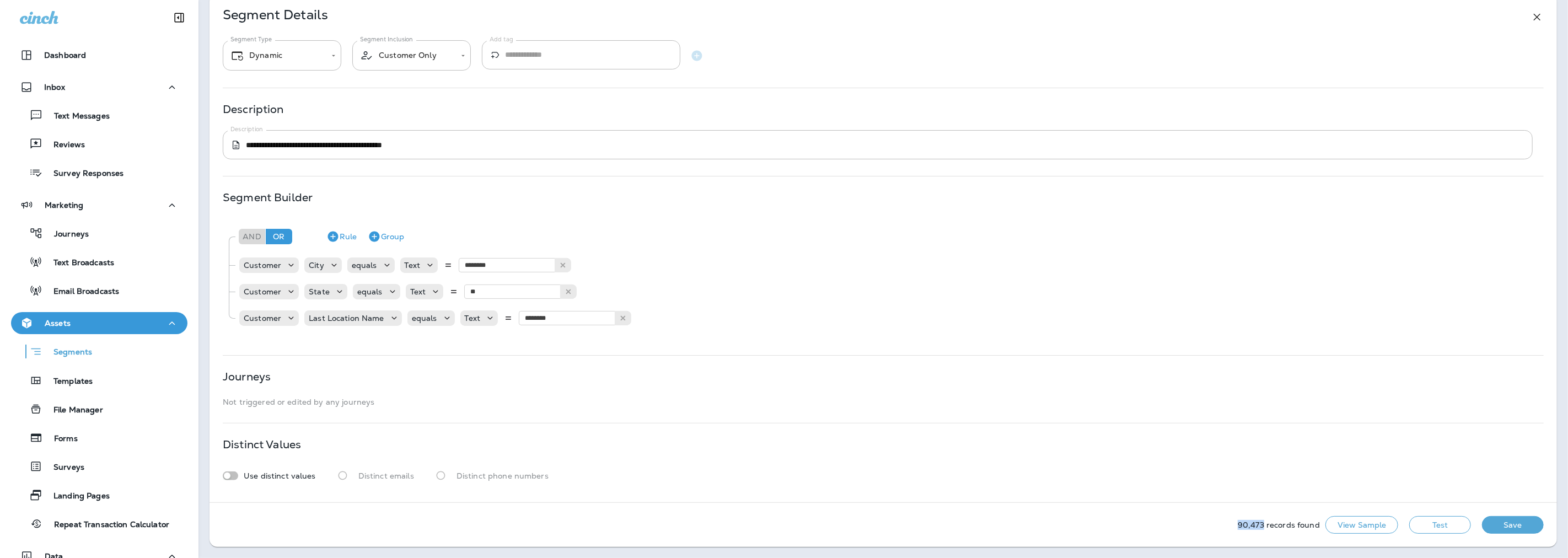
drag, startPoint x: 1229, startPoint y: 524, endPoint x: 1257, endPoint y: 526, distance: 28.1
click at [1257, 526] on div "90,473 records found View Sample Test Save" at bounding box center [883, 524] width 1347 height 44
click at [677, 318] on icon "Remove Rule" at bounding box center [681, 318] width 11 height 11
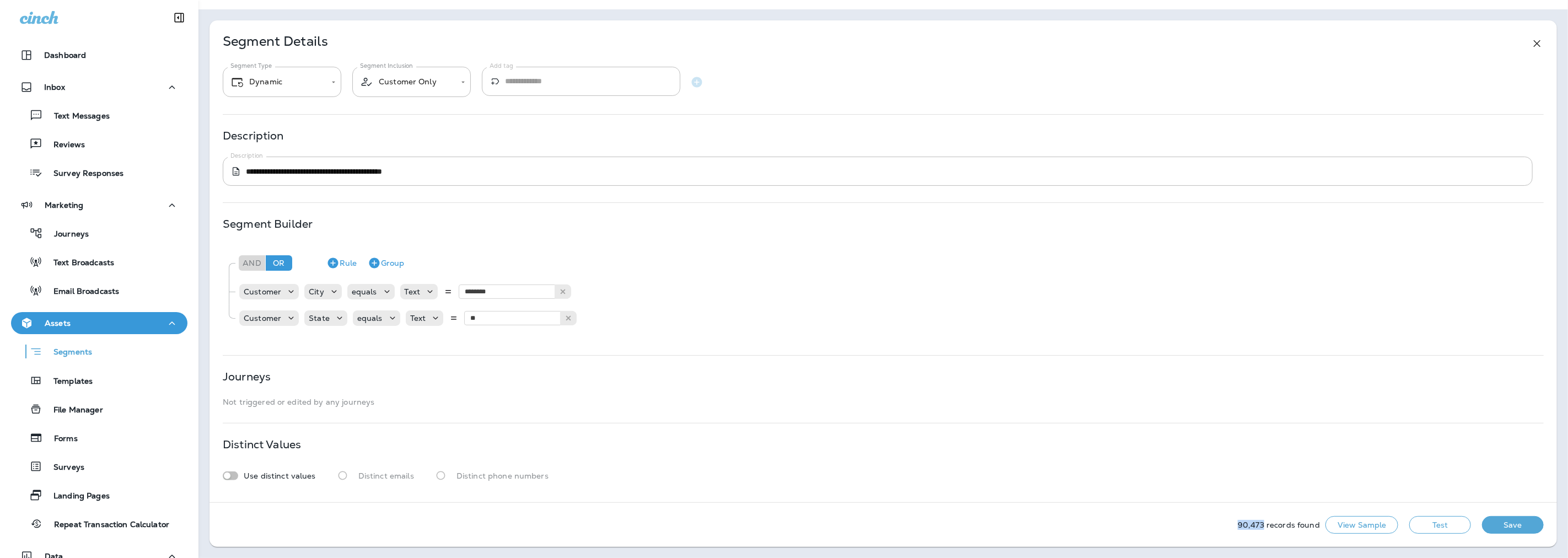
scroll to position [53, 0]
click at [1421, 526] on button "Test" at bounding box center [1440, 525] width 62 height 18
click at [1349, 526] on button "Get Total" at bounding box center [1362, 525] width 72 height 18
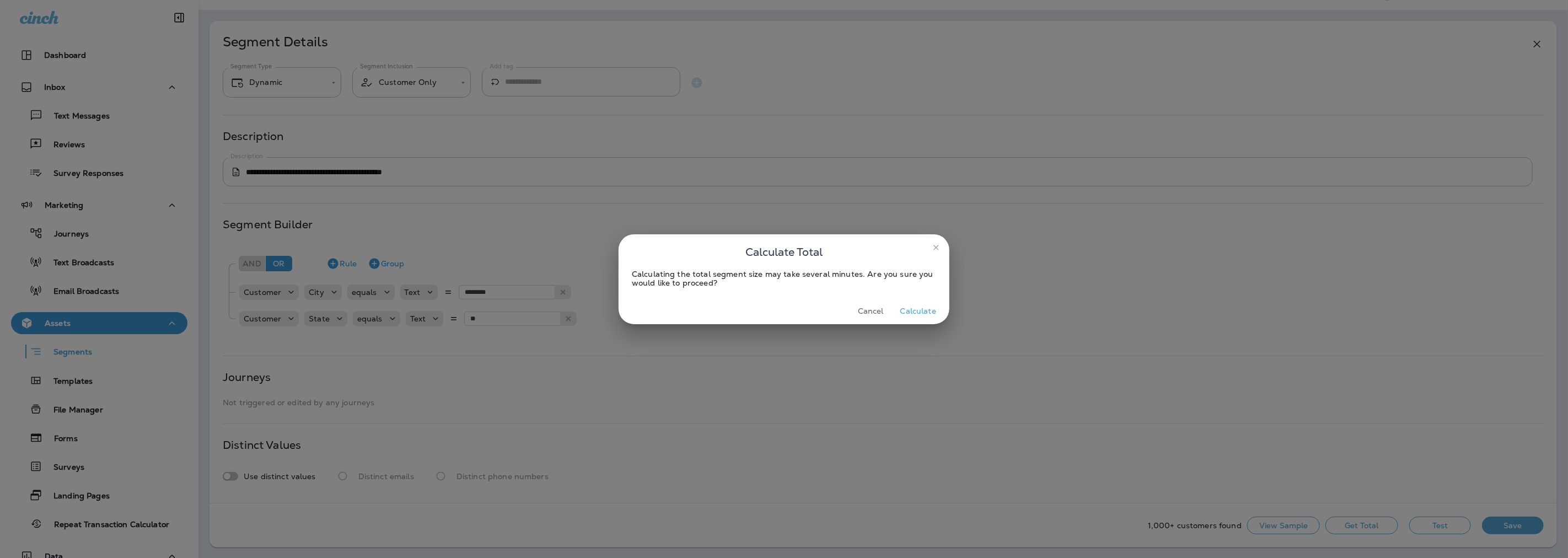
click at [921, 313] on button "Calculate" at bounding box center [918, 311] width 45 height 17
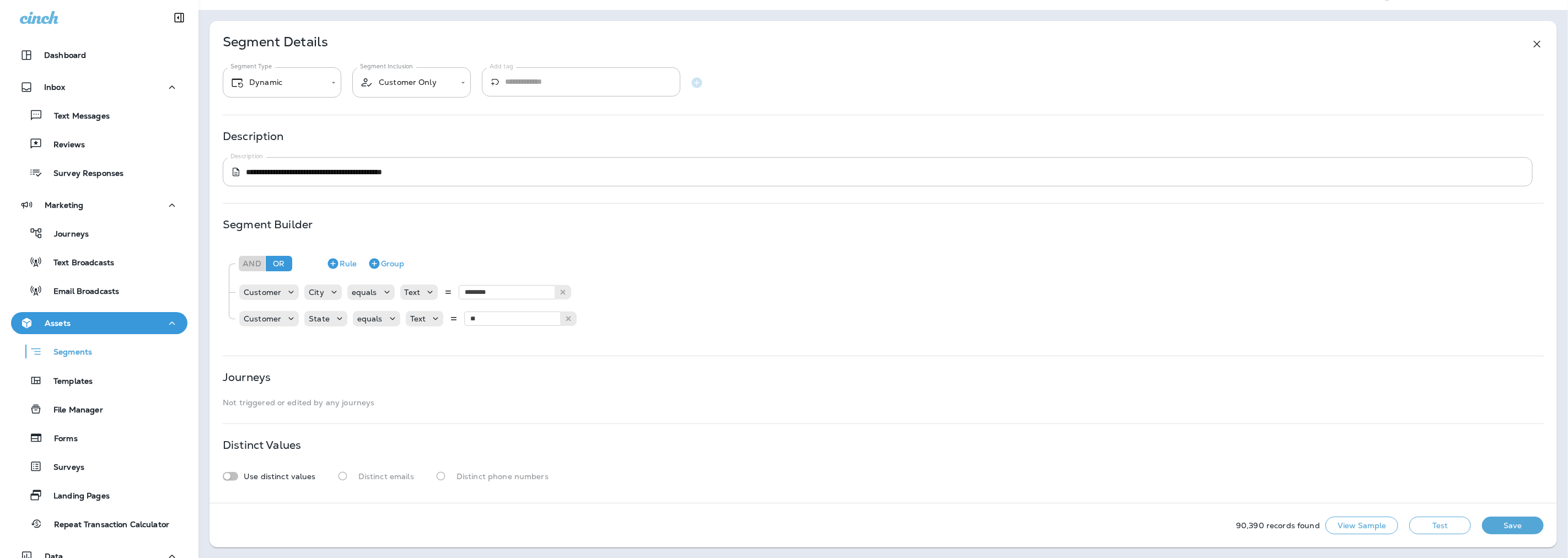
click at [1341, 526] on button "View Sample" at bounding box center [1362, 525] width 72 height 18
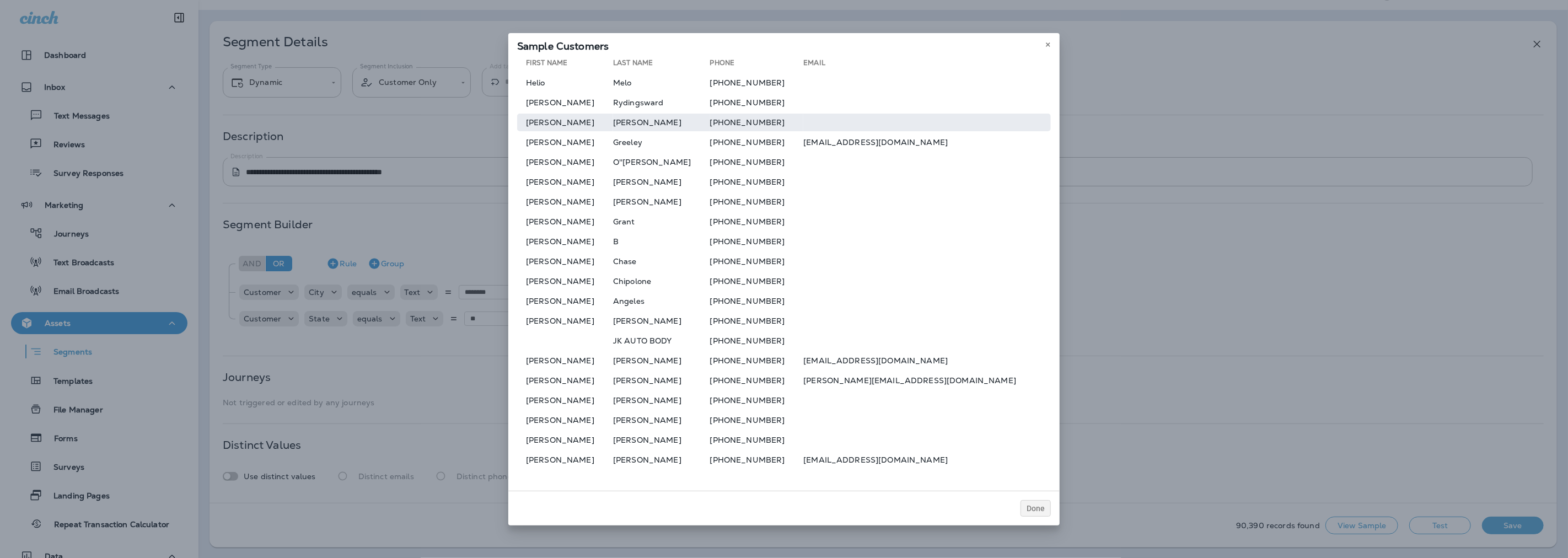
click at [543, 119] on td "[PERSON_NAME]" at bounding box center [565, 122] width 96 height 18
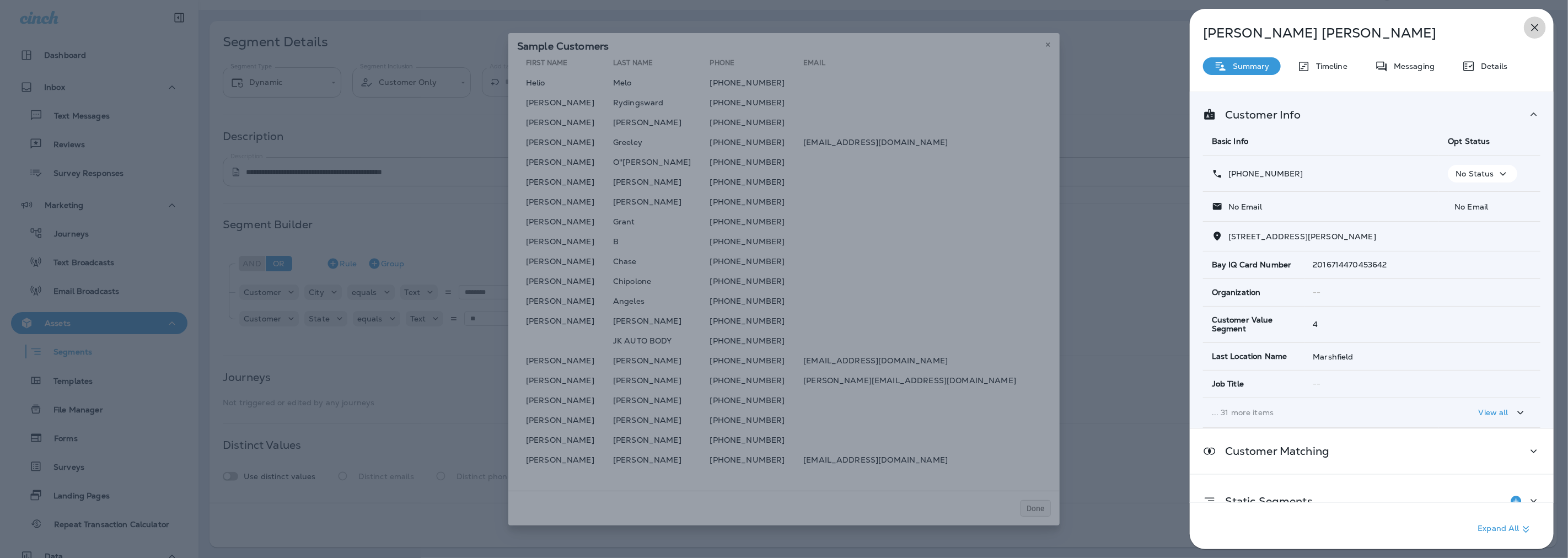
click at [1540, 28] on icon "button" at bounding box center [1534, 27] width 13 height 13
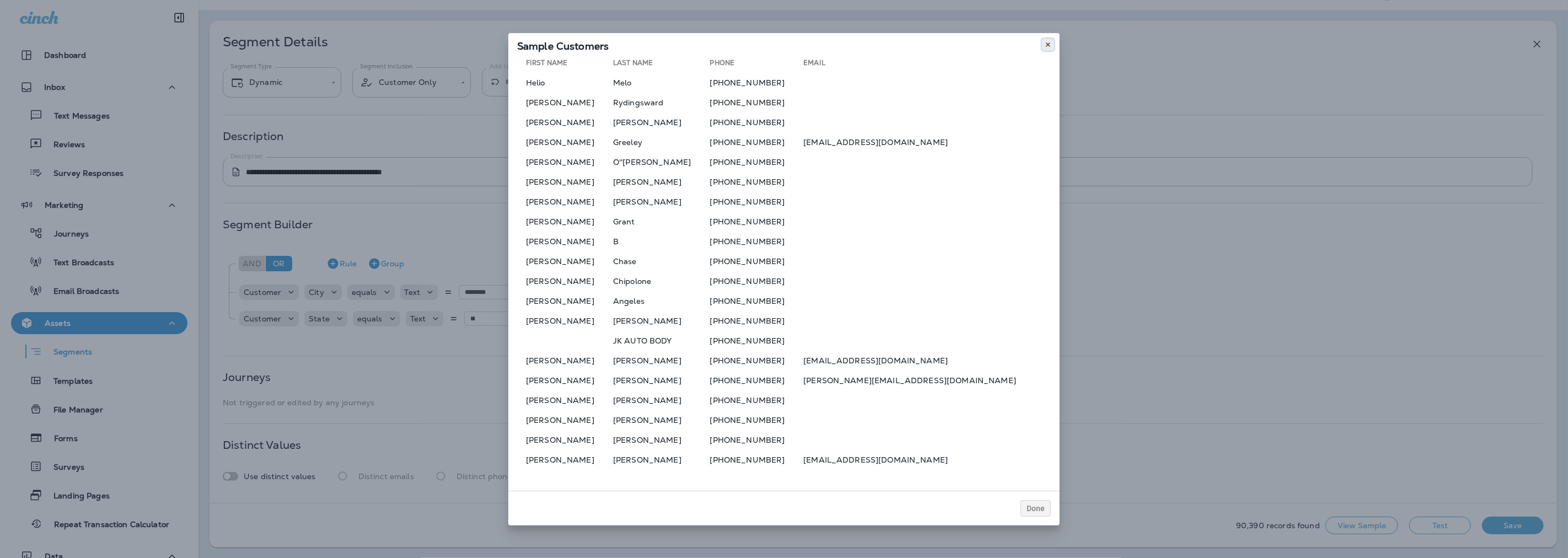
click at [1046, 45] on icon at bounding box center [1048, 45] width 7 height 7
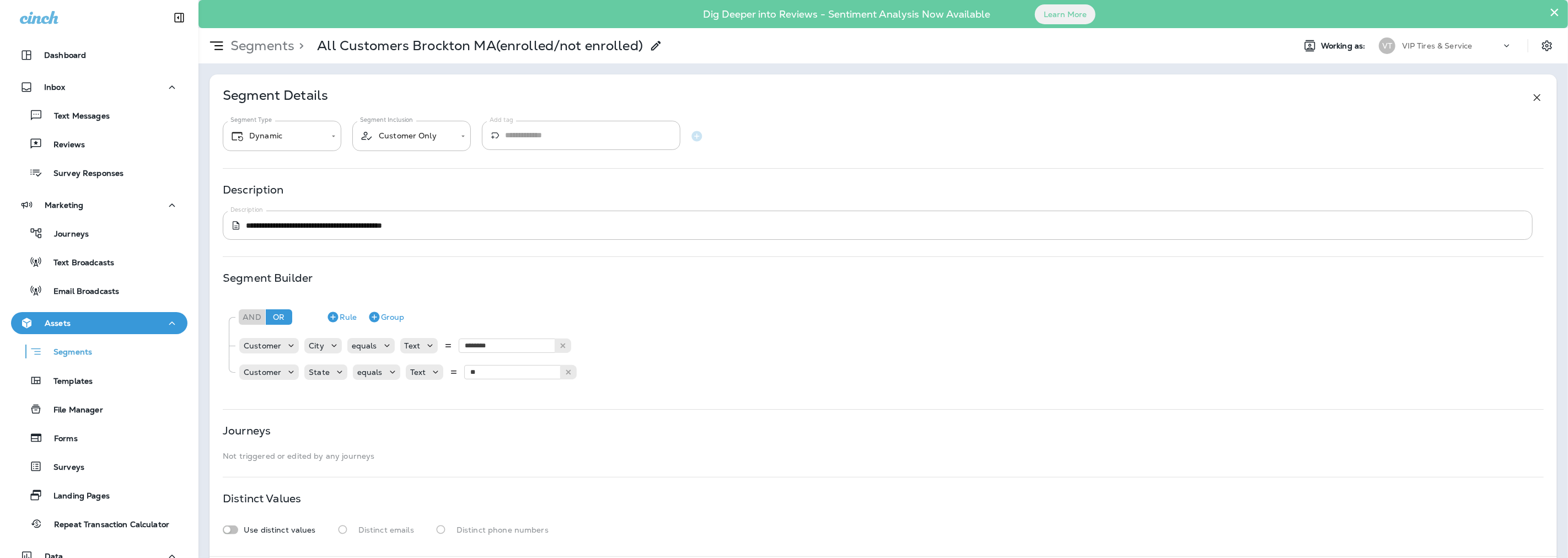
click at [1518, 95] on div "Segment Details" at bounding box center [883, 97] width 1321 height 13
click at [1530, 95] on icon at bounding box center [1536, 97] width 13 height 13
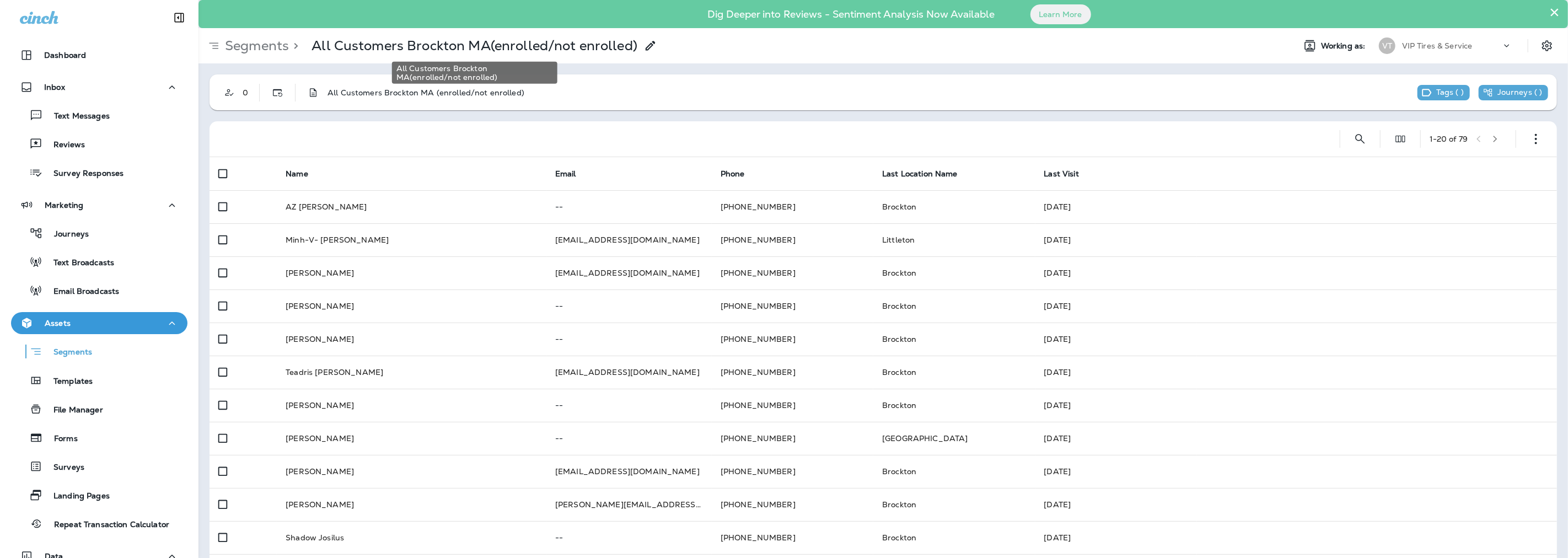
click at [358, 52] on p "All Customers Brockton MA(enrolled/not enrolled)" at bounding box center [474, 45] width 326 height 16
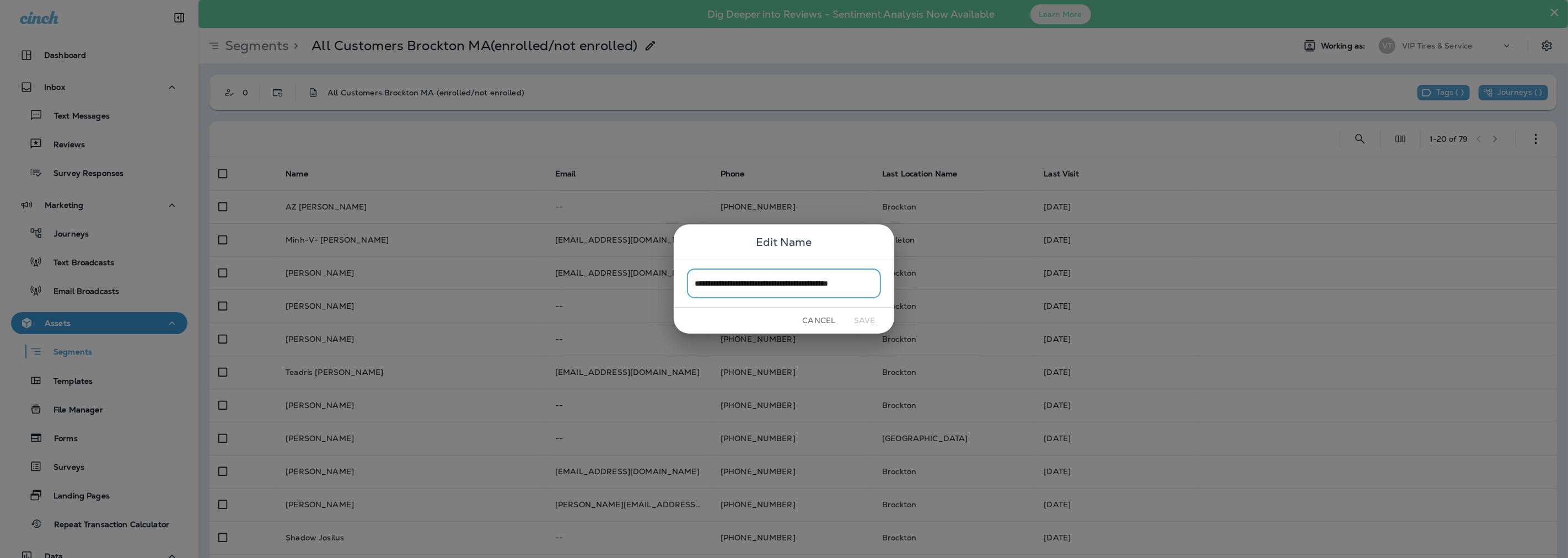
scroll to position [0, 12]
click at [820, 321] on button "Cancel" at bounding box center [819, 321] width 42 height 17
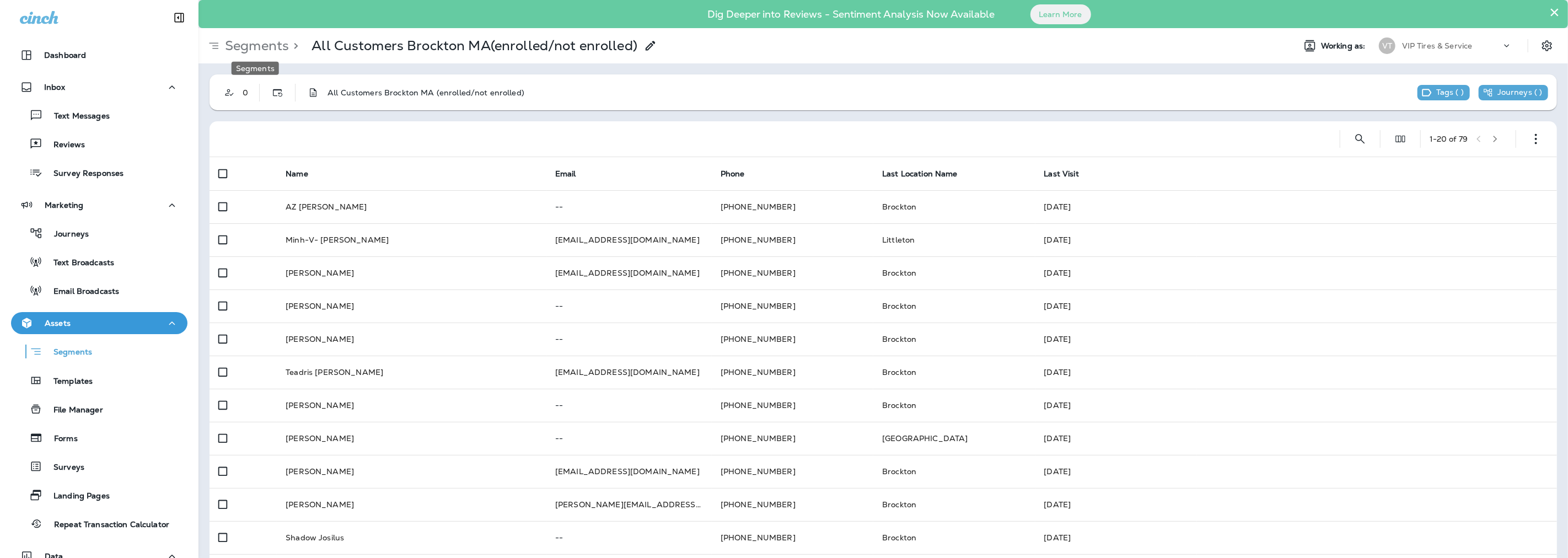
click at [259, 47] on p "Segments" at bounding box center [254, 45] width 69 height 16
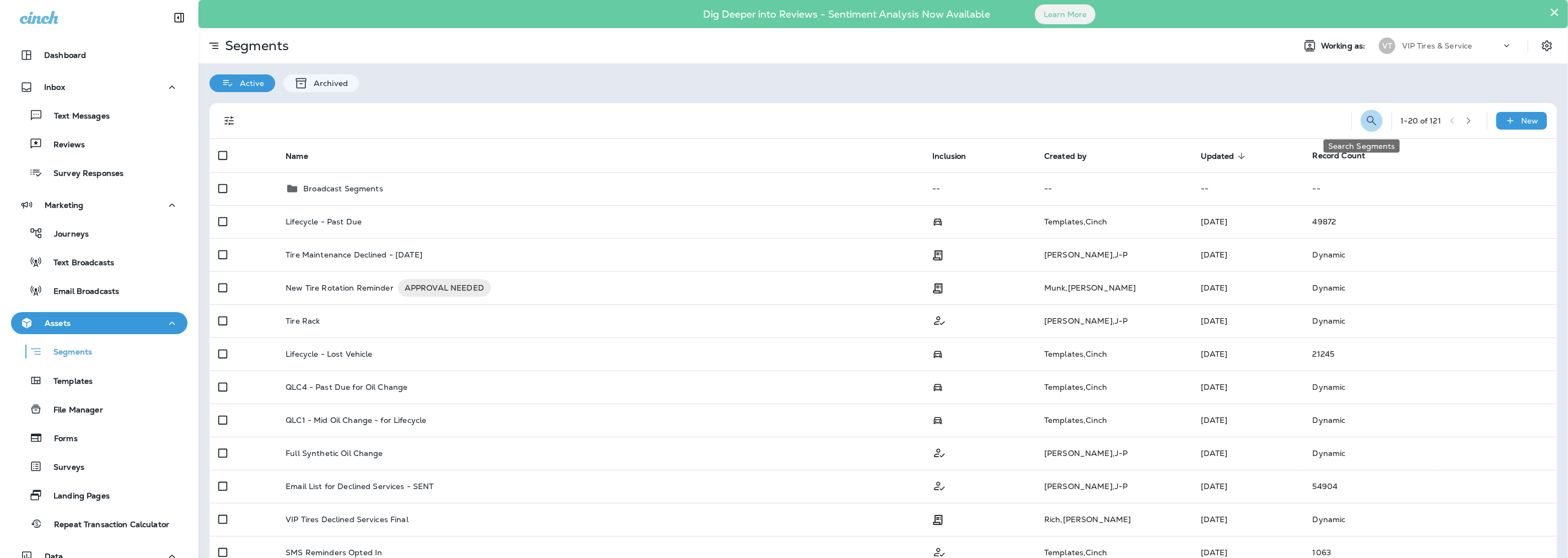
click at [1367, 119] on icon "Search Segments" at bounding box center [1371, 120] width 13 height 13
click at [1285, 127] on input "text" at bounding box center [1322, 120] width 98 height 29
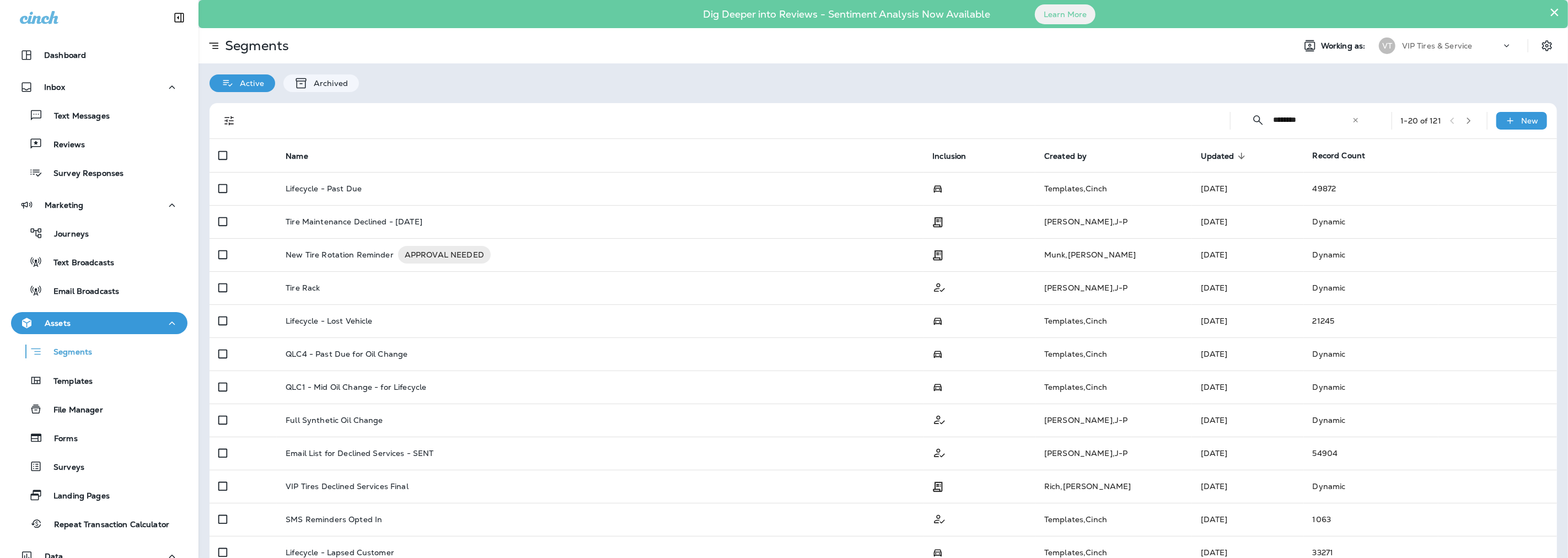
type input "********"
